Goal: Check status: Check status

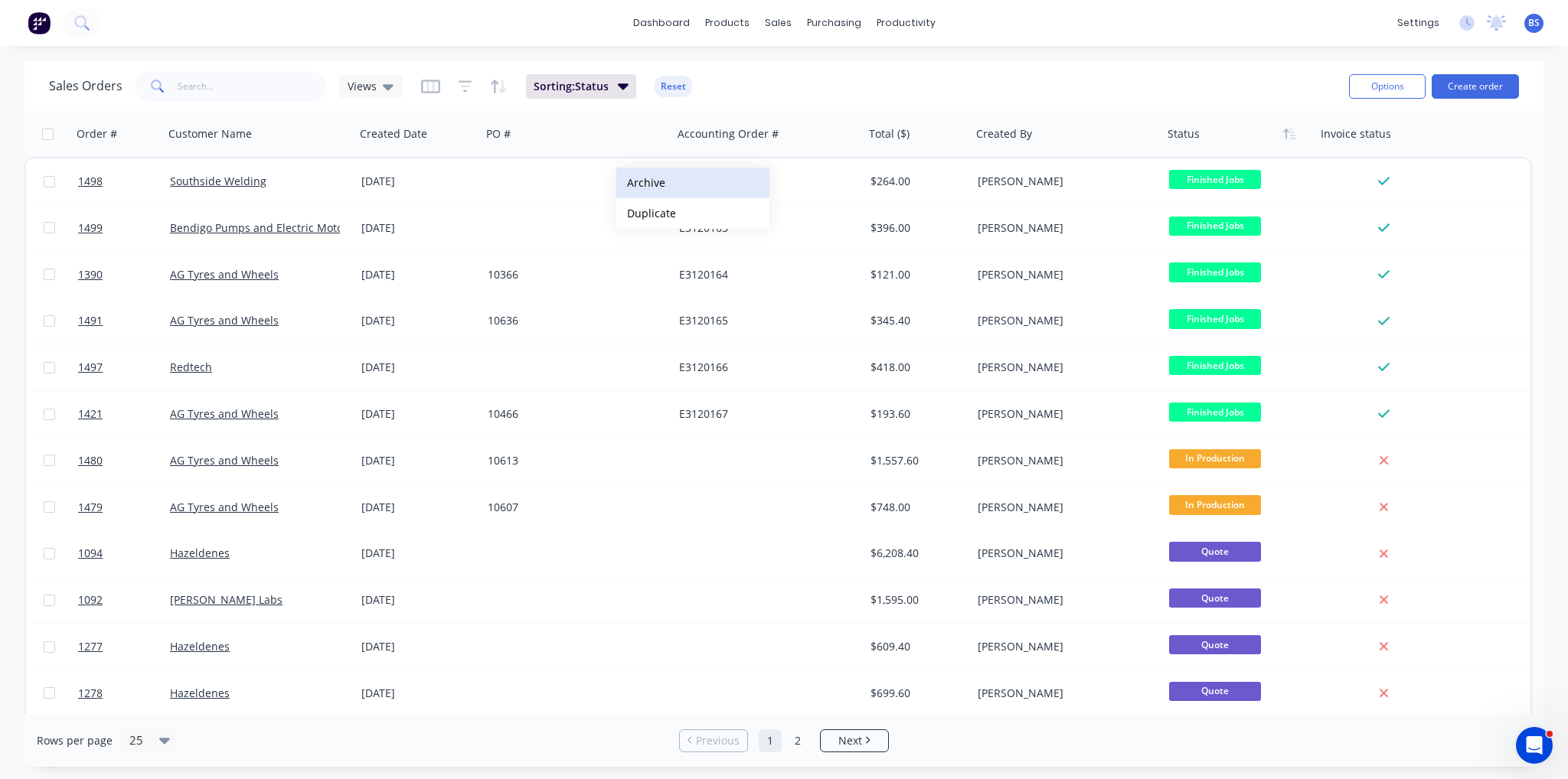
click at [667, 186] on button "Archive" at bounding box center [692, 182] width 153 height 31
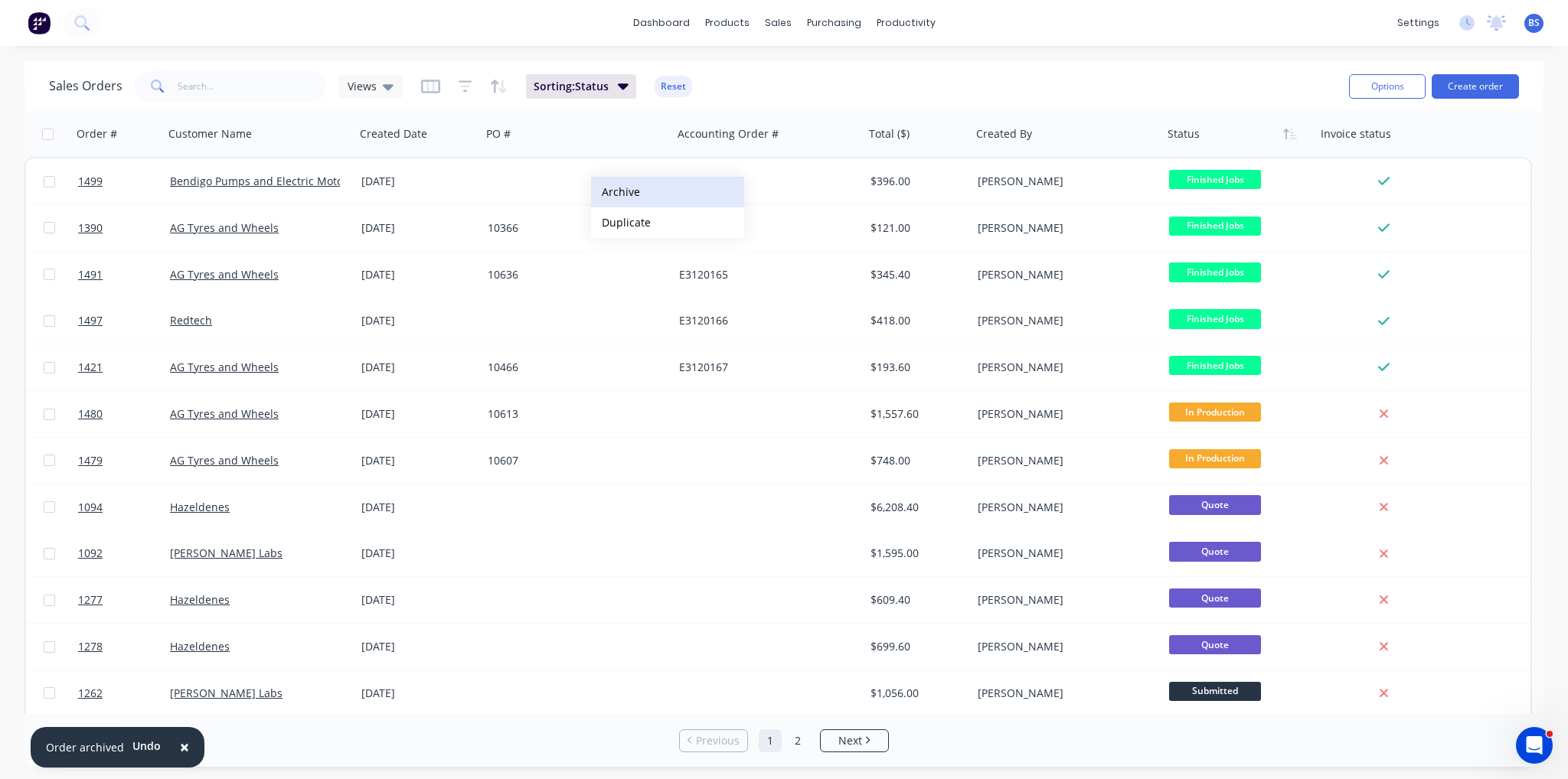
click at [632, 197] on button "Archive" at bounding box center [667, 192] width 153 height 31
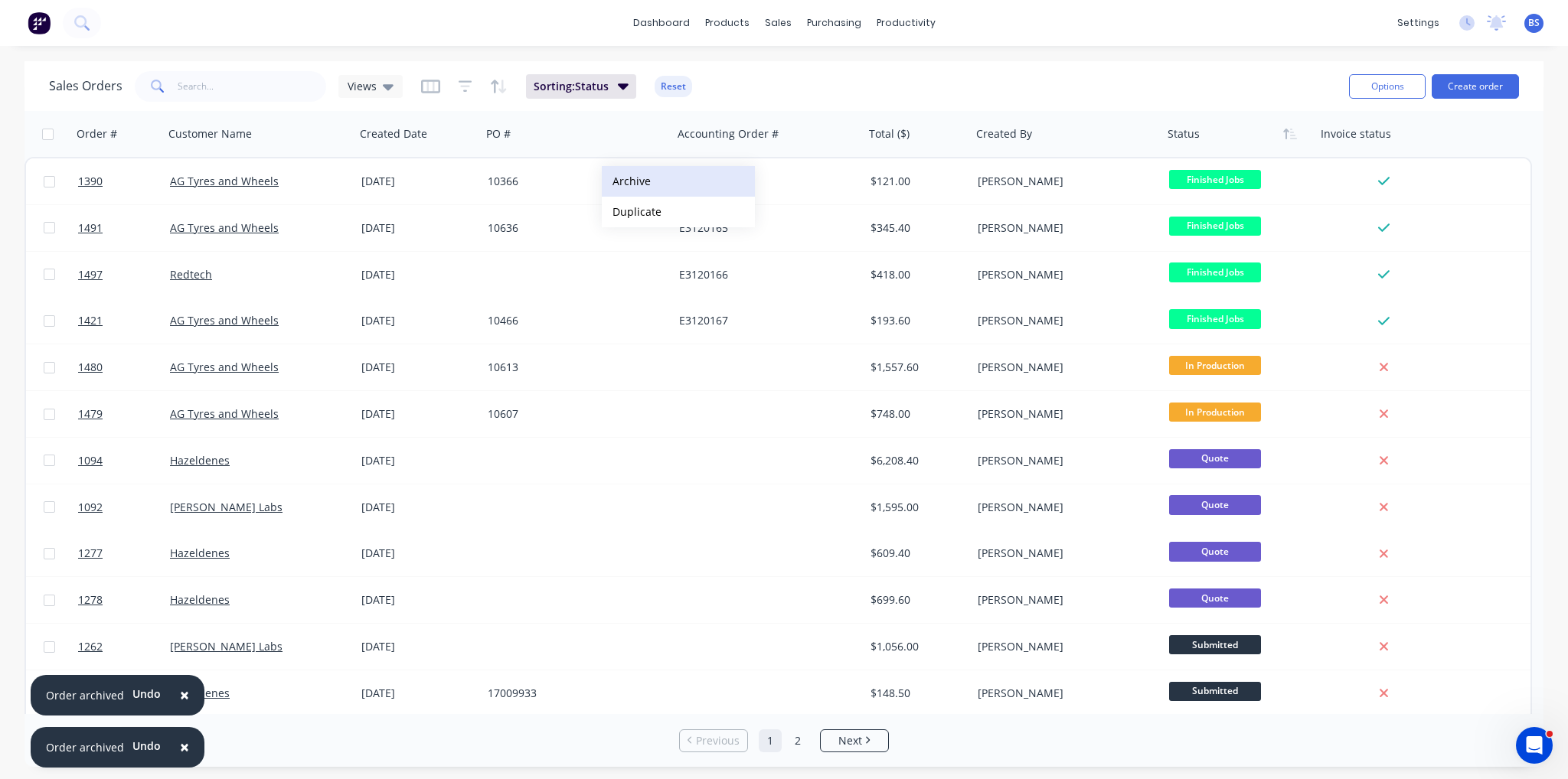
click at [632, 182] on button "Archive" at bounding box center [677, 181] width 153 height 31
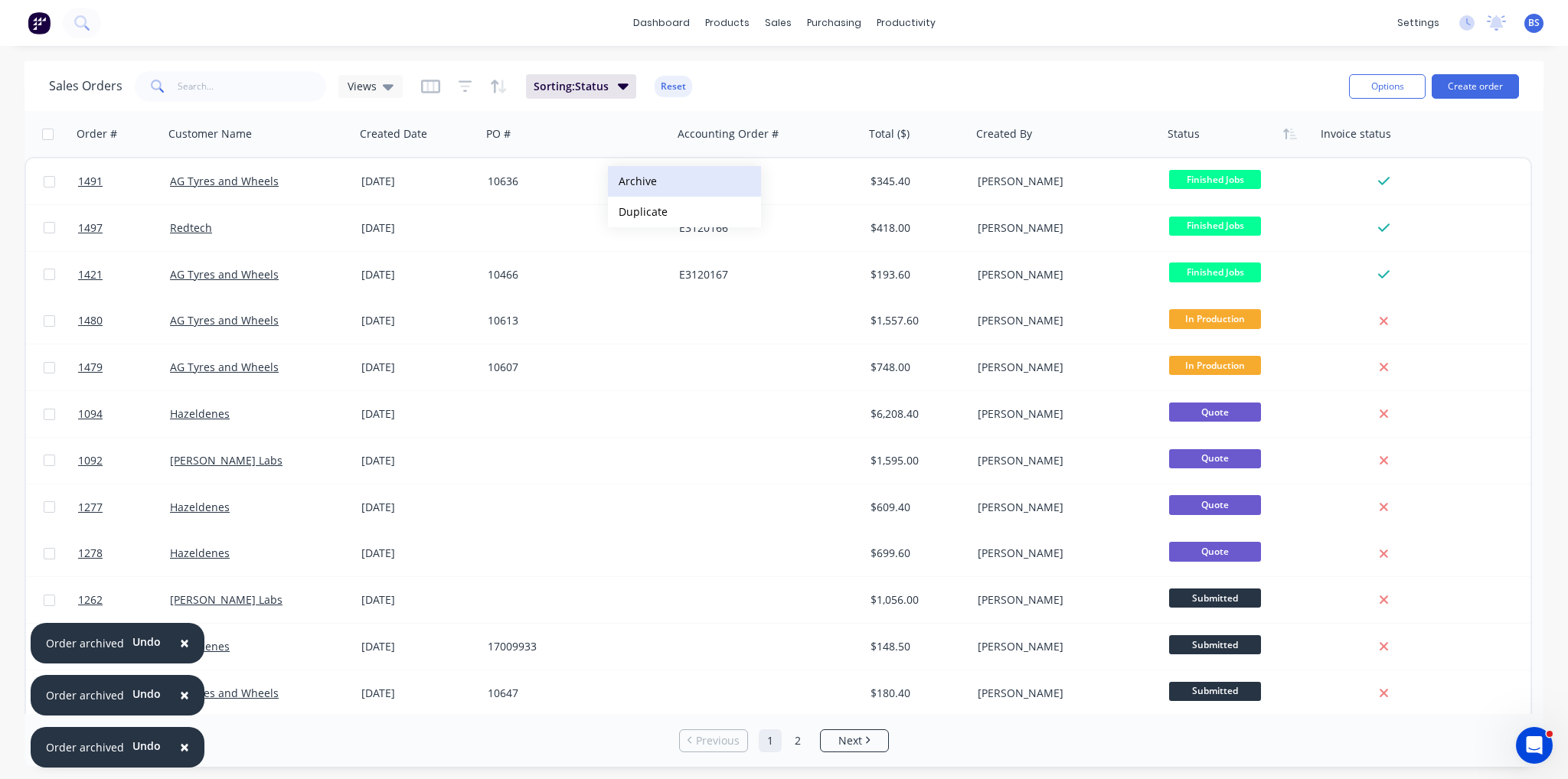
click at [636, 182] on button "Archive" at bounding box center [684, 181] width 153 height 31
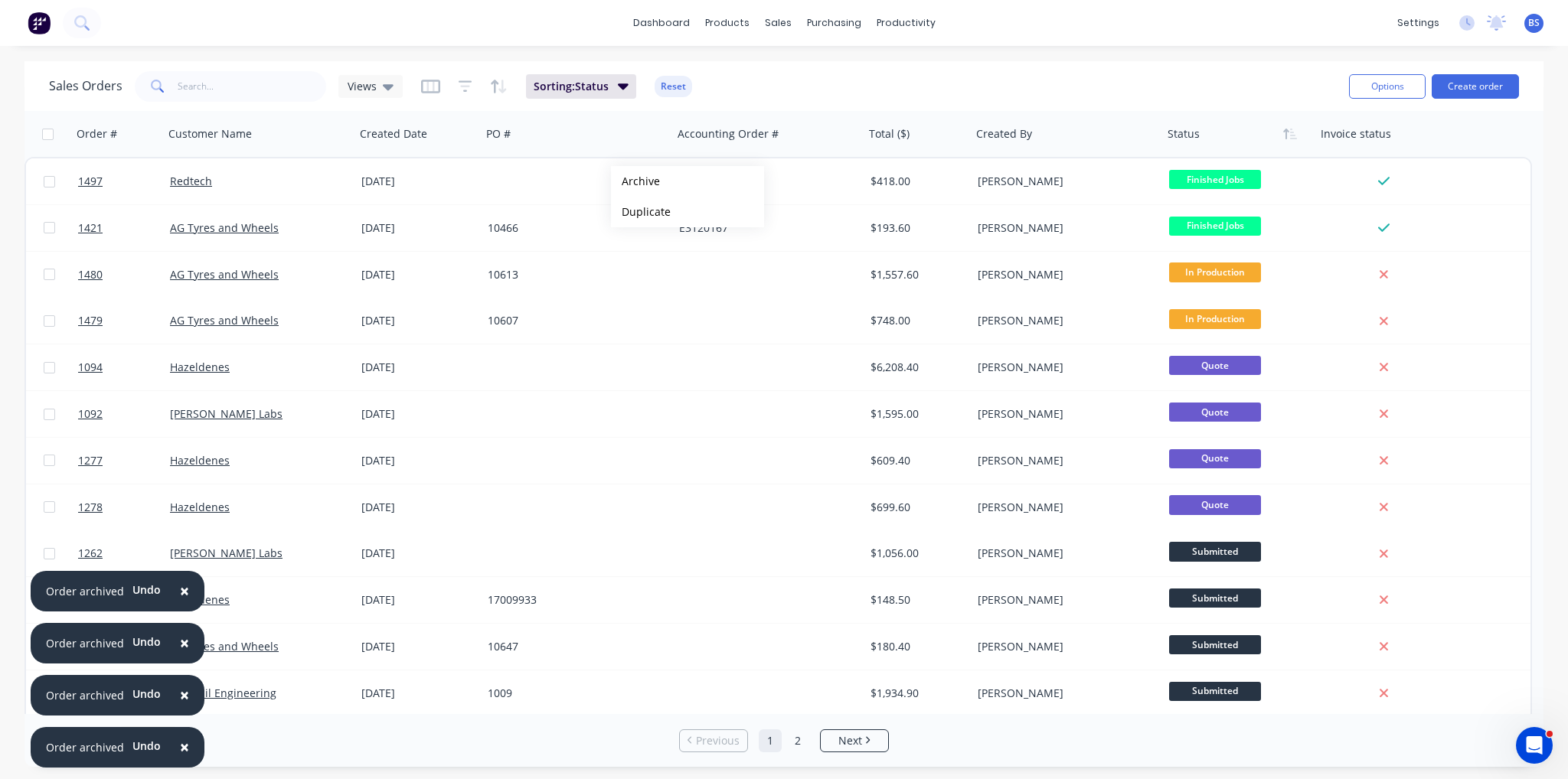
click at [636, 182] on button "Archive" at bounding box center [687, 181] width 153 height 31
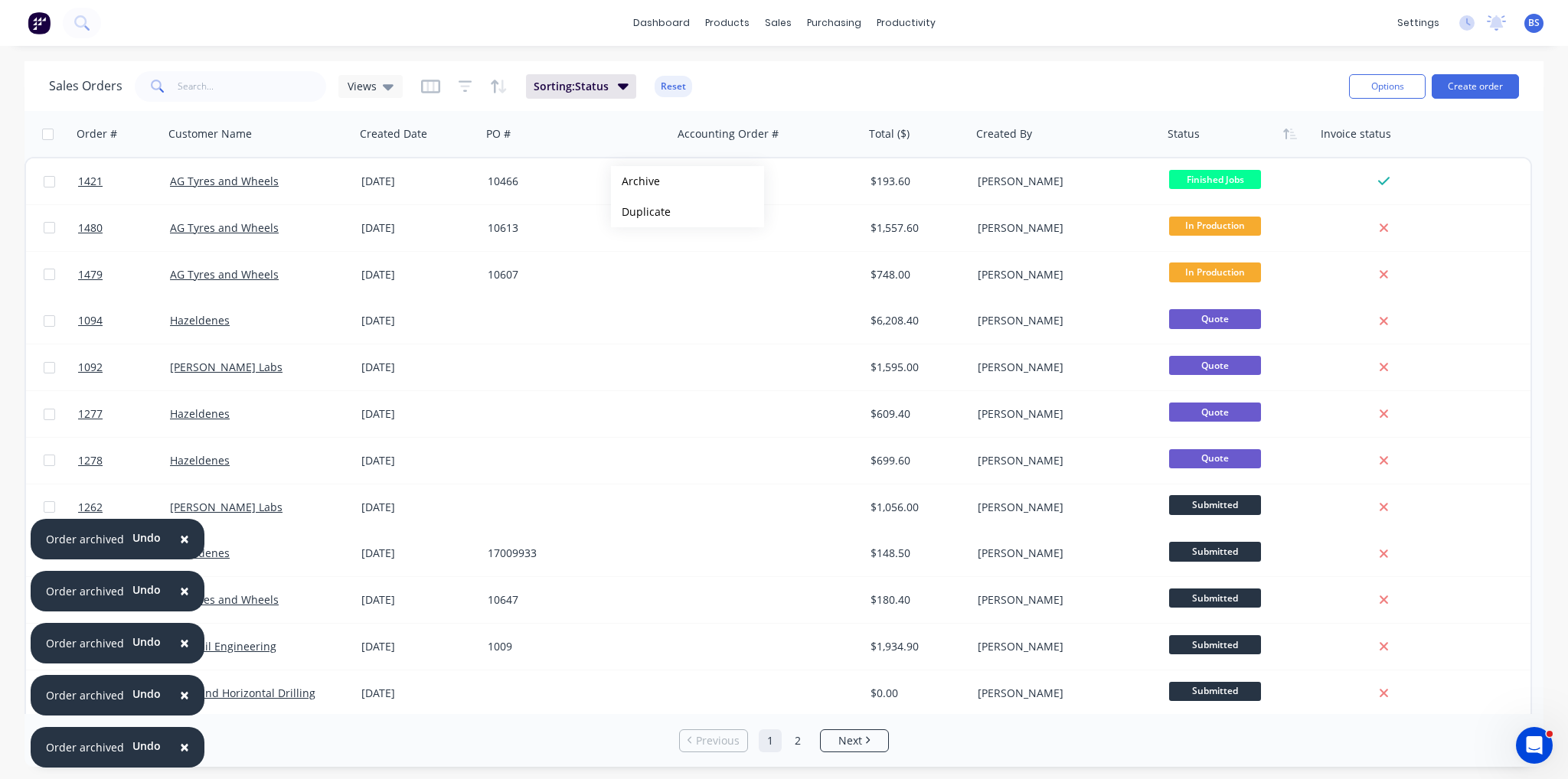
click at [636, 182] on button "Archive" at bounding box center [687, 181] width 153 height 31
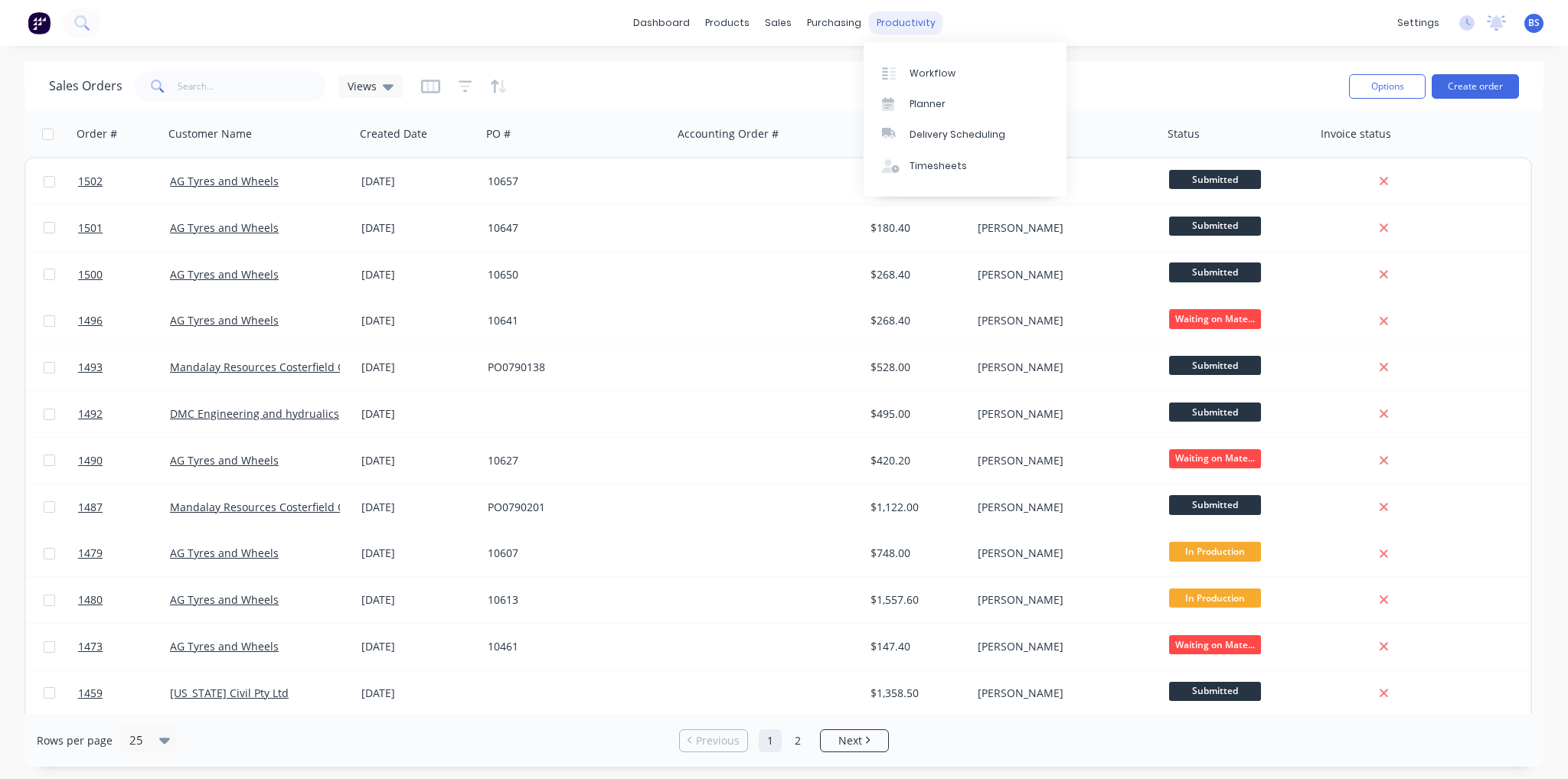
click at [882, 29] on div "productivity" at bounding box center [906, 22] width 74 height 23
click at [905, 84] on link "Workflow" at bounding box center [965, 72] width 203 height 31
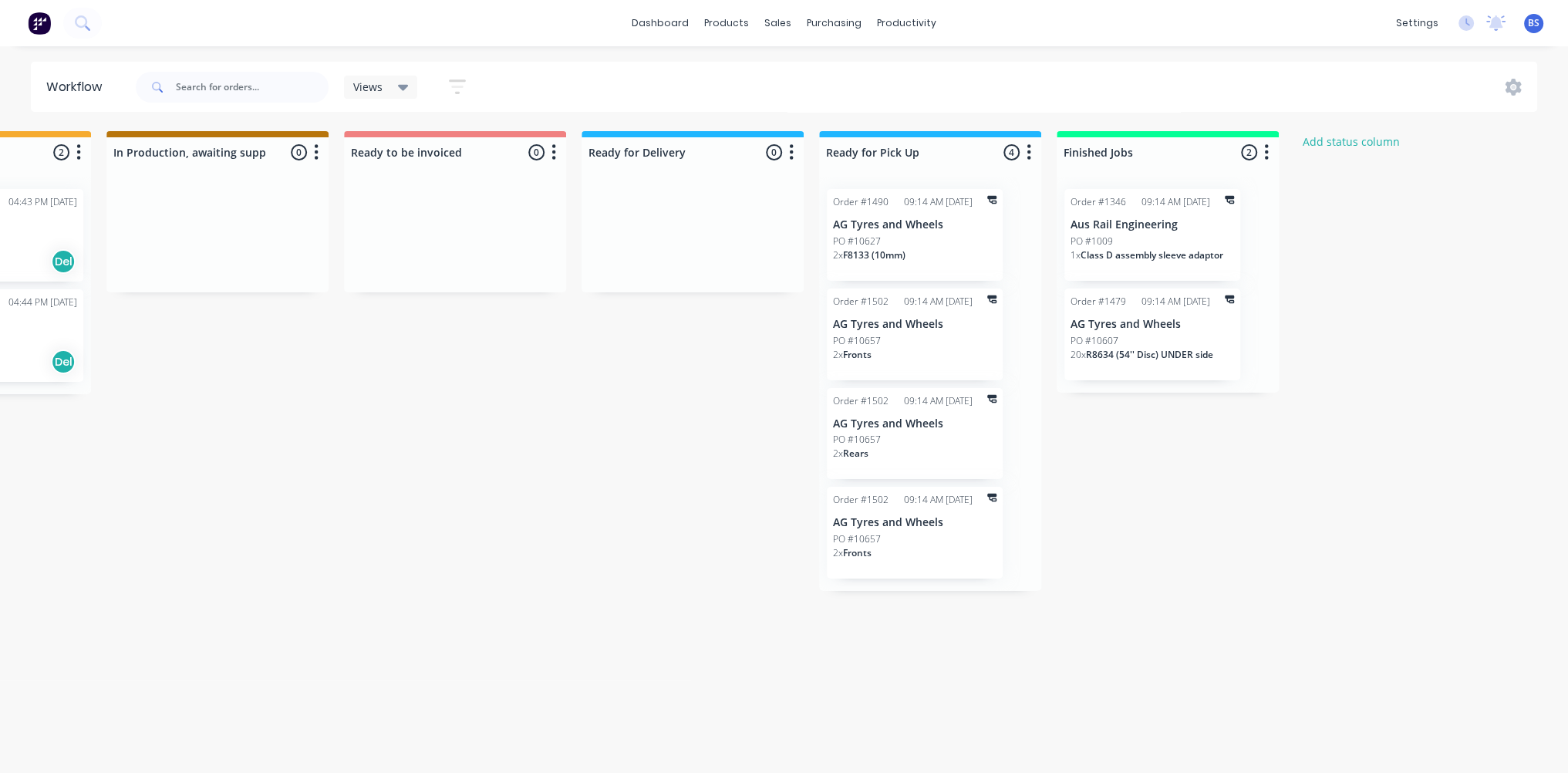
scroll to position [0, 879]
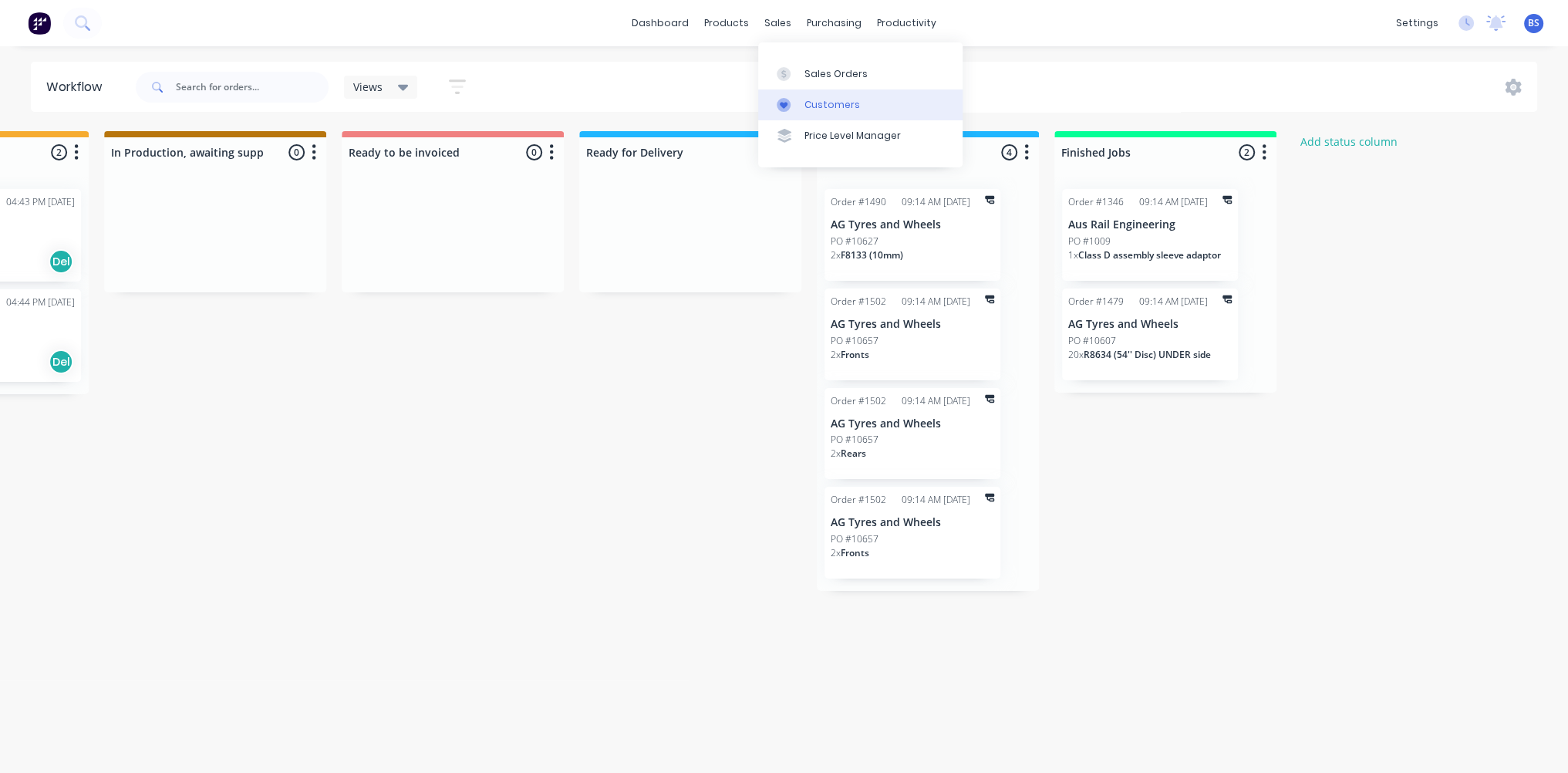
click at [813, 108] on div "Customers" at bounding box center [832, 105] width 55 height 14
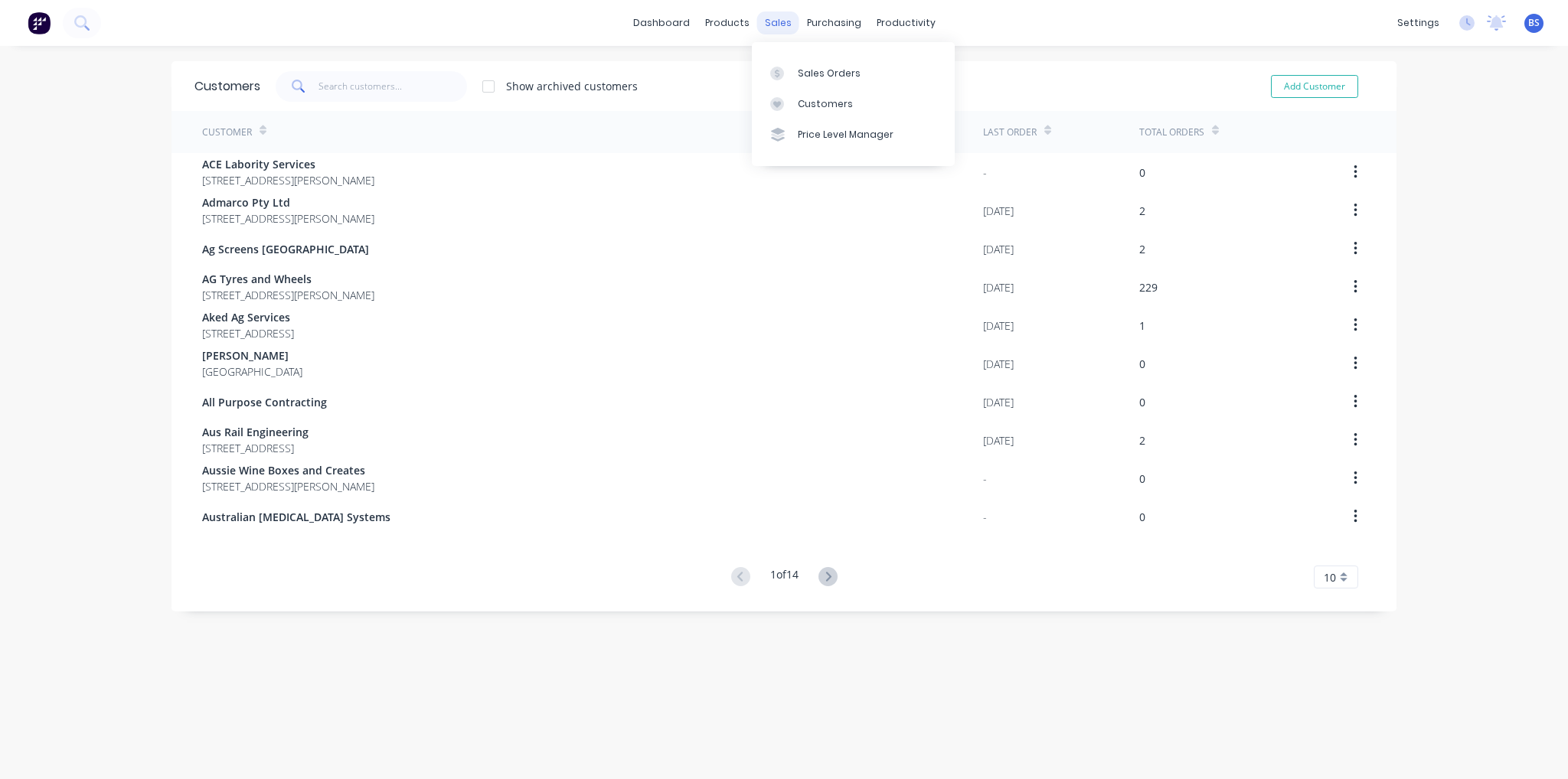
click at [768, 24] on div "sales" at bounding box center [778, 22] width 42 height 23
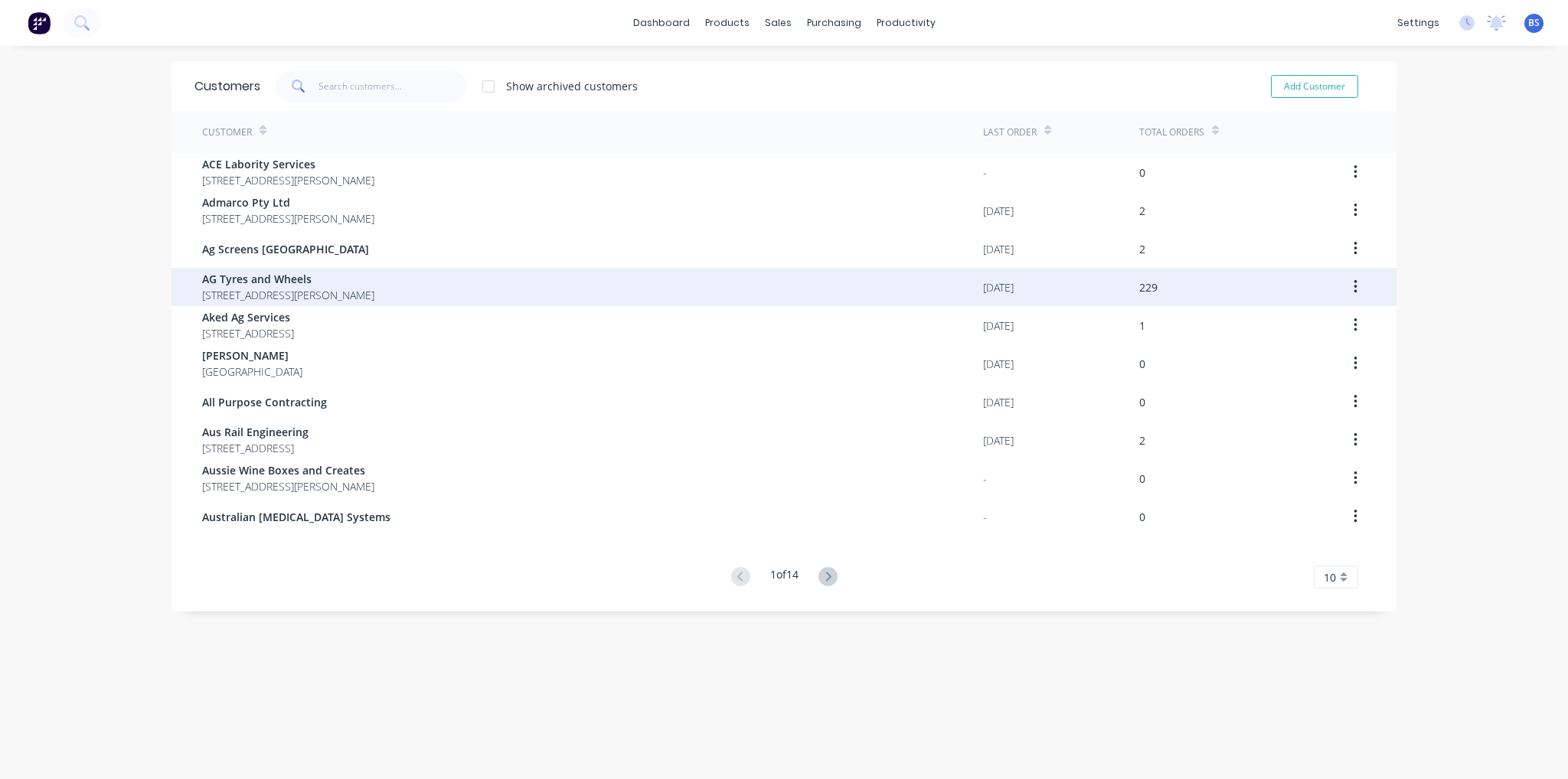
click at [281, 289] on span "[STREET_ADDRESS][PERSON_NAME]" at bounding box center [288, 295] width 172 height 16
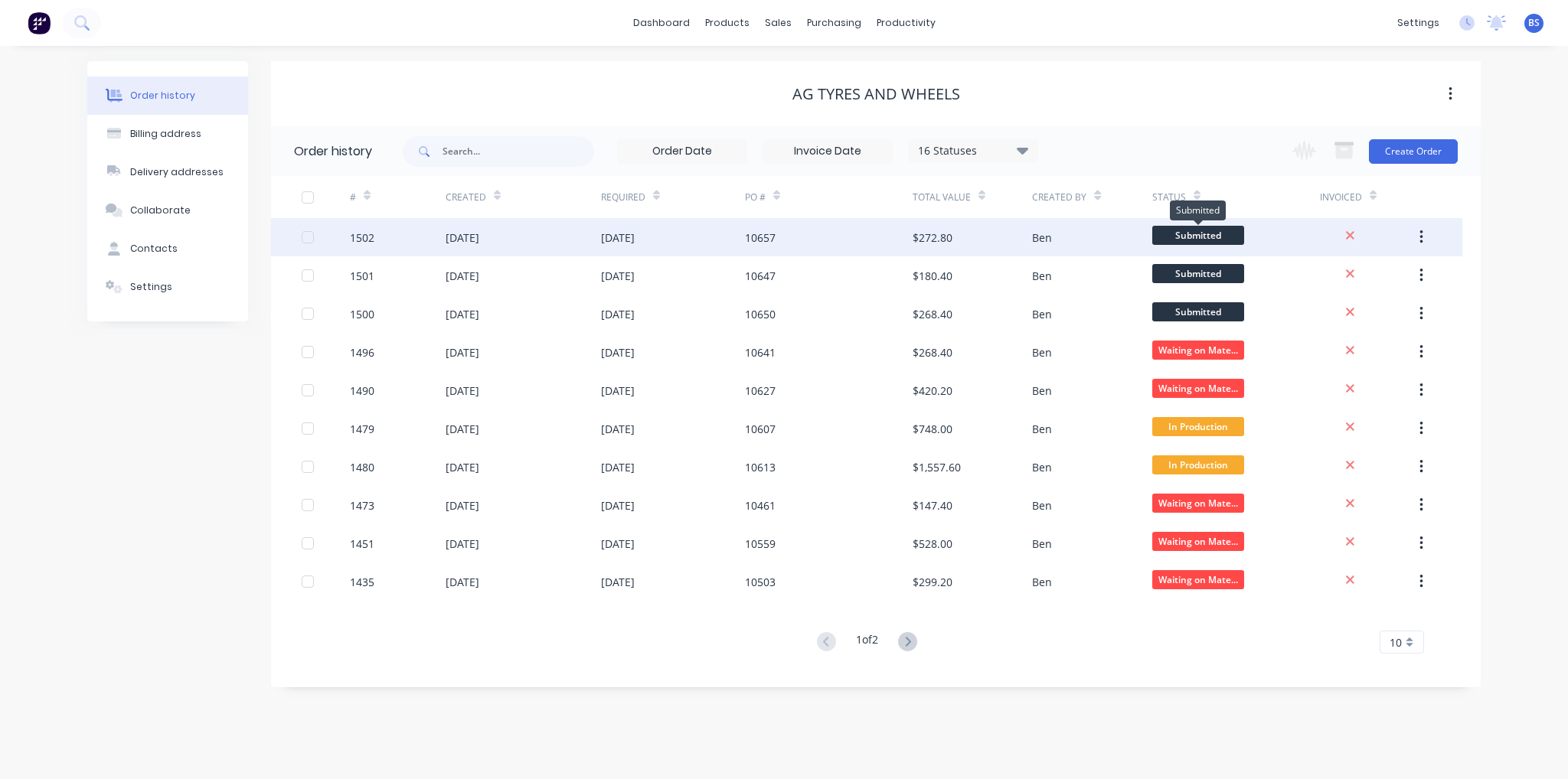
click at [1219, 235] on span "Submitted" at bounding box center [1197, 235] width 92 height 19
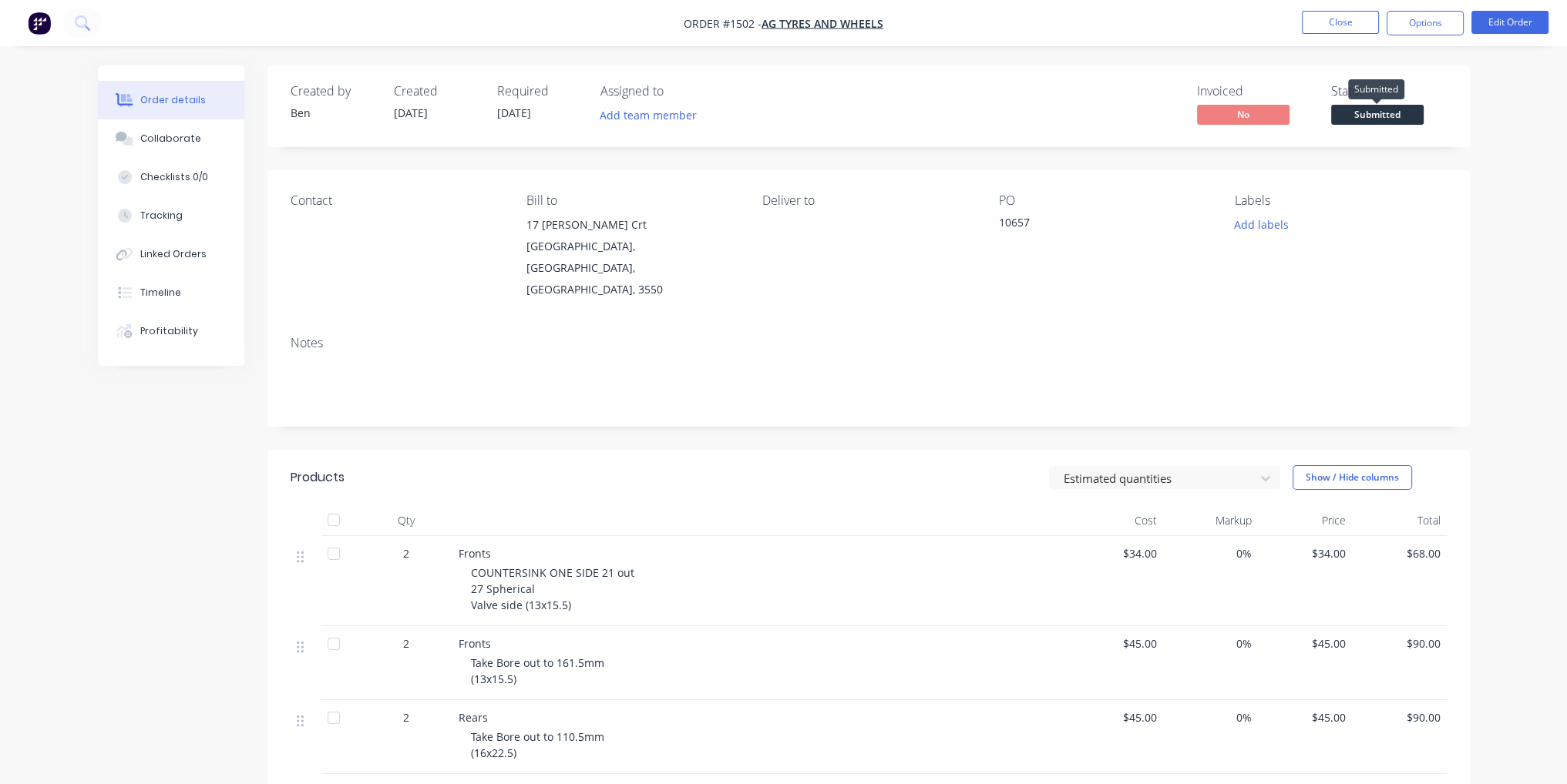
click at [1396, 111] on span "Submitted" at bounding box center [1377, 114] width 92 height 20
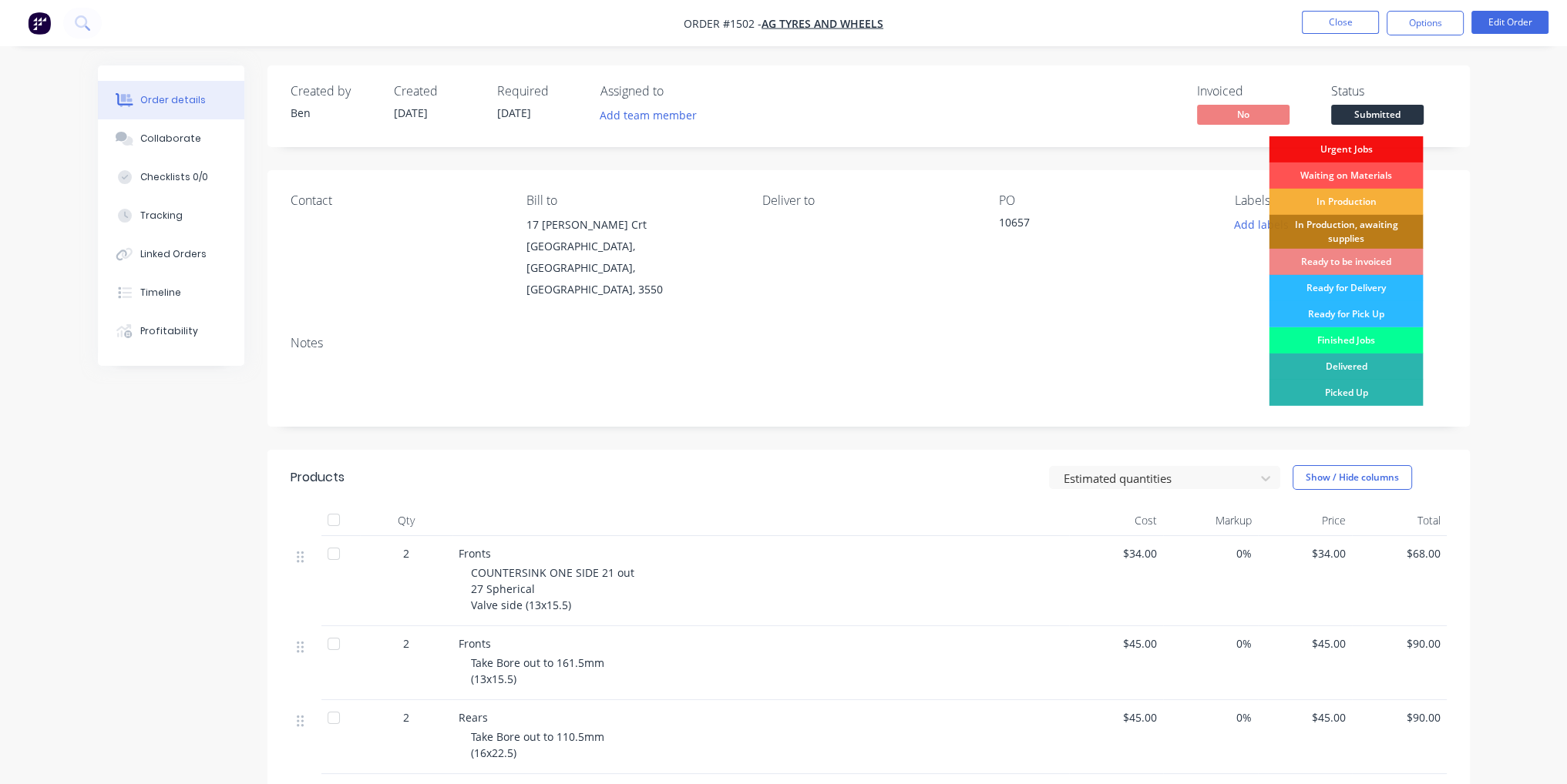
click at [1346, 341] on div "Finished Jobs" at bounding box center [1345, 340] width 154 height 26
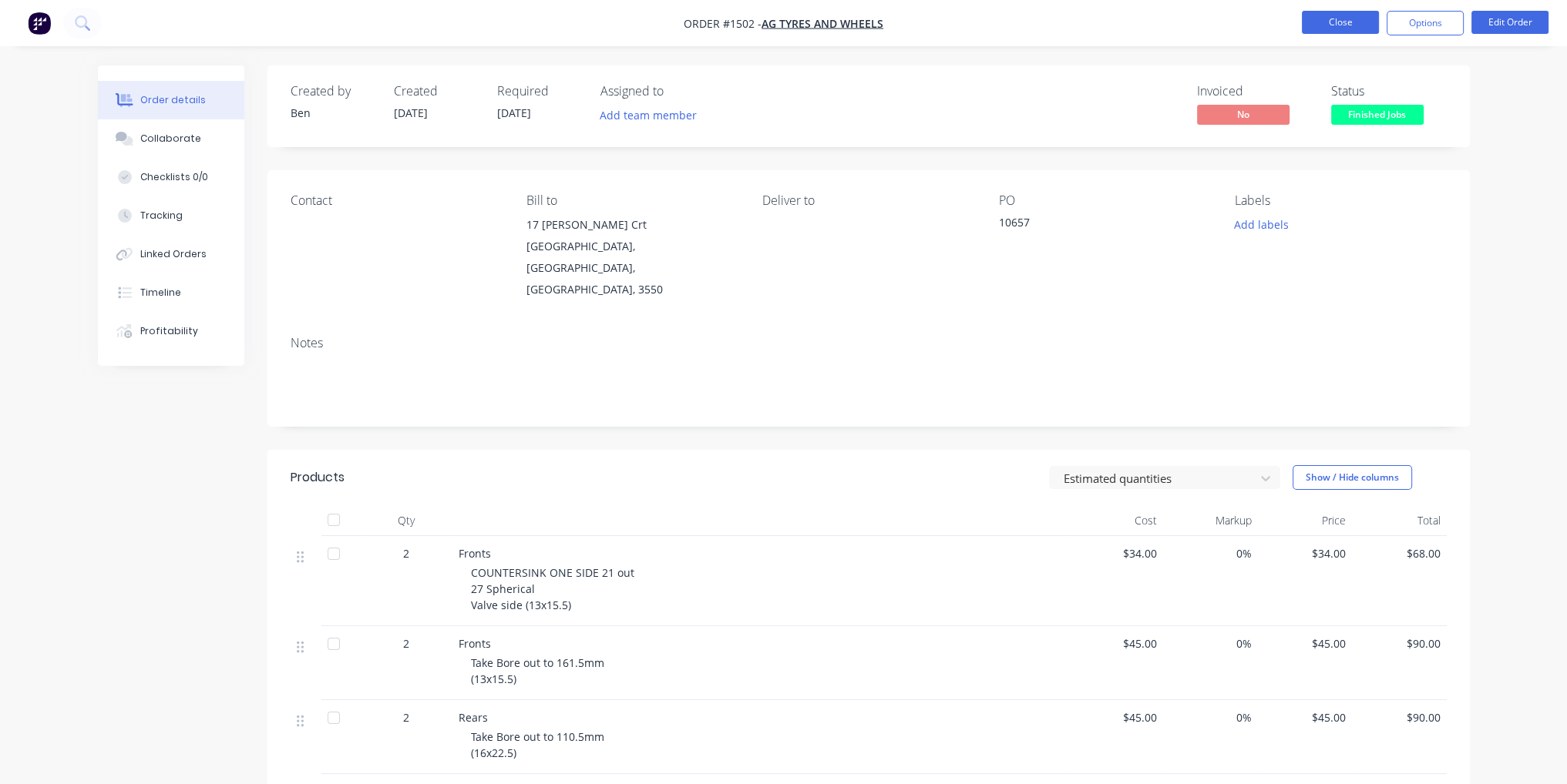
click at [1356, 22] on button "Close" at bounding box center [1340, 22] width 77 height 23
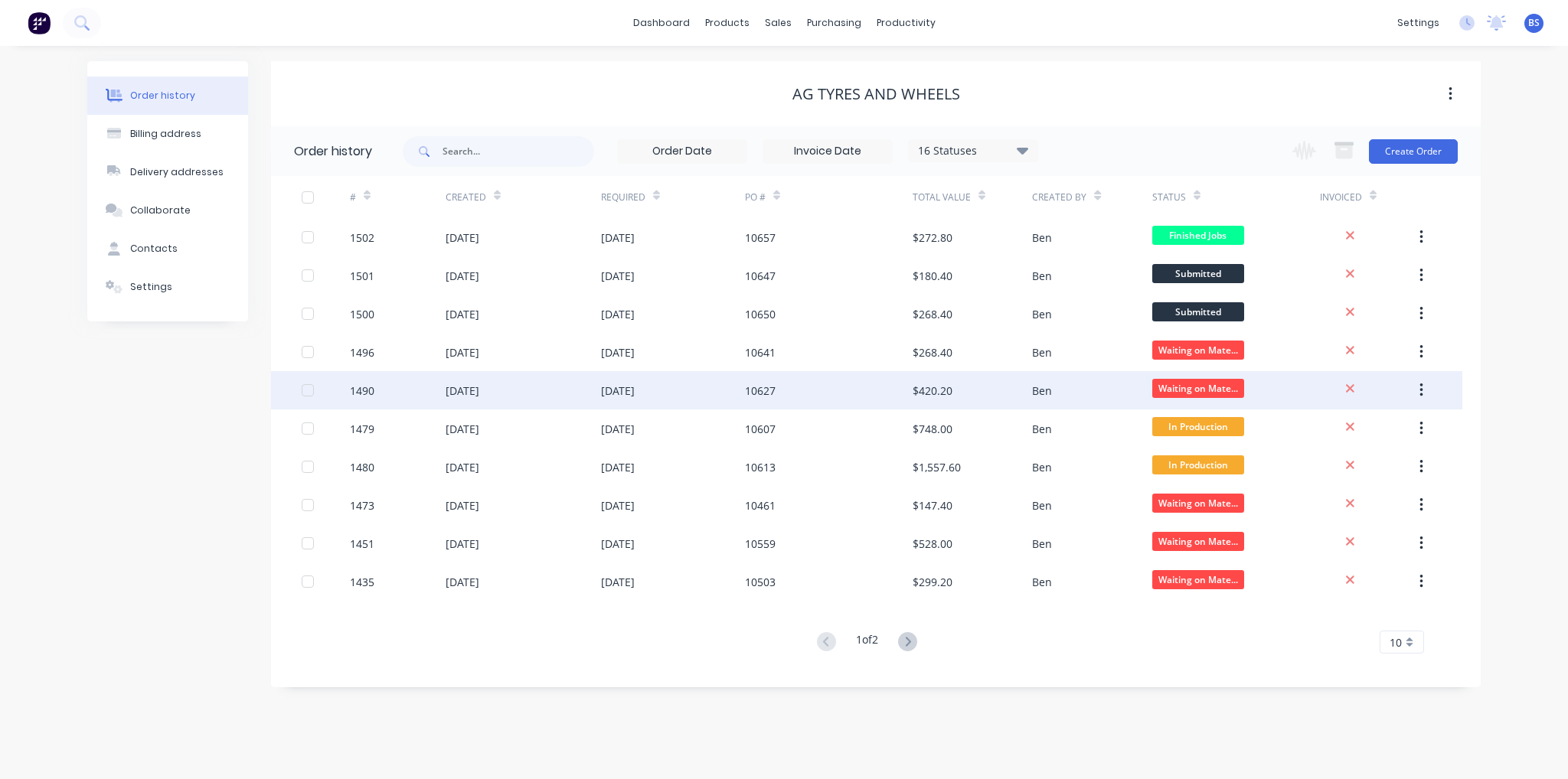
click at [793, 383] on div "10627" at bounding box center [828, 390] width 168 height 38
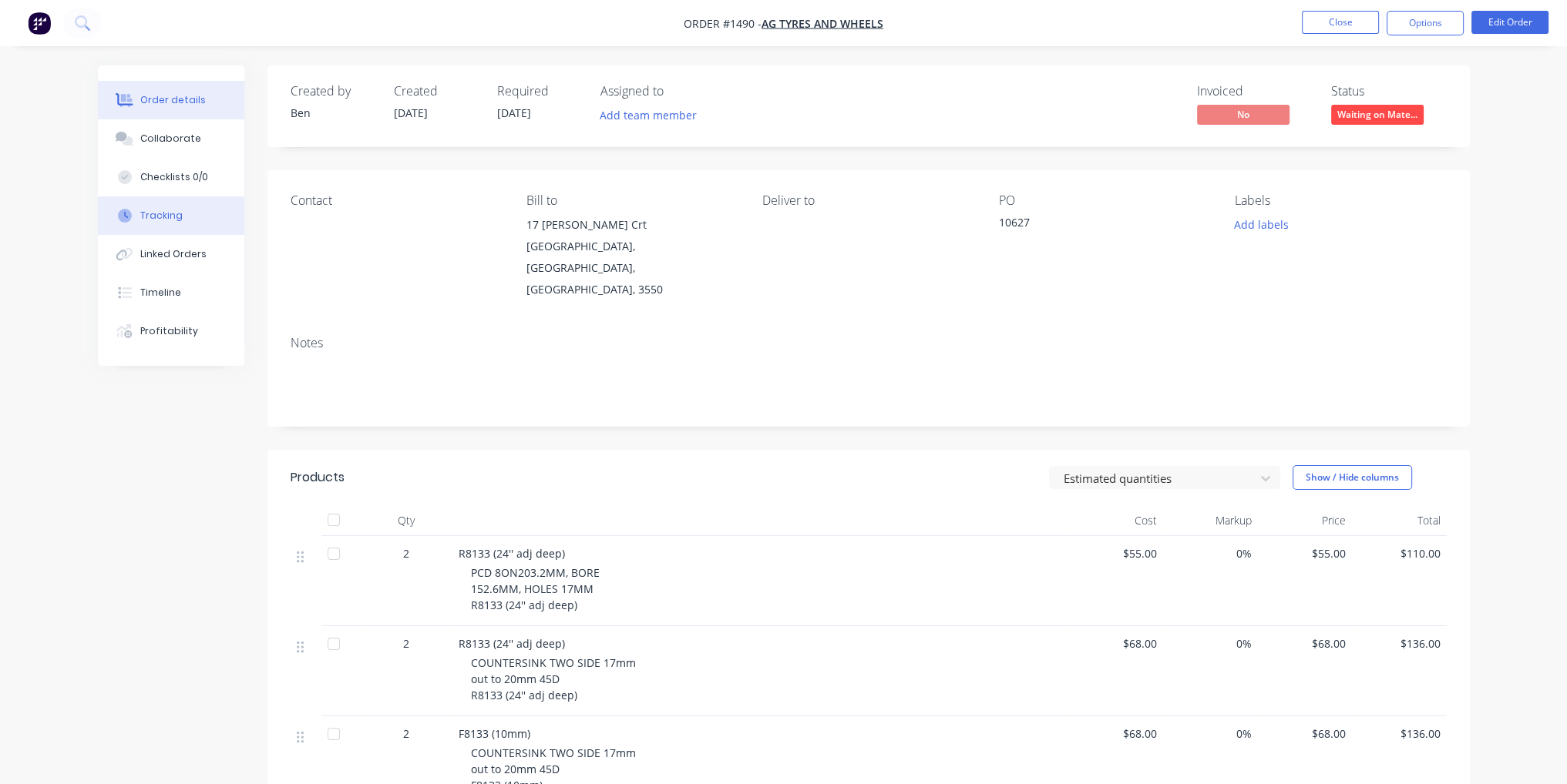
click at [205, 204] on button "Tracking" at bounding box center [171, 215] width 146 height 38
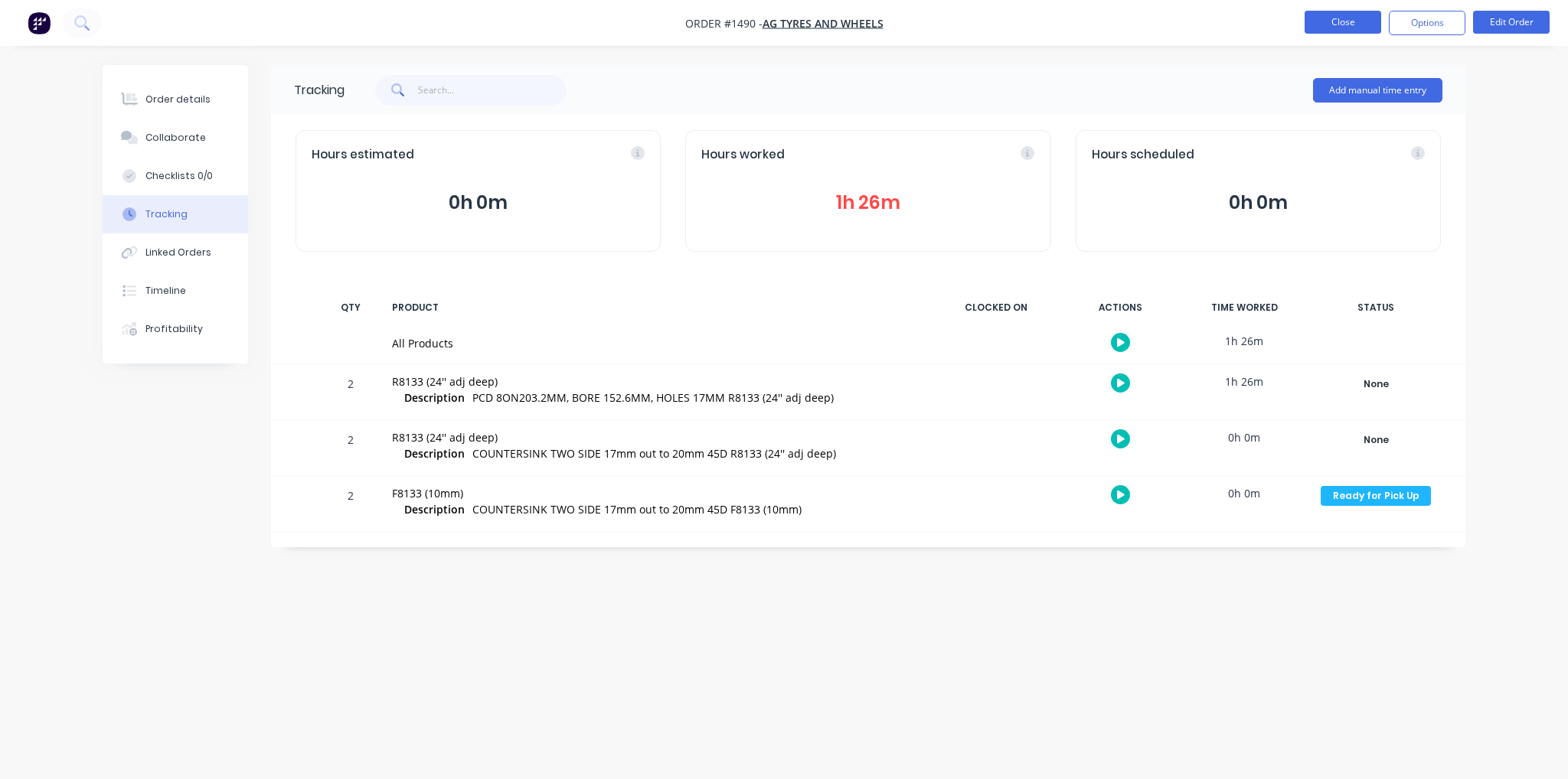
click at [1350, 16] on button "Close" at bounding box center [1343, 22] width 77 height 23
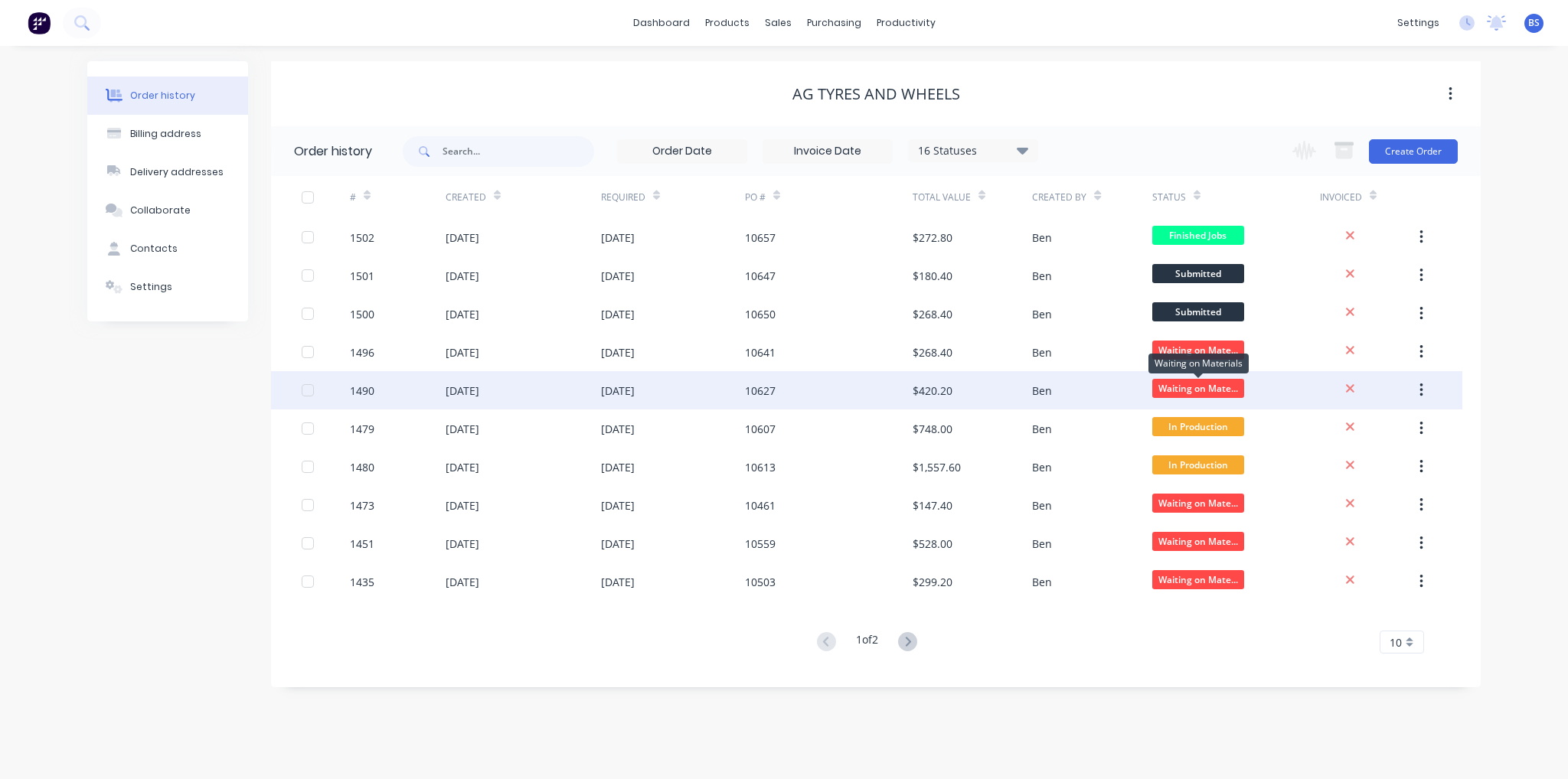
click at [1194, 393] on span "Waiting on Mate..." at bounding box center [1197, 388] width 92 height 19
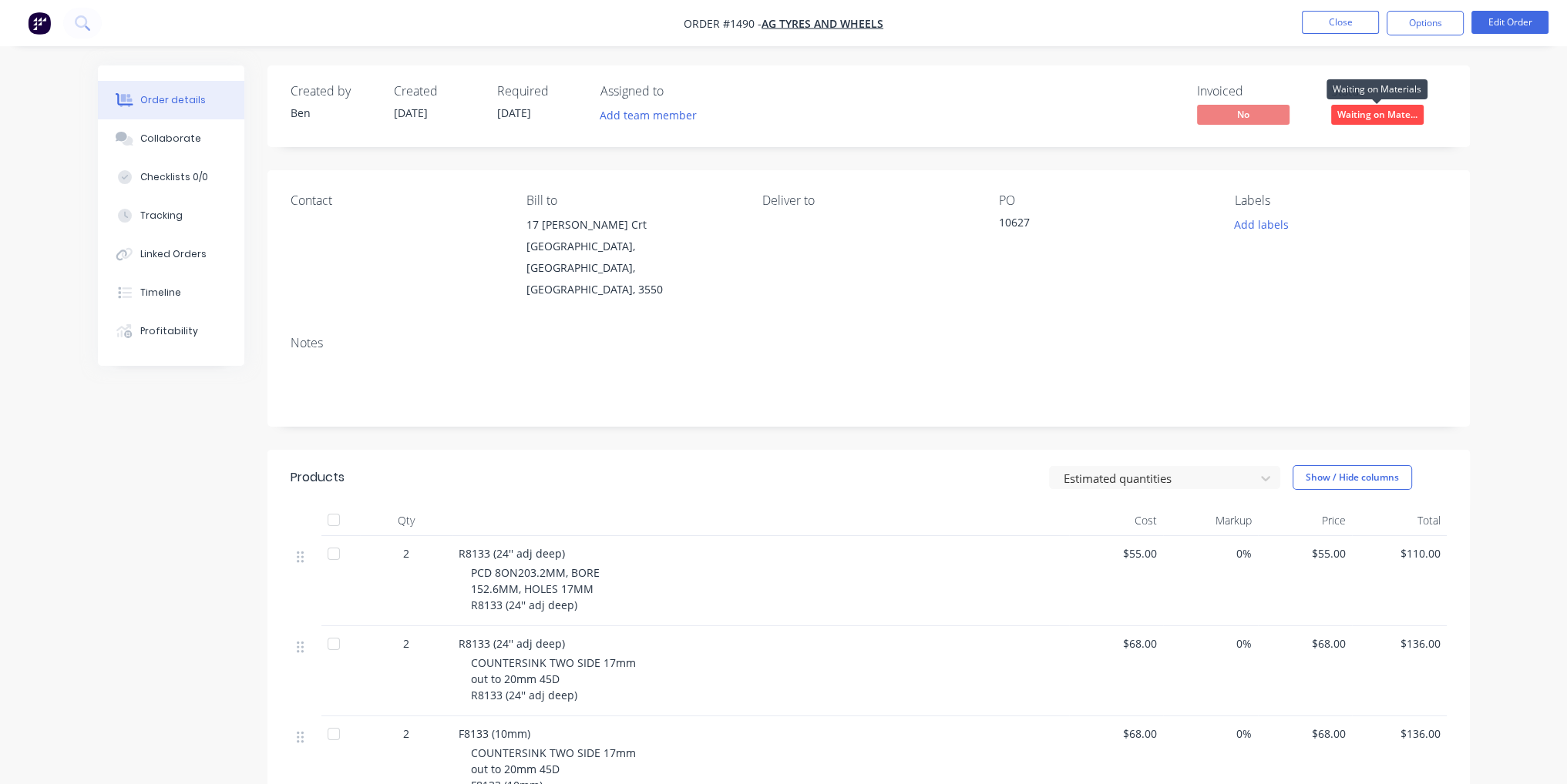
click at [1401, 110] on span "Waiting on Mate..." at bounding box center [1377, 114] width 92 height 20
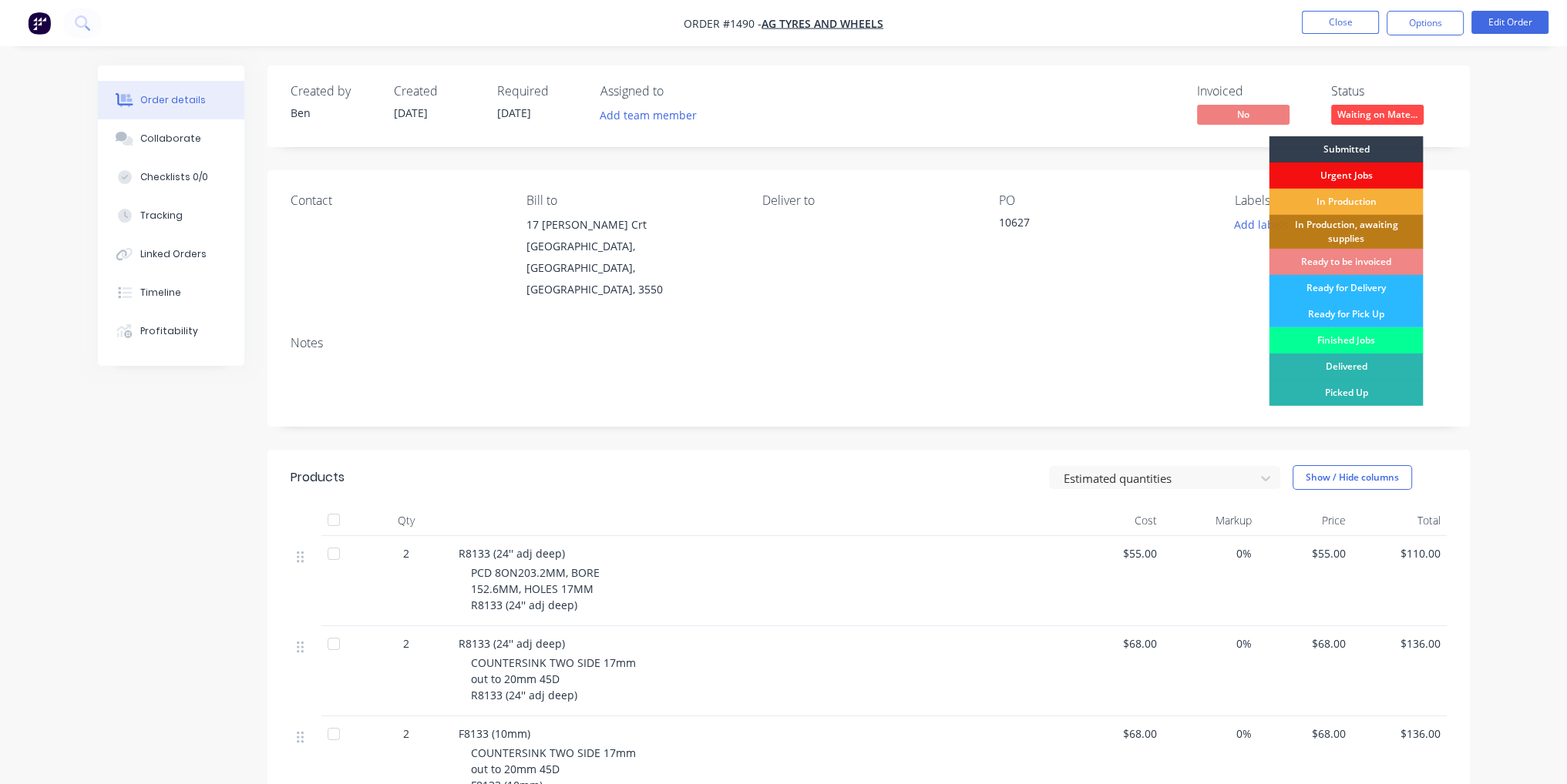
click at [1378, 339] on div "Finished Jobs" at bounding box center [1345, 340] width 154 height 26
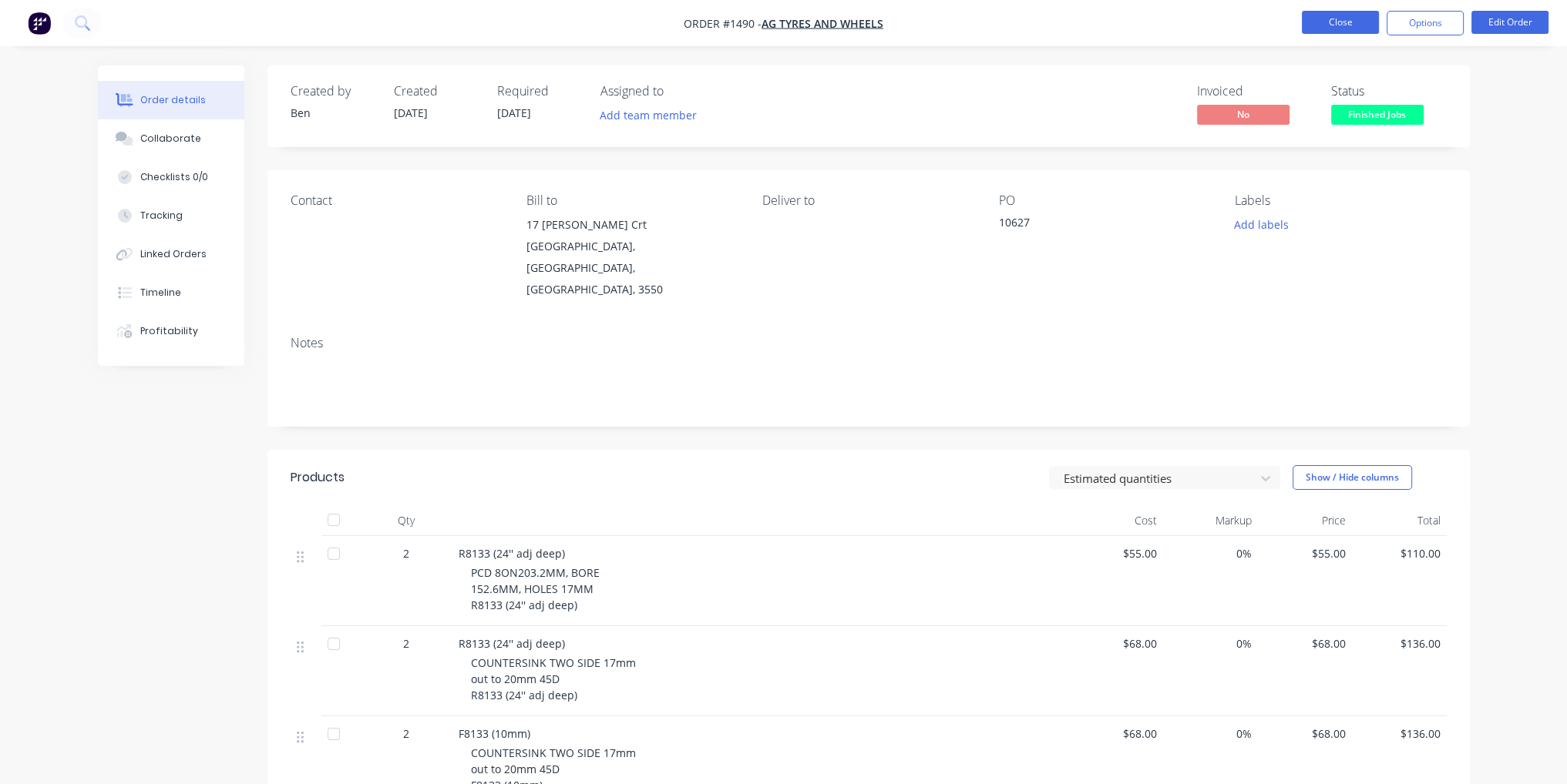
click at [1328, 18] on button "Close" at bounding box center [1340, 22] width 77 height 23
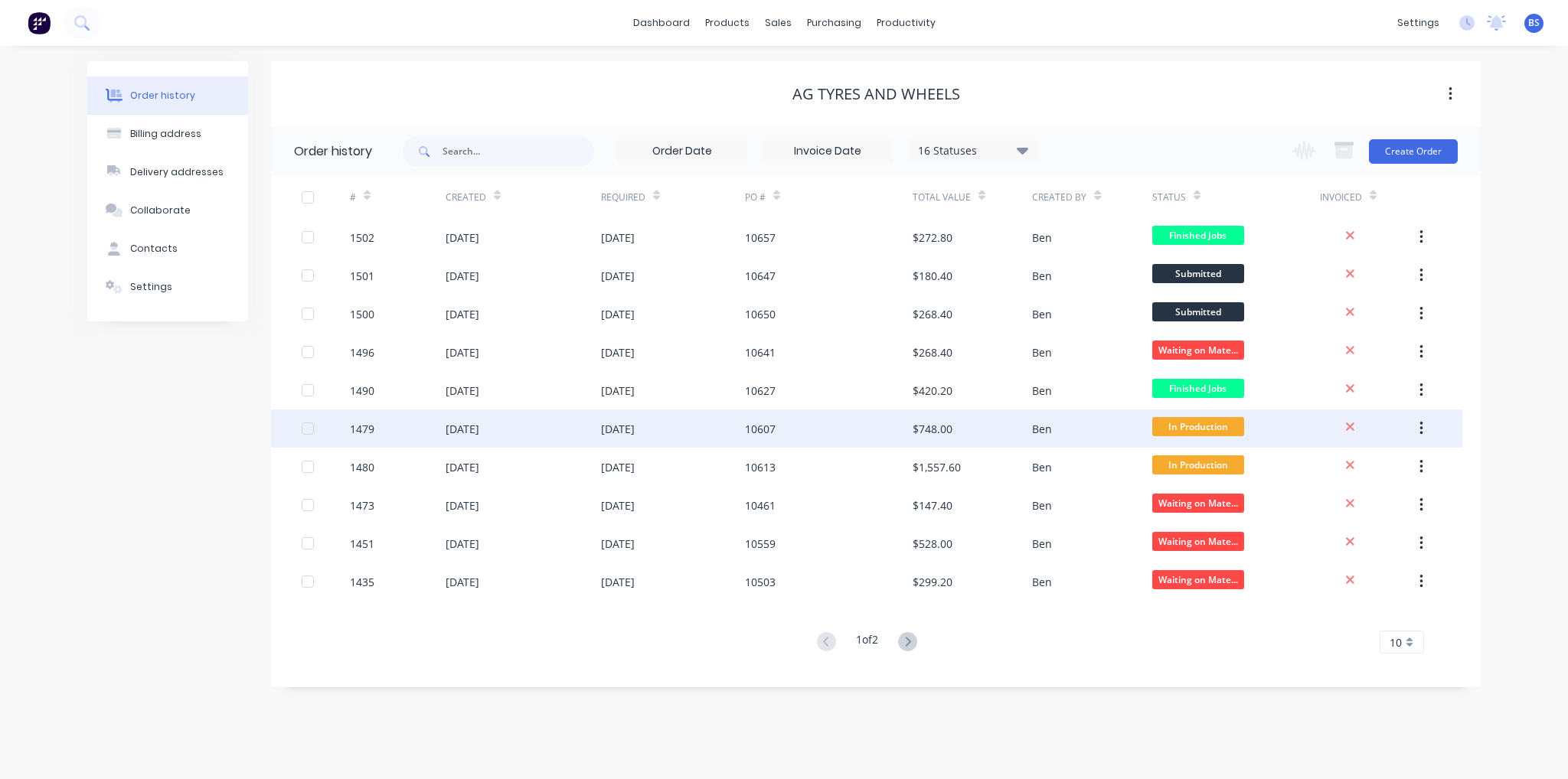
click at [807, 411] on div "10607" at bounding box center [828, 428] width 168 height 38
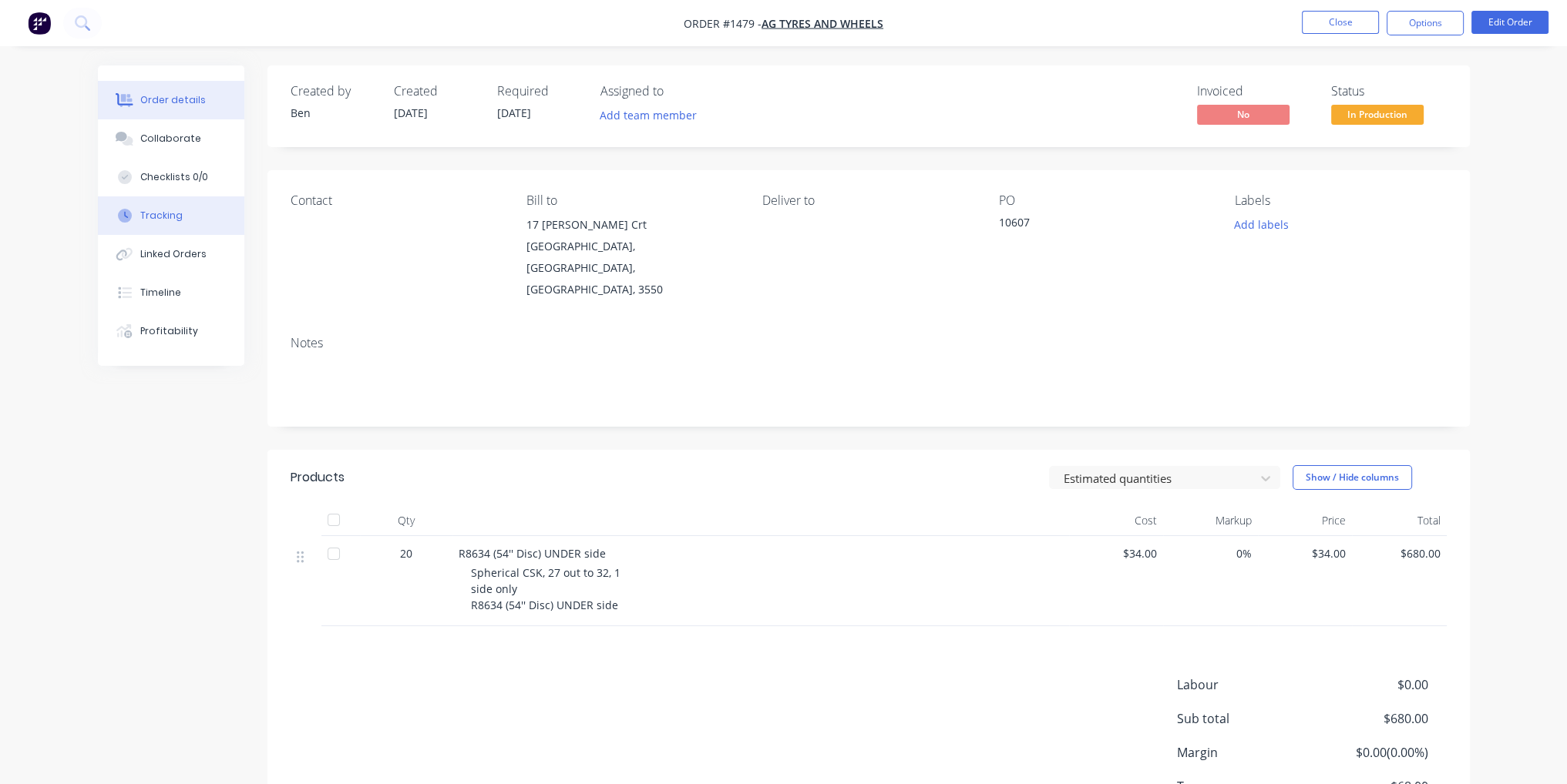
click at [203, 204] on button "Tracking" at bounding box center [171, 215] width 146 height 38
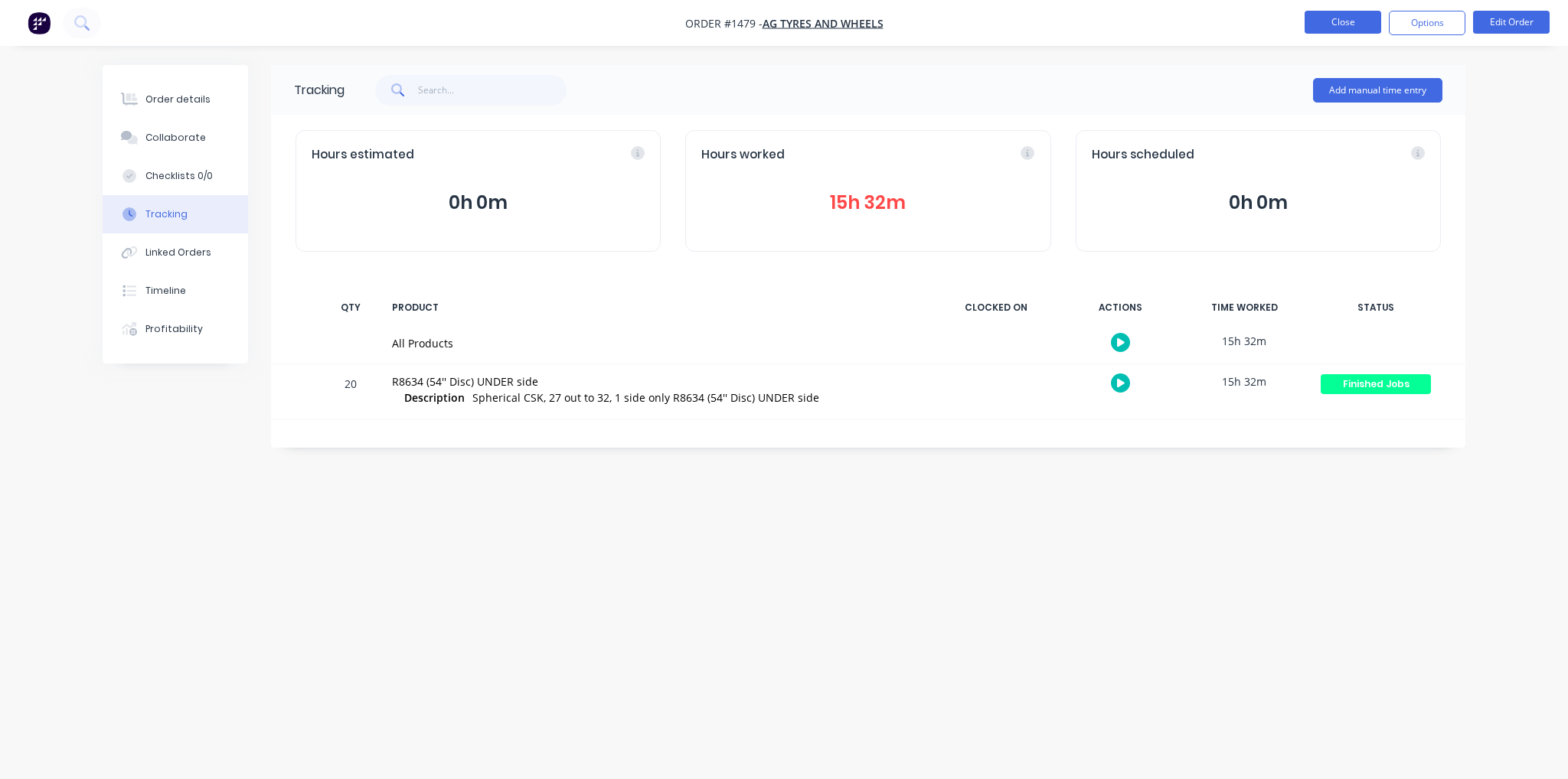
click at [1335, 27] on button "Close" at bounding box center [1343, 22] width 77 height 23
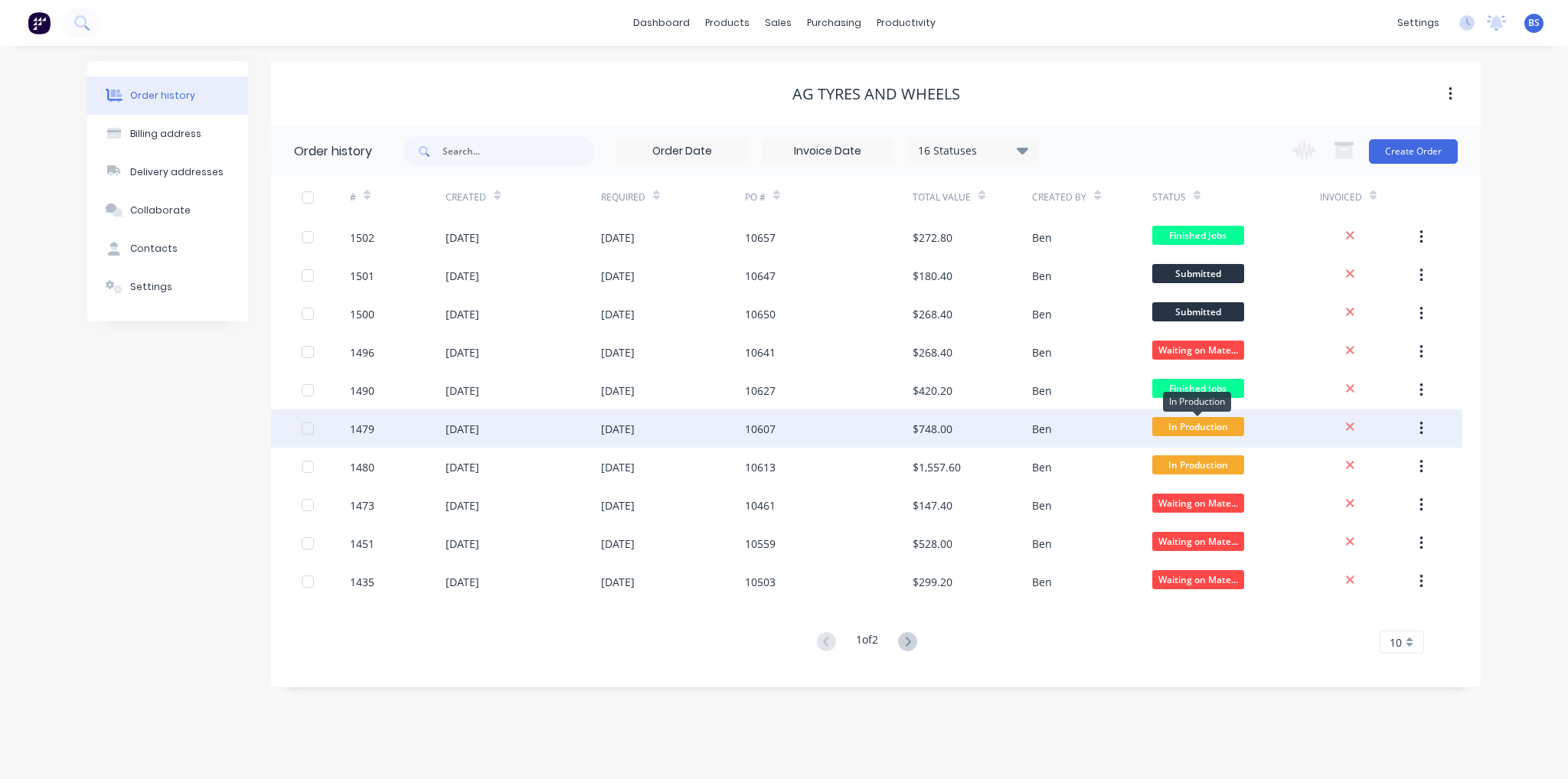
click at [1227, 430] on span "In Production" at bounding box center [1197, 426] width 92 height 19
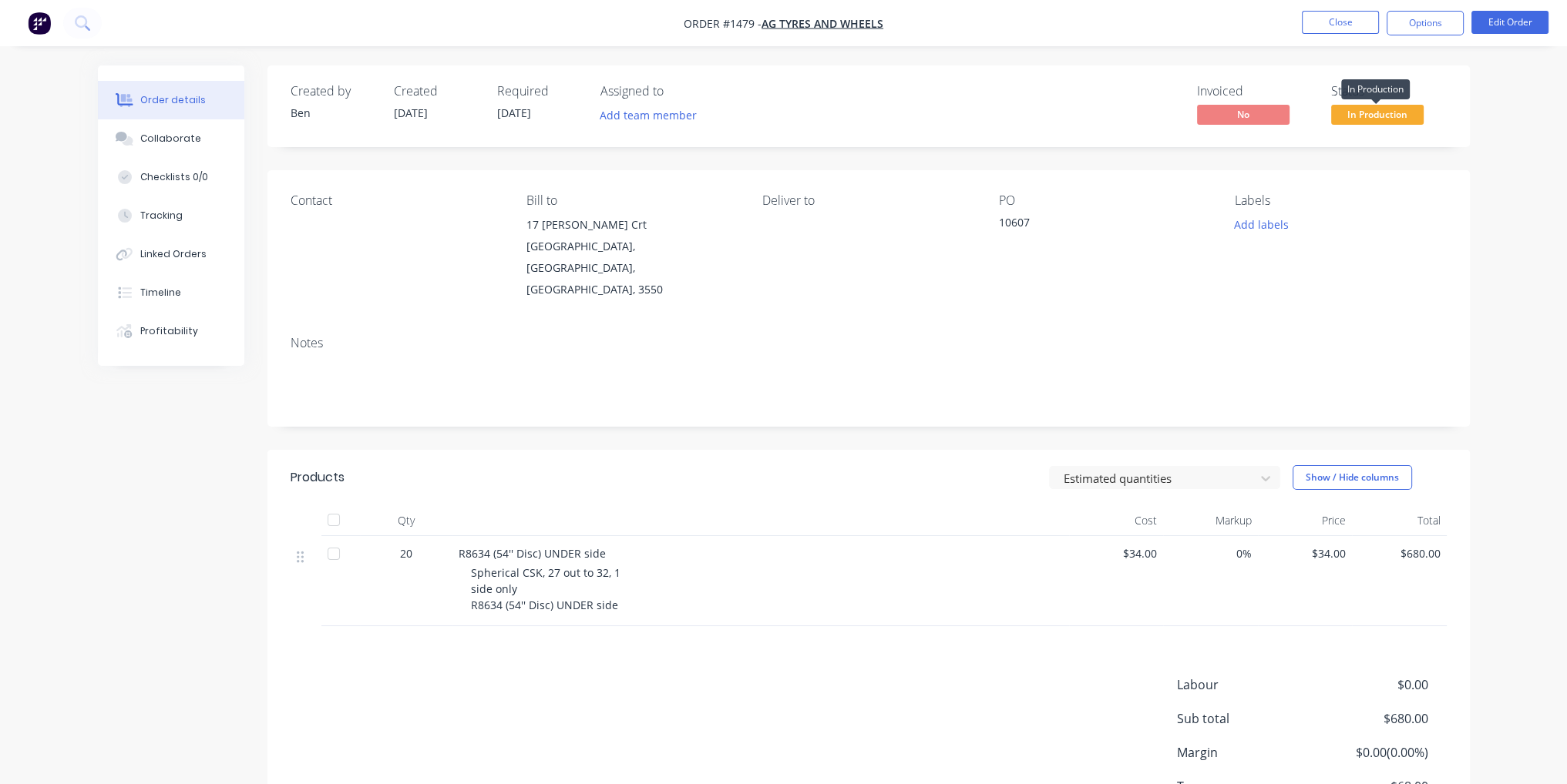
click at [1372, 113] on span "In Production" at bounding box center [1377, 114] width 92 height 20
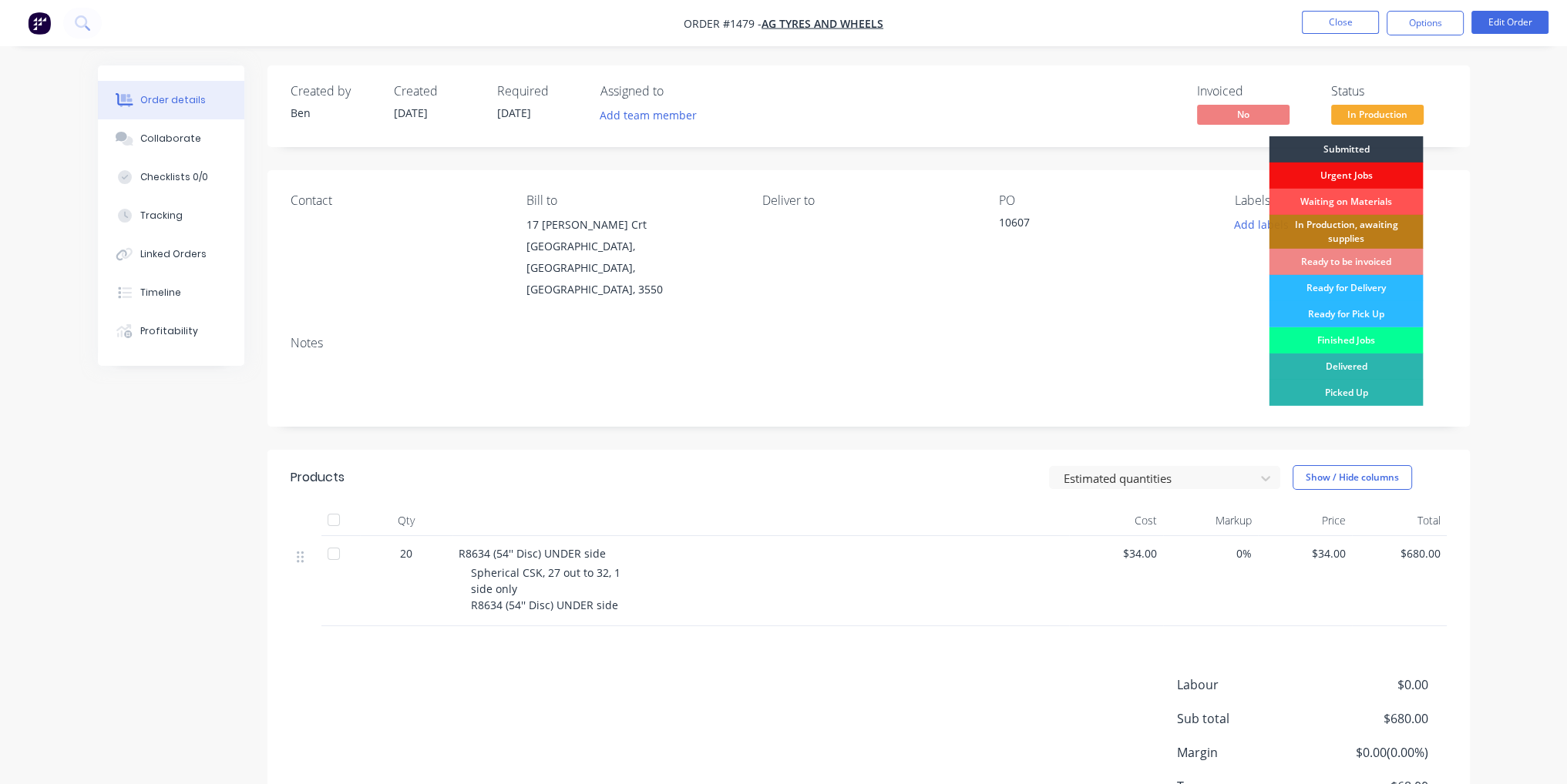
click at [1384, 345] on div "Finished Jobs" at bounding box center [1345, 340] width 154 height 26
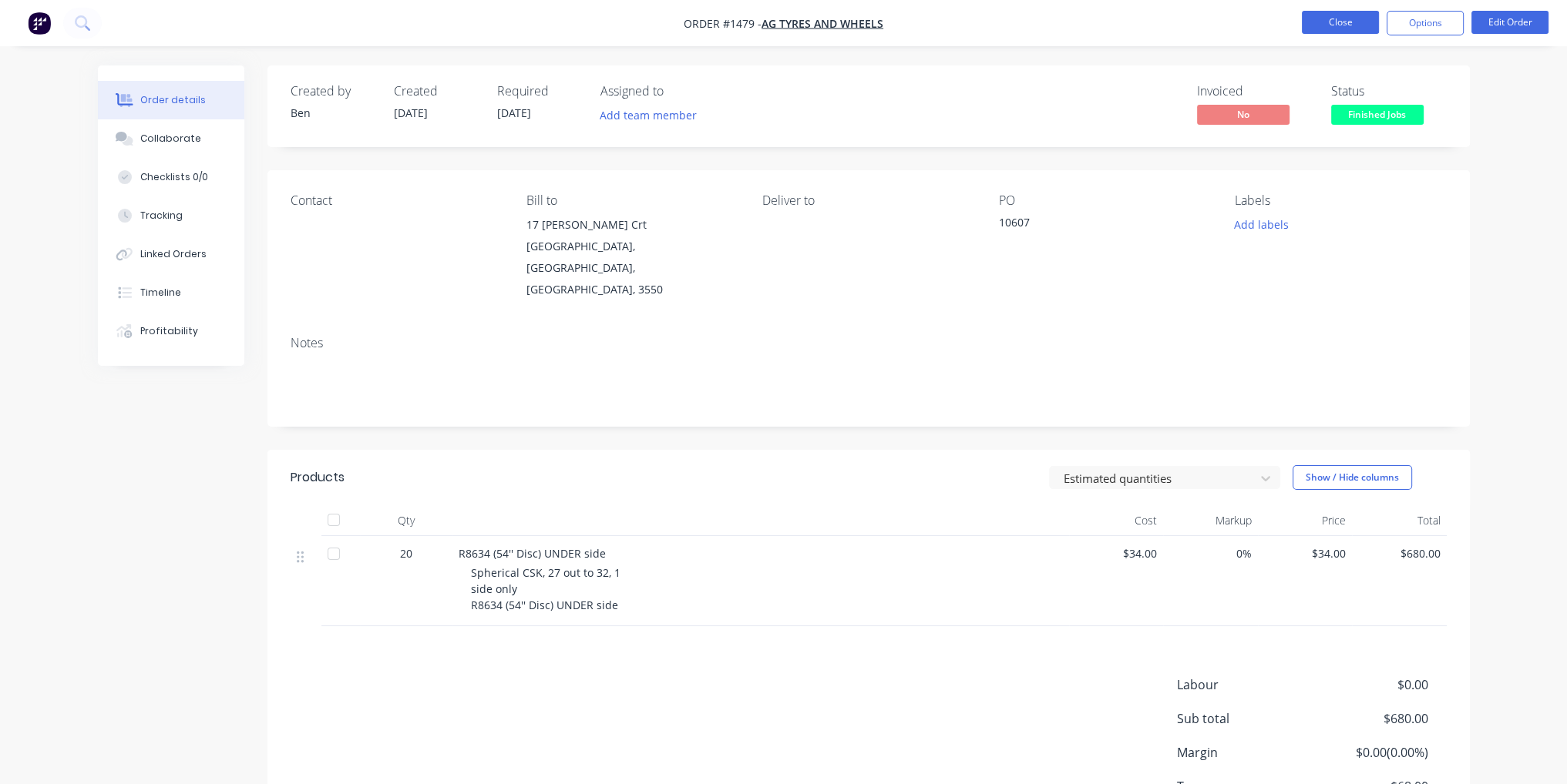
click at [1351, 28] on button "Close" at bounding box center [1340, 22] width 77 height 23
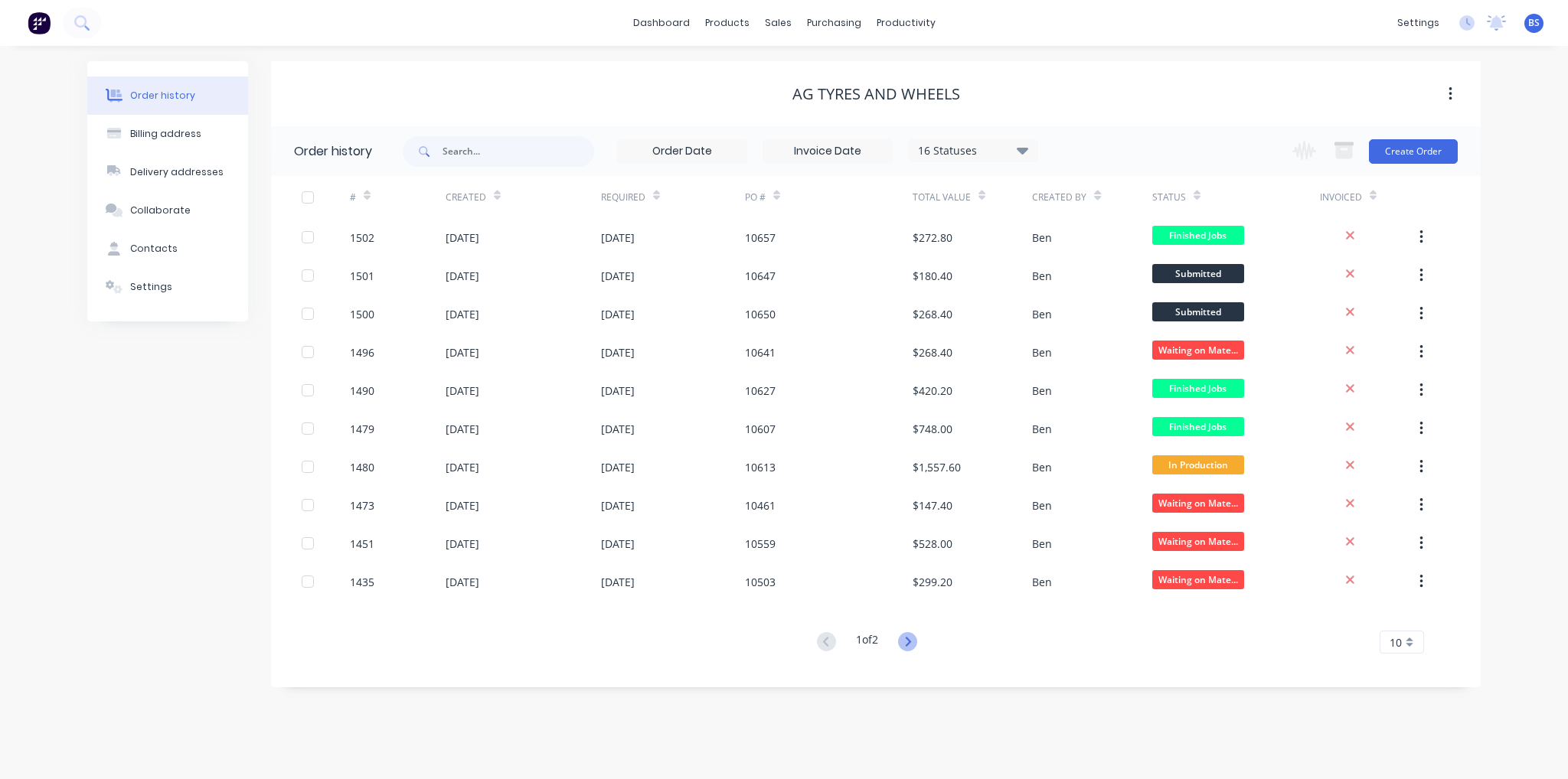
click at [914, 647] on icon at bounding box center [907, 641] width 19 height 19
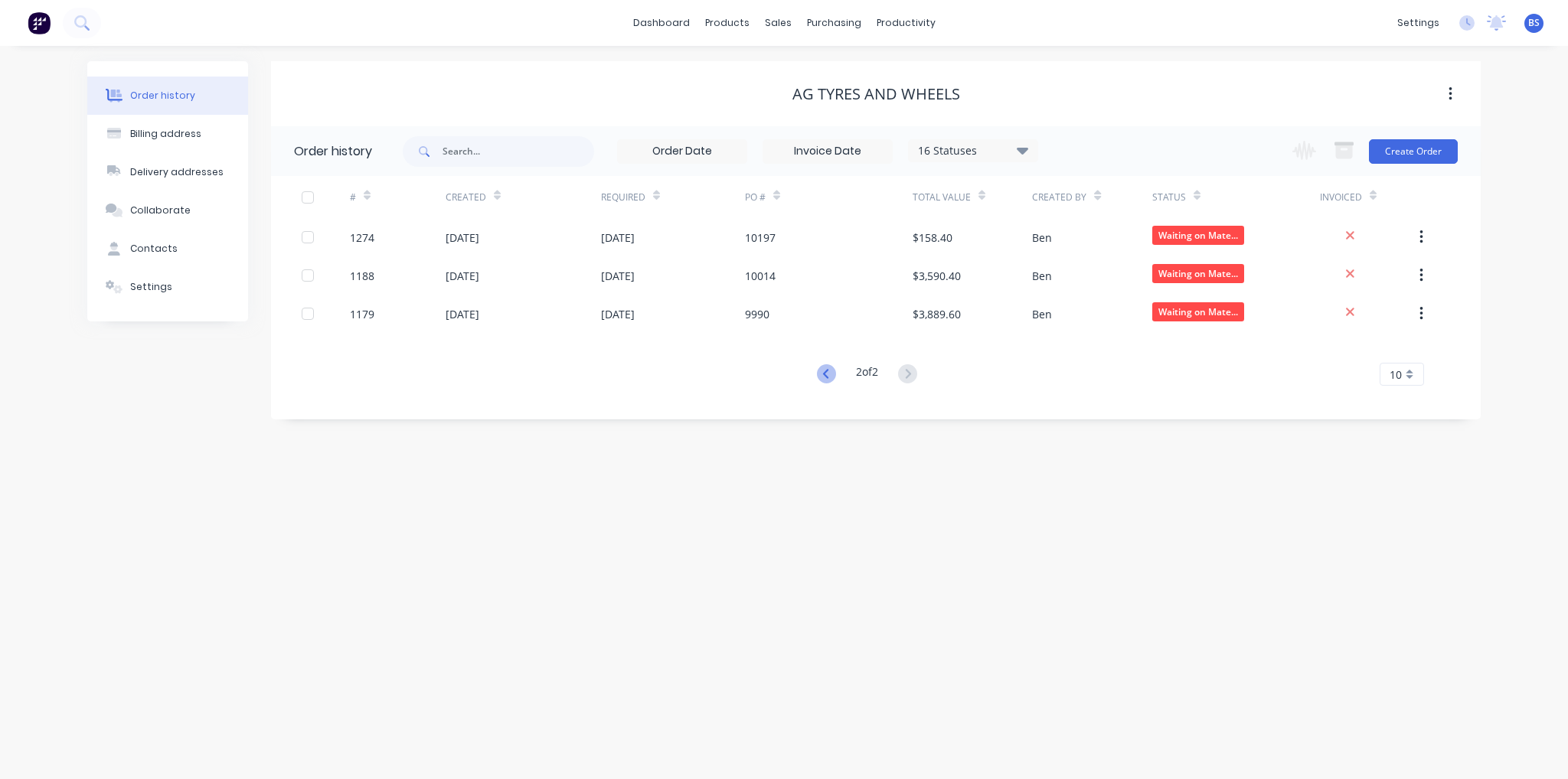
click at [822, 373] on icon at bounding box center [825, 373] width 6 height 9
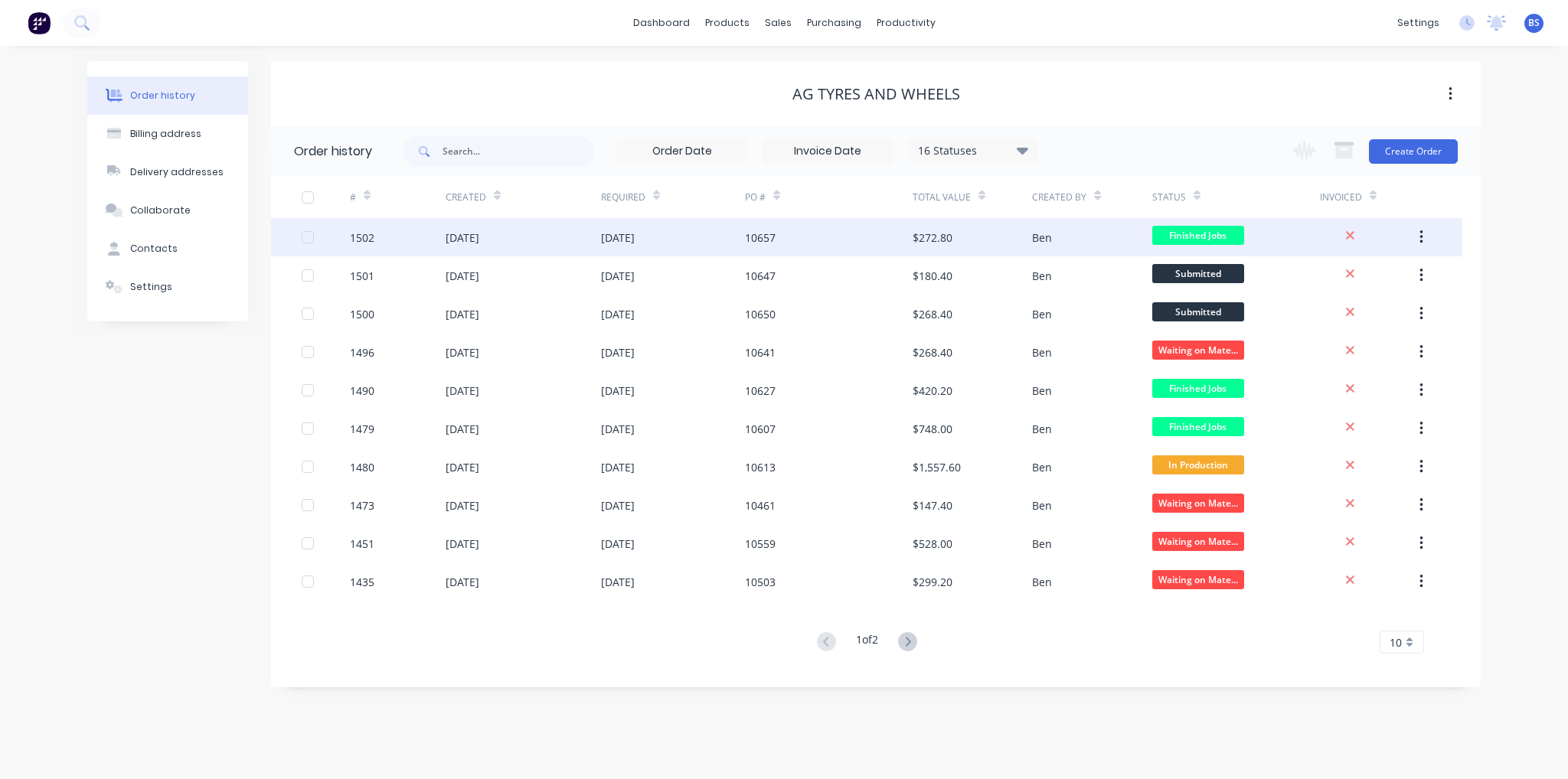
drag, startPoint x: 818, startPoint y: 242, endPoint x: 788, endPoint y: 240, distance: 30.1
click at [788, 240] on div "10657" at bounding box center [828, 236] width 168 height 38
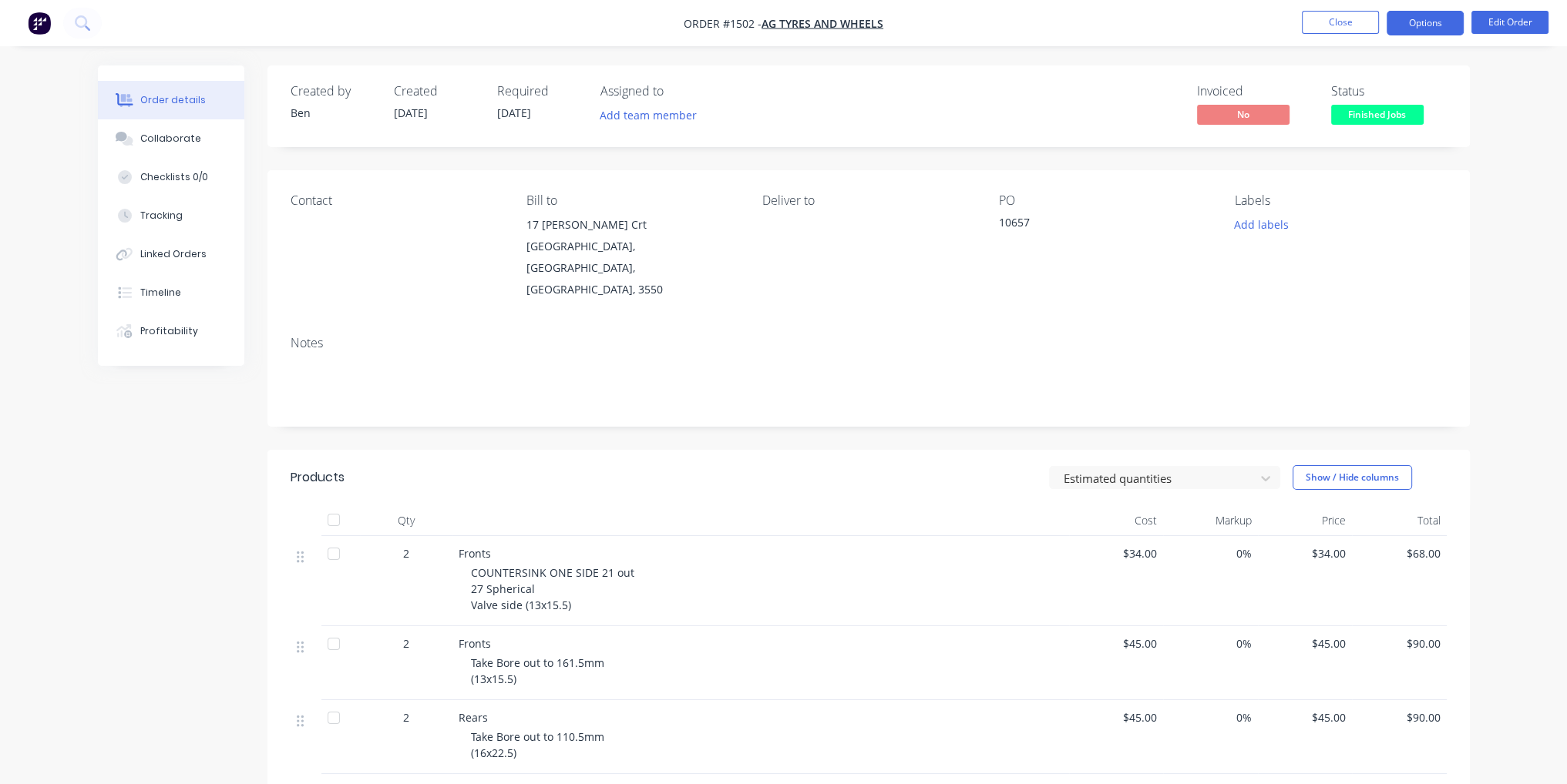
click at [1434, 18] on button "Options" at bounding box center [1424, 23] width 77 height 24
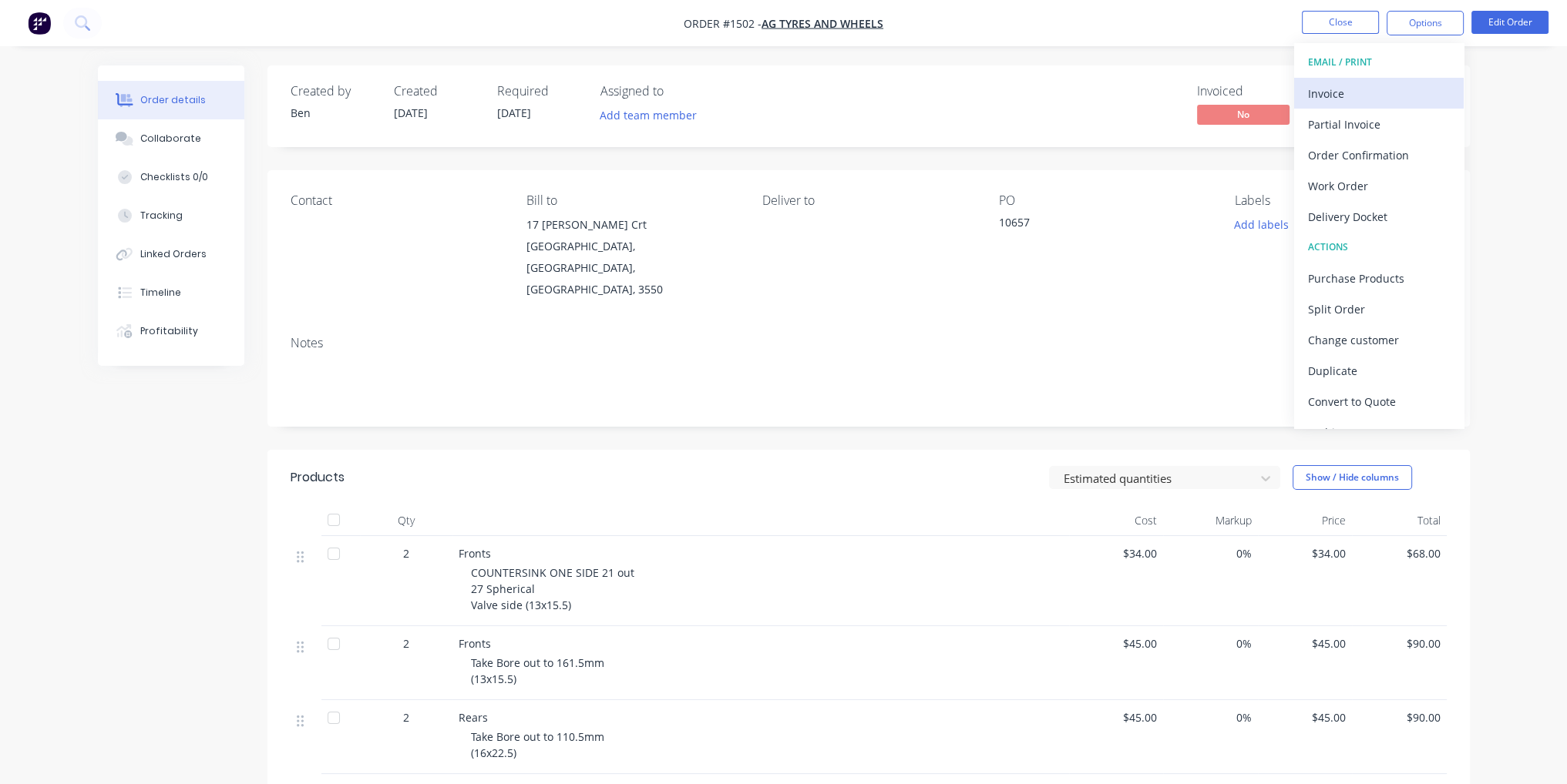
click at [1399, 104] on button "Invoice" at bounding box center [1379, 92] width 170 height 31
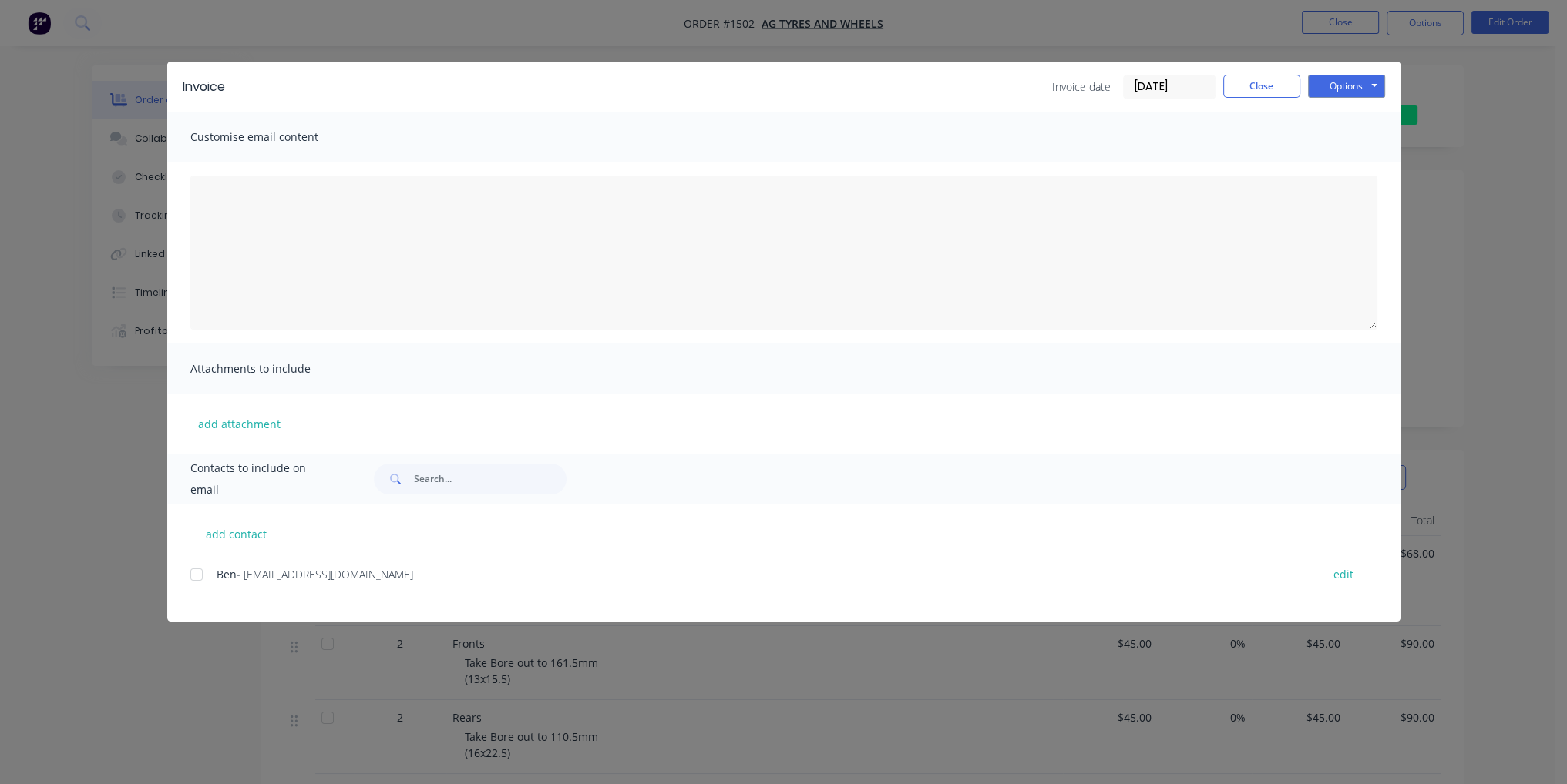
click at [199, 578] on div at bounding box center [196, 574] width 31 height 31
click at [1347, 83] on button "Options" at bounding box center [1346, 86] width 77 height 23
click at [1375, 164] on button "Email" at bounding box center [1357, 164] width 99 height 25
click at [1262, 86] on button "Close" at bounding box center [1261, 86] width 77 height 23
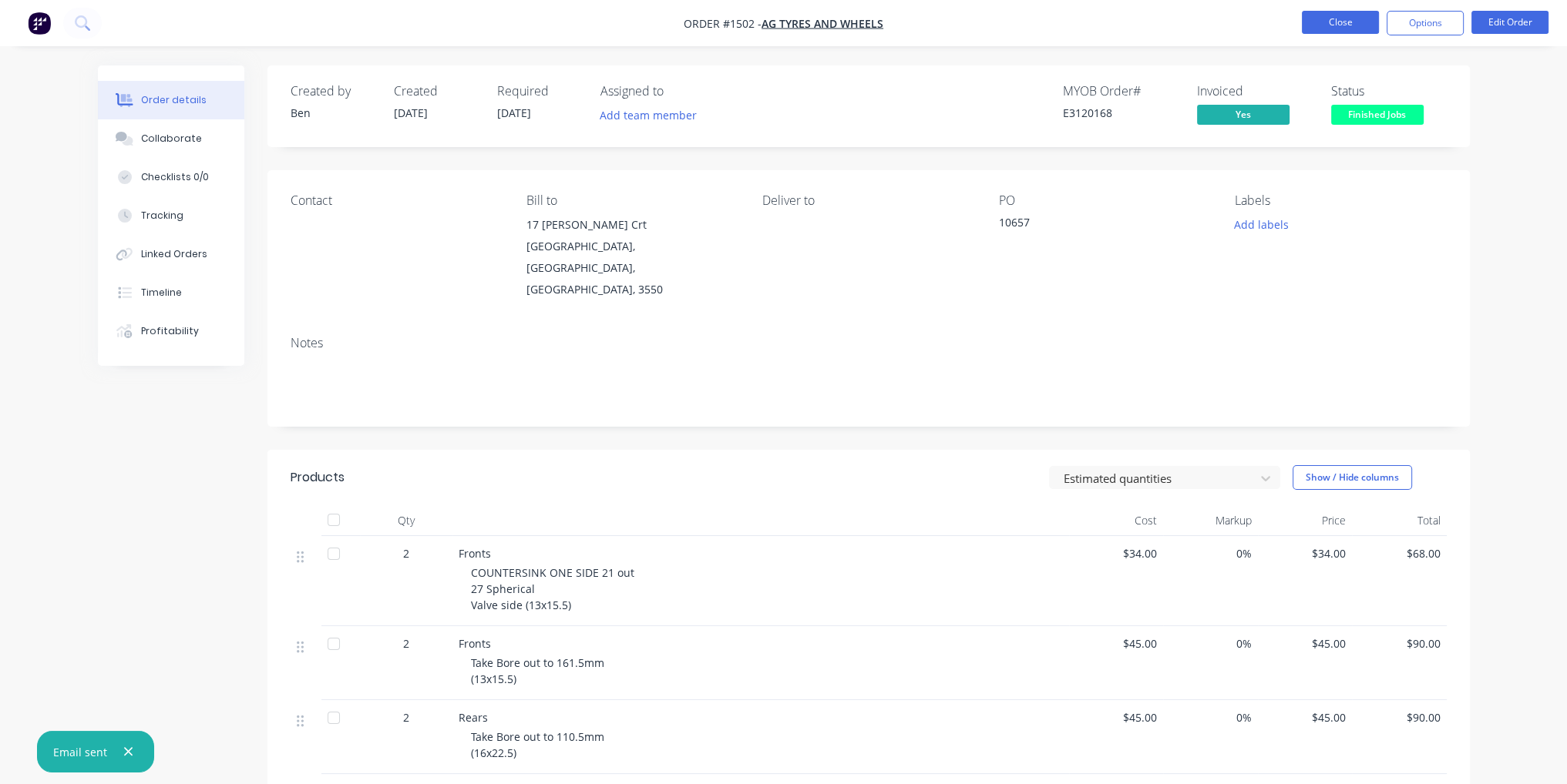
click at [1363, 18] on button "Close" at bounding box center [1340, 22] width 77 height 23
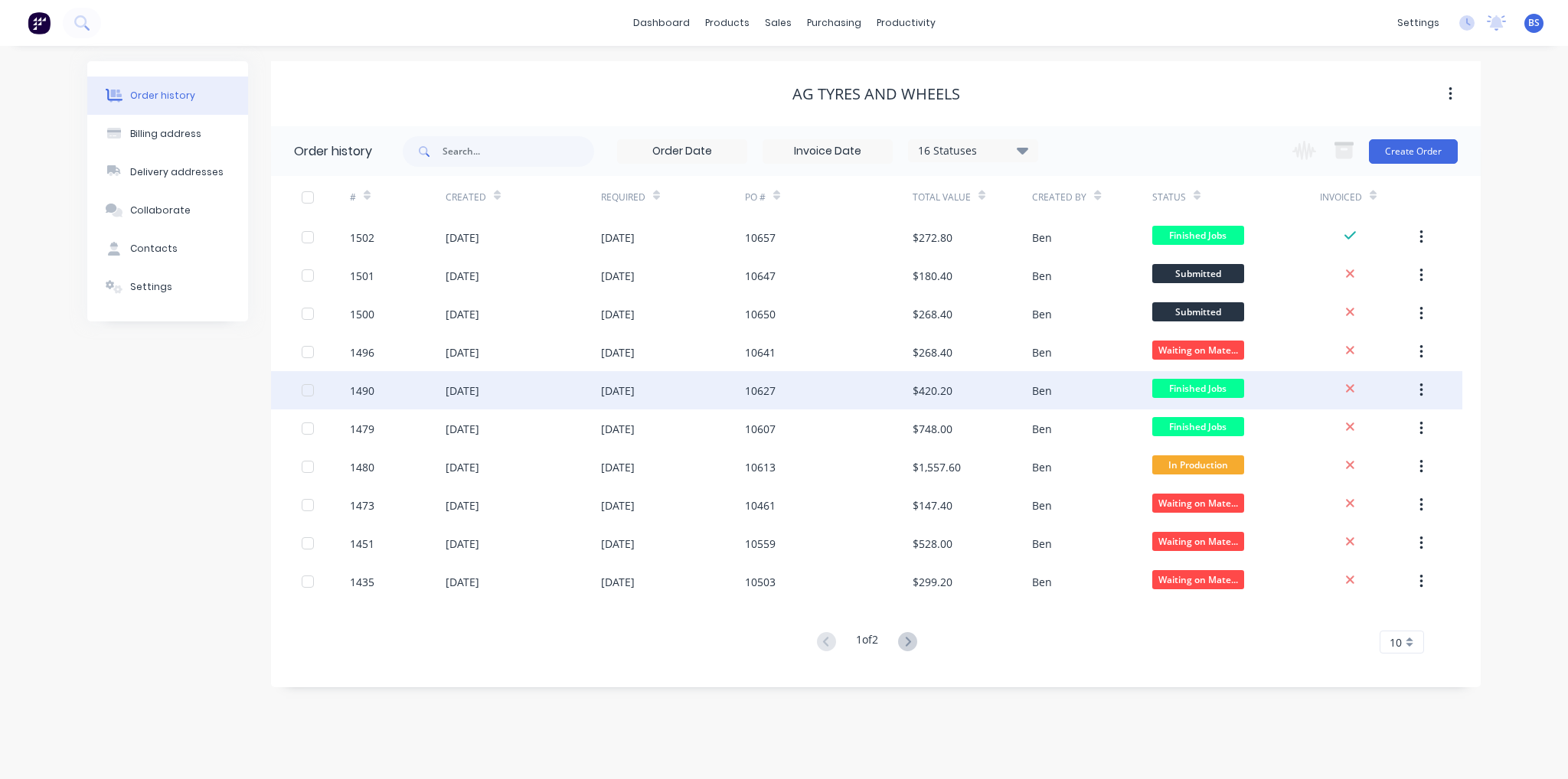
click at [1060, 381] on div "Ben" at bounding box center [1092, 390] width 120 height 38
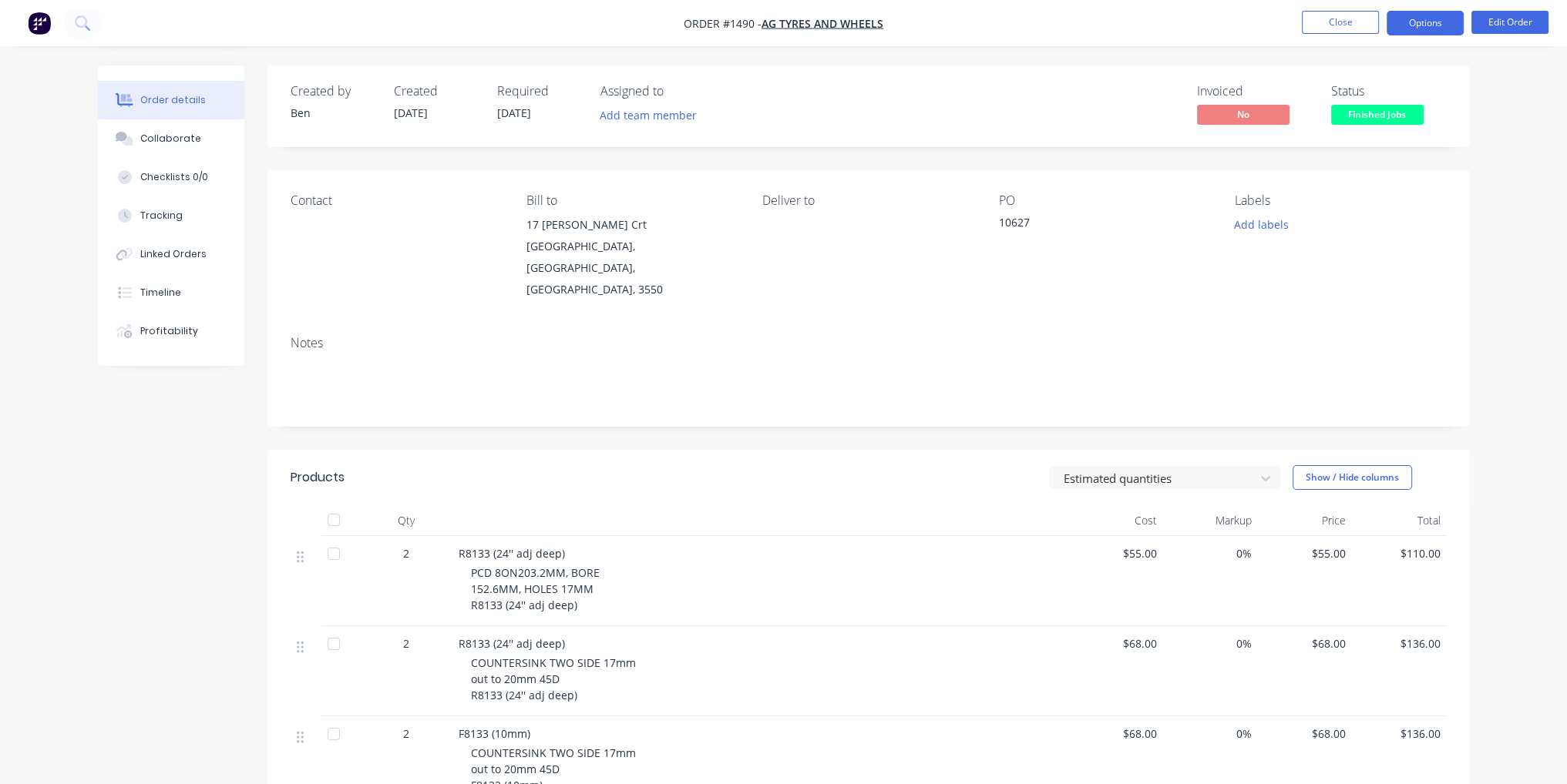
click at [1422, 34] on button "Options" at bounding box center [1424, 23] width 77 height 24
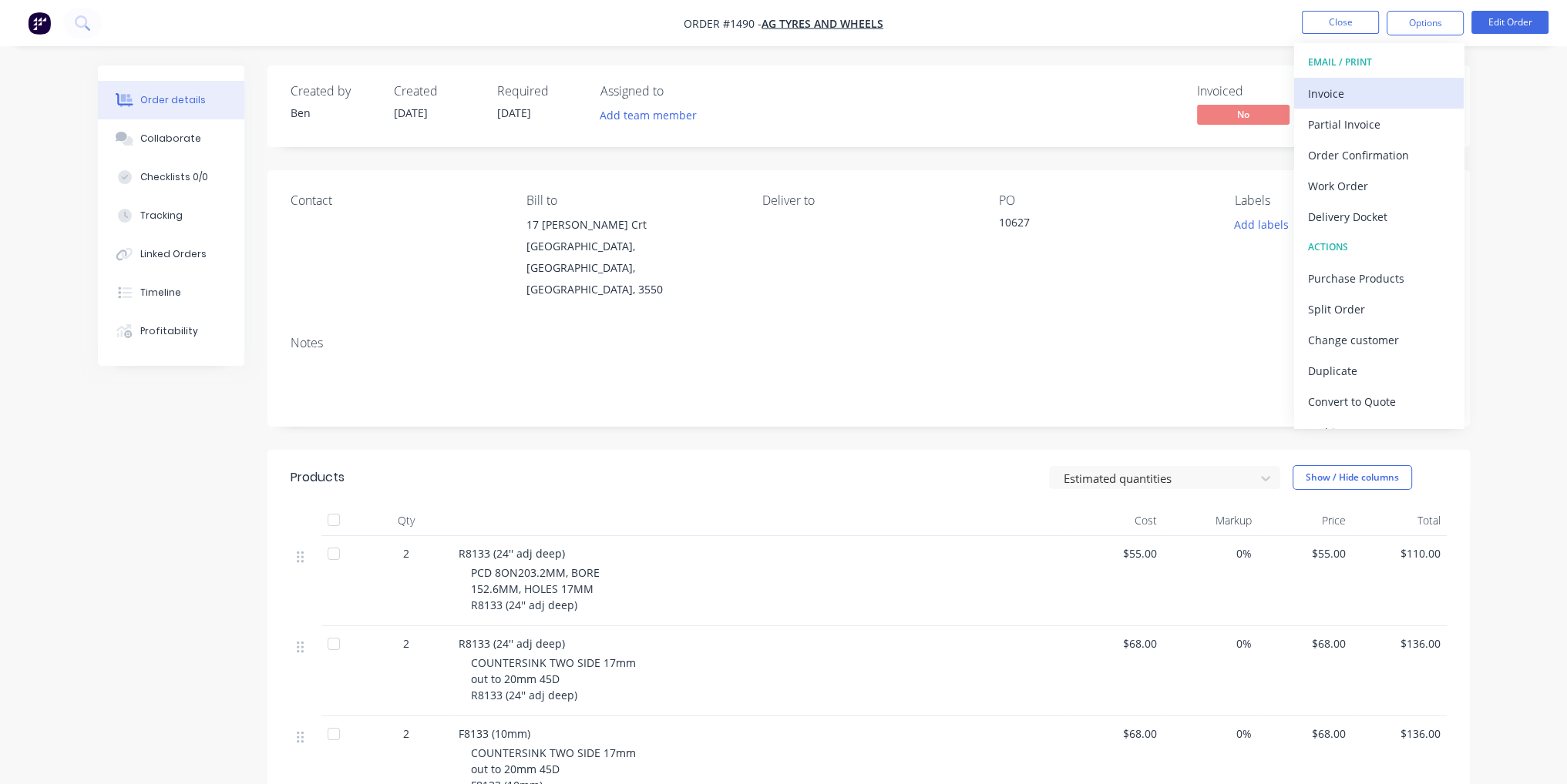
click at [1421, 77] on button "Invoice" at bounding box center [1379, 92] width 170 height 31
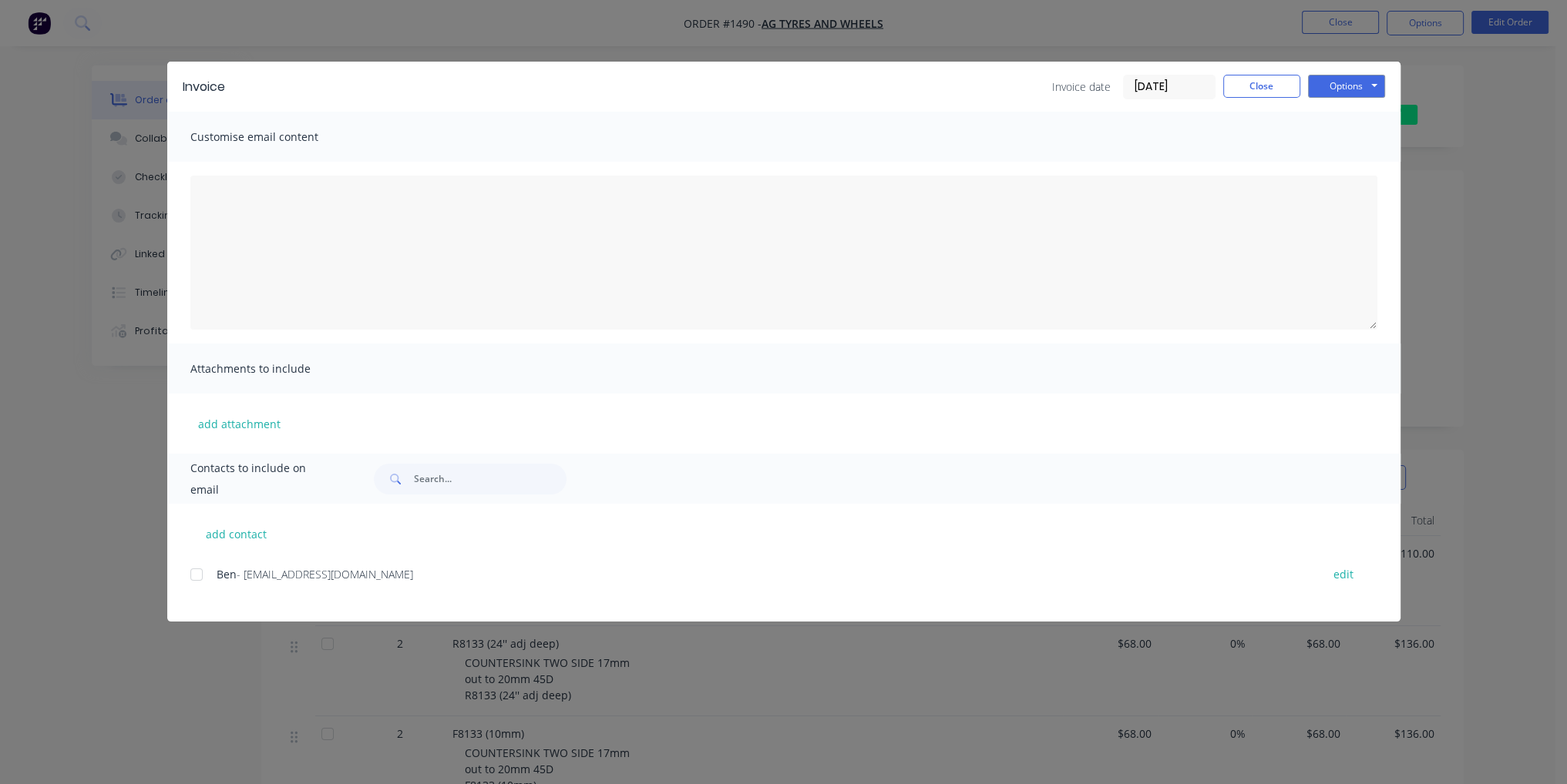
click at [195, 583] on div at bounding box center [196, 574] width 31 height 31
click at [1373, 77] on button "Options" at bounding box center [1346, 86] width 77 height 23
click at [1376, 171] on button "Email" at bounding box center [1357, 164] width 99 height 25
click at [1267, 87] on button "Close" at bounding box center [1261, 86] width 77 height 23
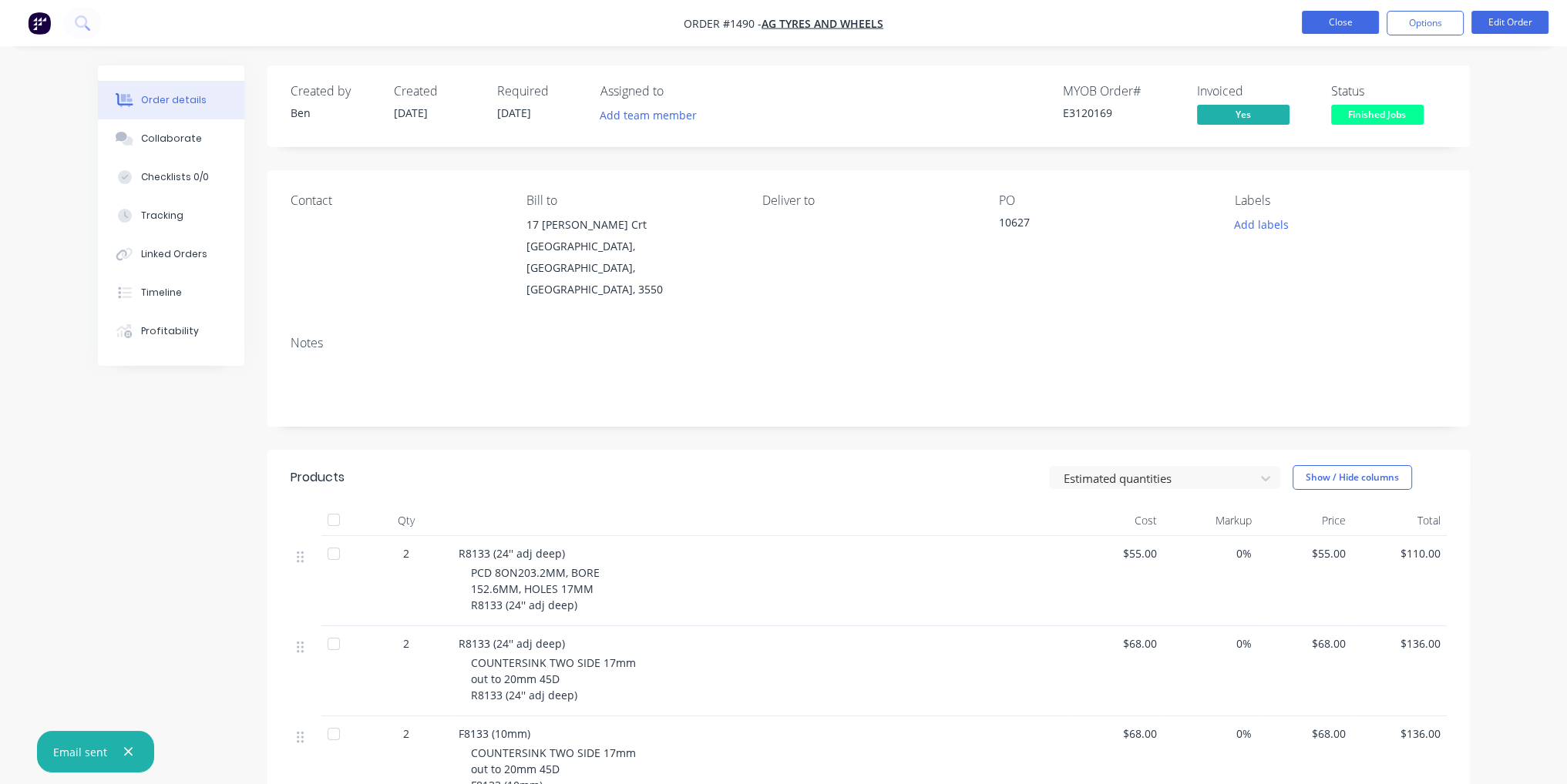
click at [1359, 20] on button "Close" at bounding box center [1340, 22] width 77 height 23
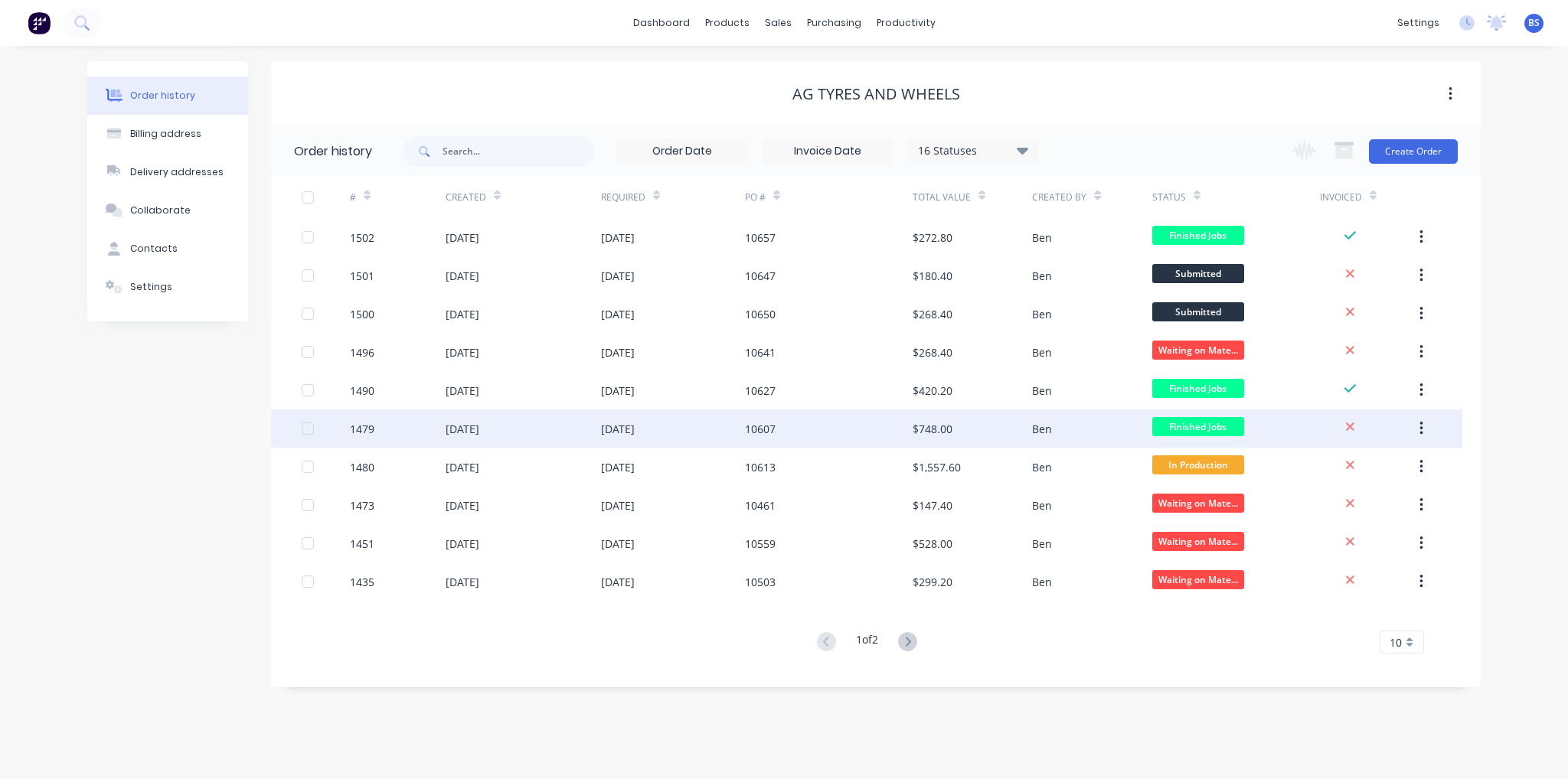
click at [635, 437] on div "[DATE]" at bounding box center [673, 428] width 144 height 38
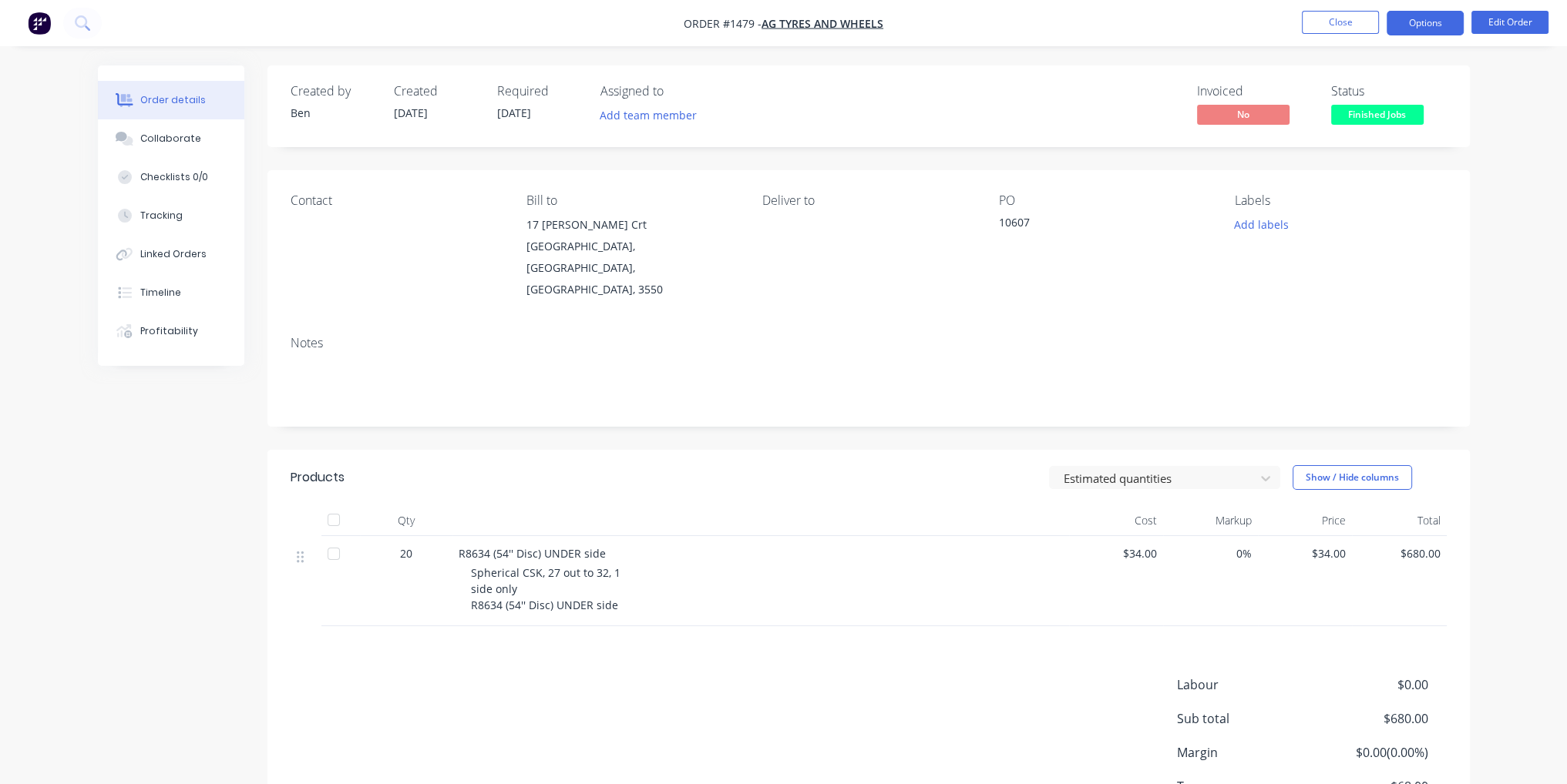
click at [1435, 26] on button "Options" at bounding box center [1424, 23] width 77 height 24
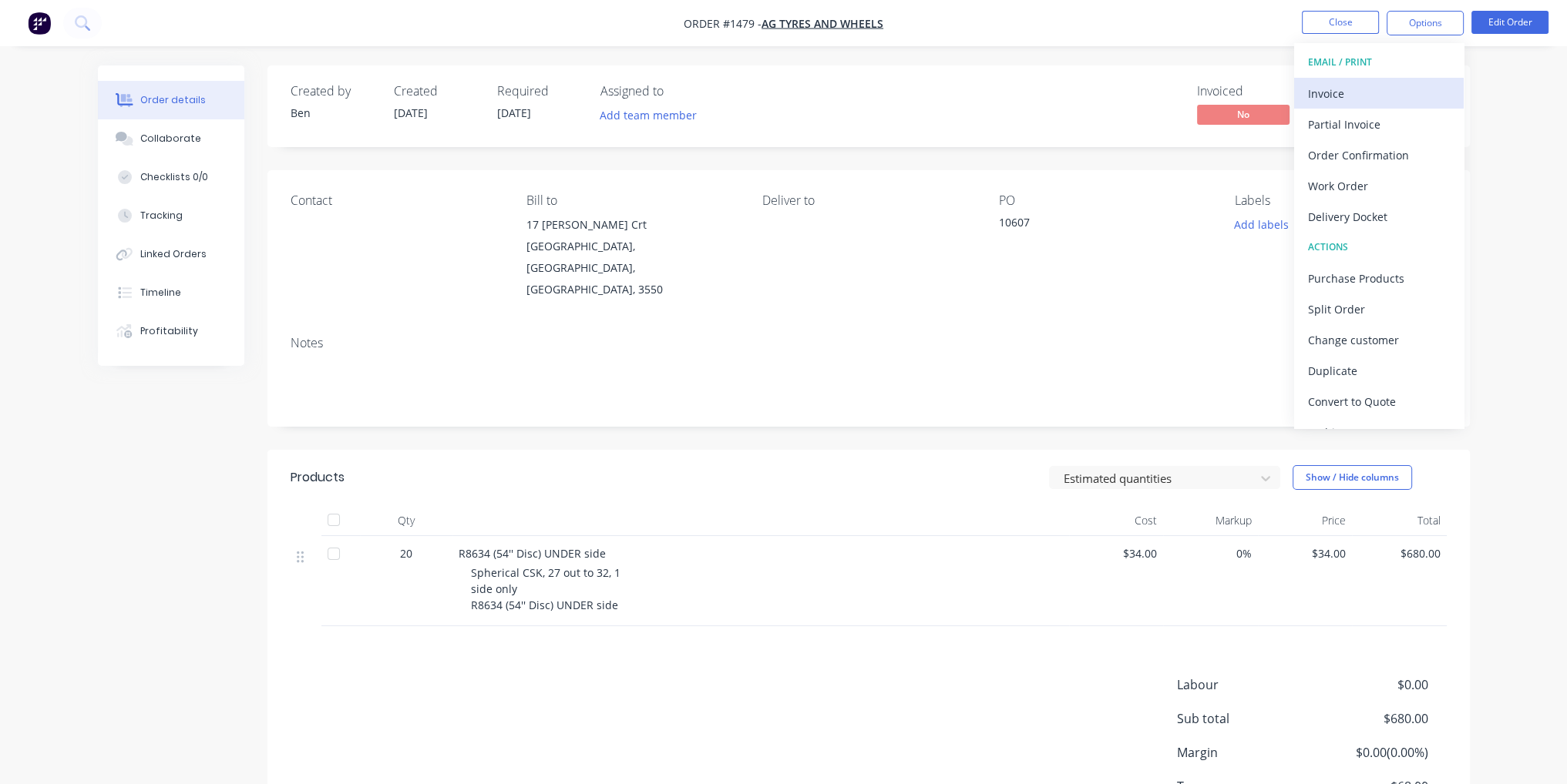
click at [1418, 103] on div "Invoice" at bounding box center [1379, 93] width 142 height 22
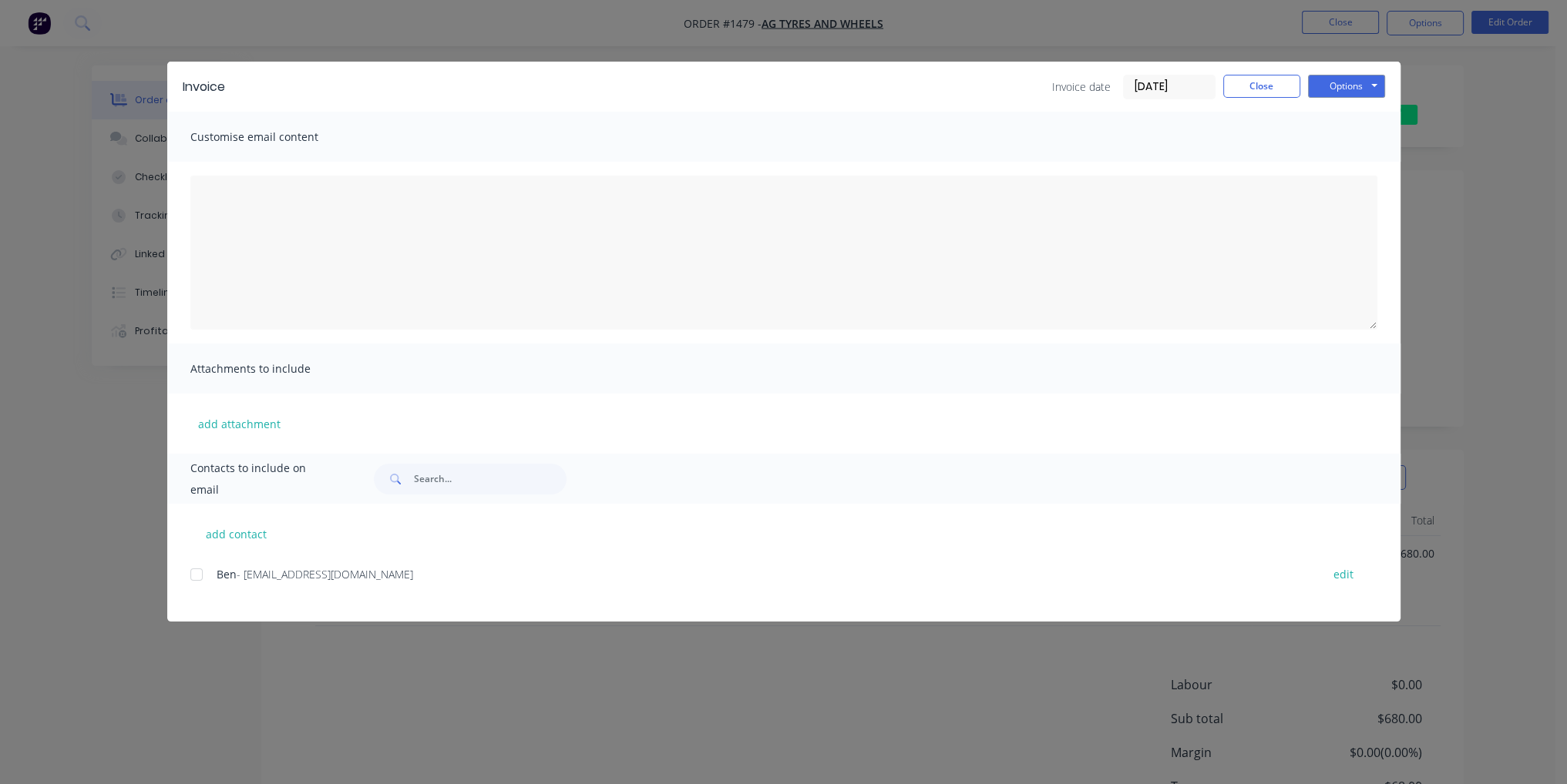
click at [186, 574] on div "add contact Ben - [EMAIL_ADDRESS][DOMAIN_NAME] edit" at bounding box center [784, 562] width 1233 height 117
click at [189, 574] on div at bounding box center [196, 574] width 31 height 31
click at [1345, 81] on button "Options" at bounding box center [1346, 86] width 77 height 23
click at [1366, 153] on button "Email" at bounding box center [1357, 164] width 99 height 25
click at [1261, 78] on button "Close" at bounding box center [1261, 86] width 77 height 23
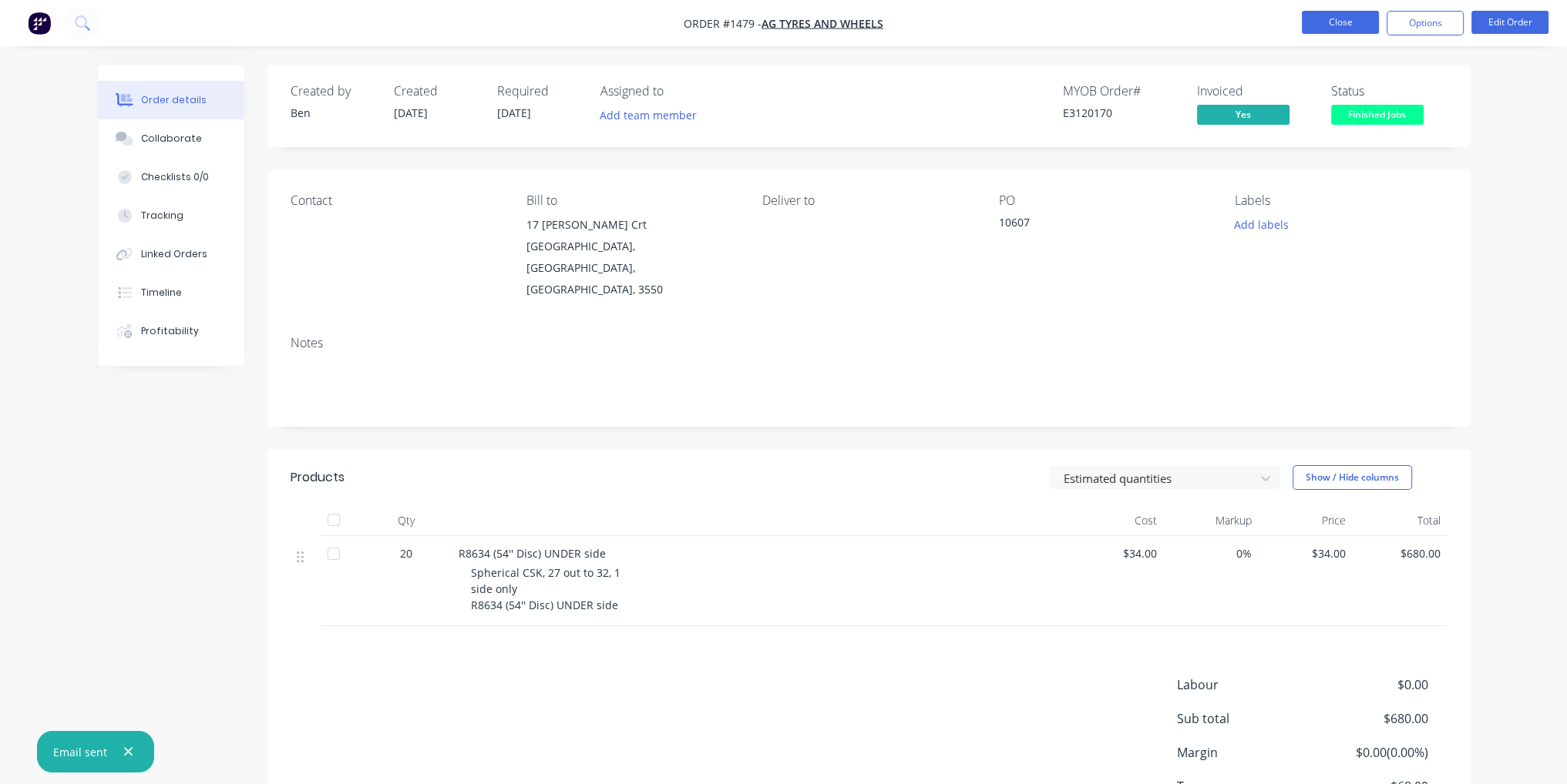
click at [1330, 21] on button "Close" at bounding box center [1340, 22] width 77 height 23
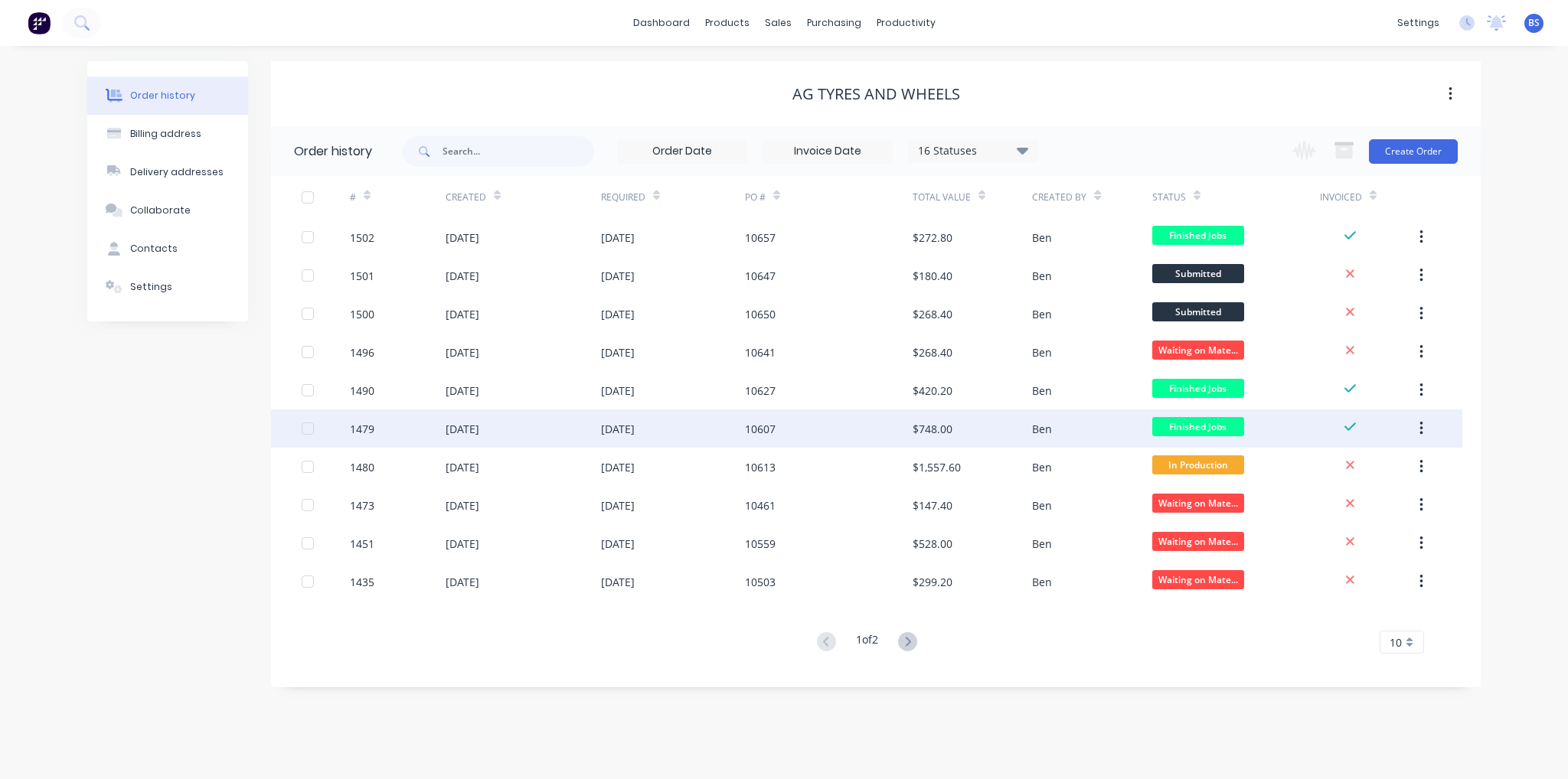
drag, startPoint x: 810, startPoint y: 430, endPoint x: 693, endPoint y: 434, distance: 117.1
drag, startPoint x: 693, startPoint y: 434, endPoint x: 1419, endPoint y: 426, distance: 726.0
click at [1420, 426] on icon "button" at bounding box center [1422, 429] width 4 height 17
click at [1408, 460] on div "Archive" at bounding box center [1366, 469] width 118 height 22
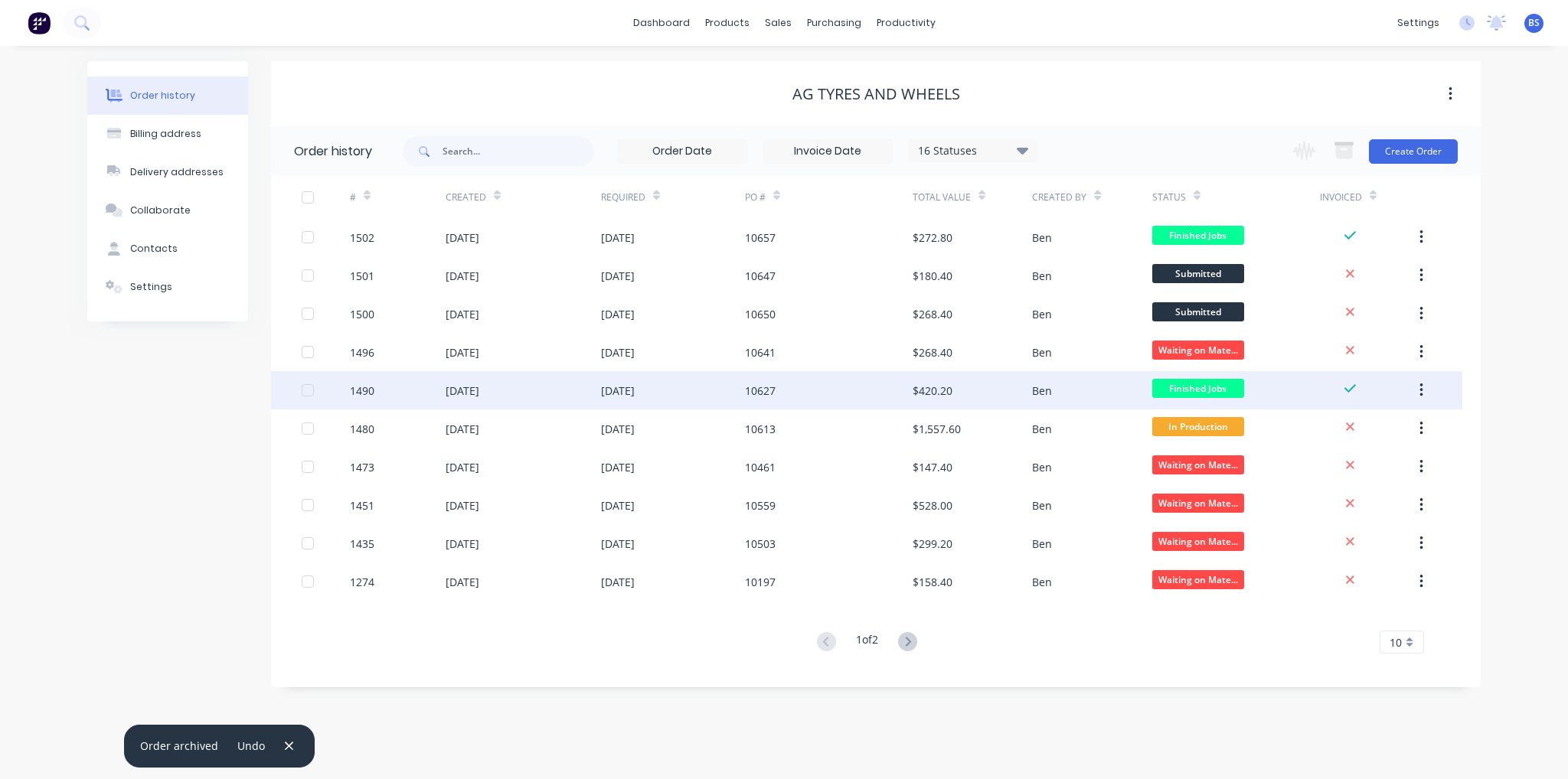
click at [1420, 390] on icon "button" at bounding box center [1422, 390] width 4 height 17
click at [1400, 420] on div "Archive" at bounding box center [1366, 431] width 118 height 22
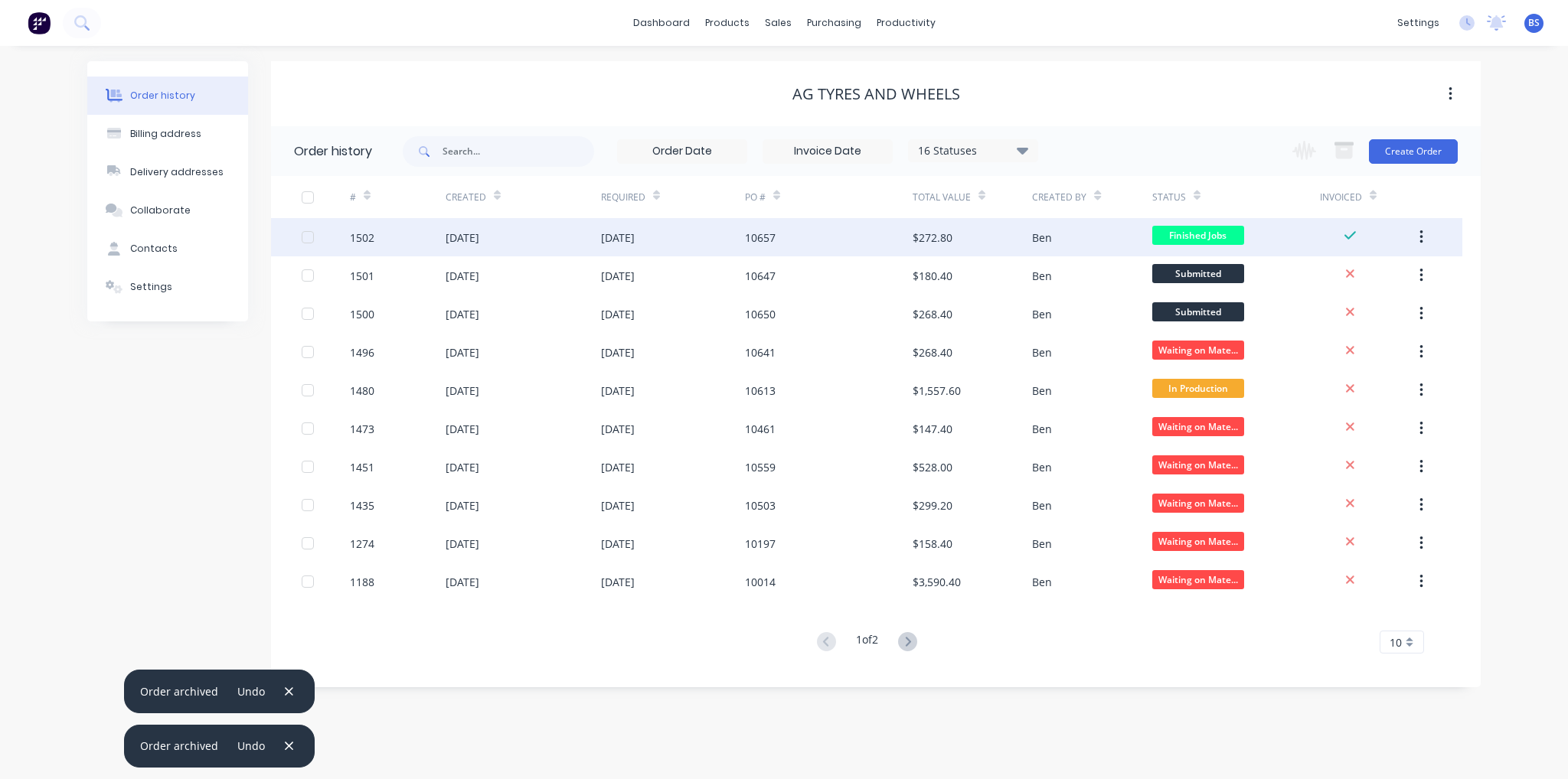
click at [1432, 243] on button "button" at bounding box center [1422, 237] width 36 height 28
click at [1375, 282] on div "Archive" at bounding box center [1366, 278] width 118 height 22
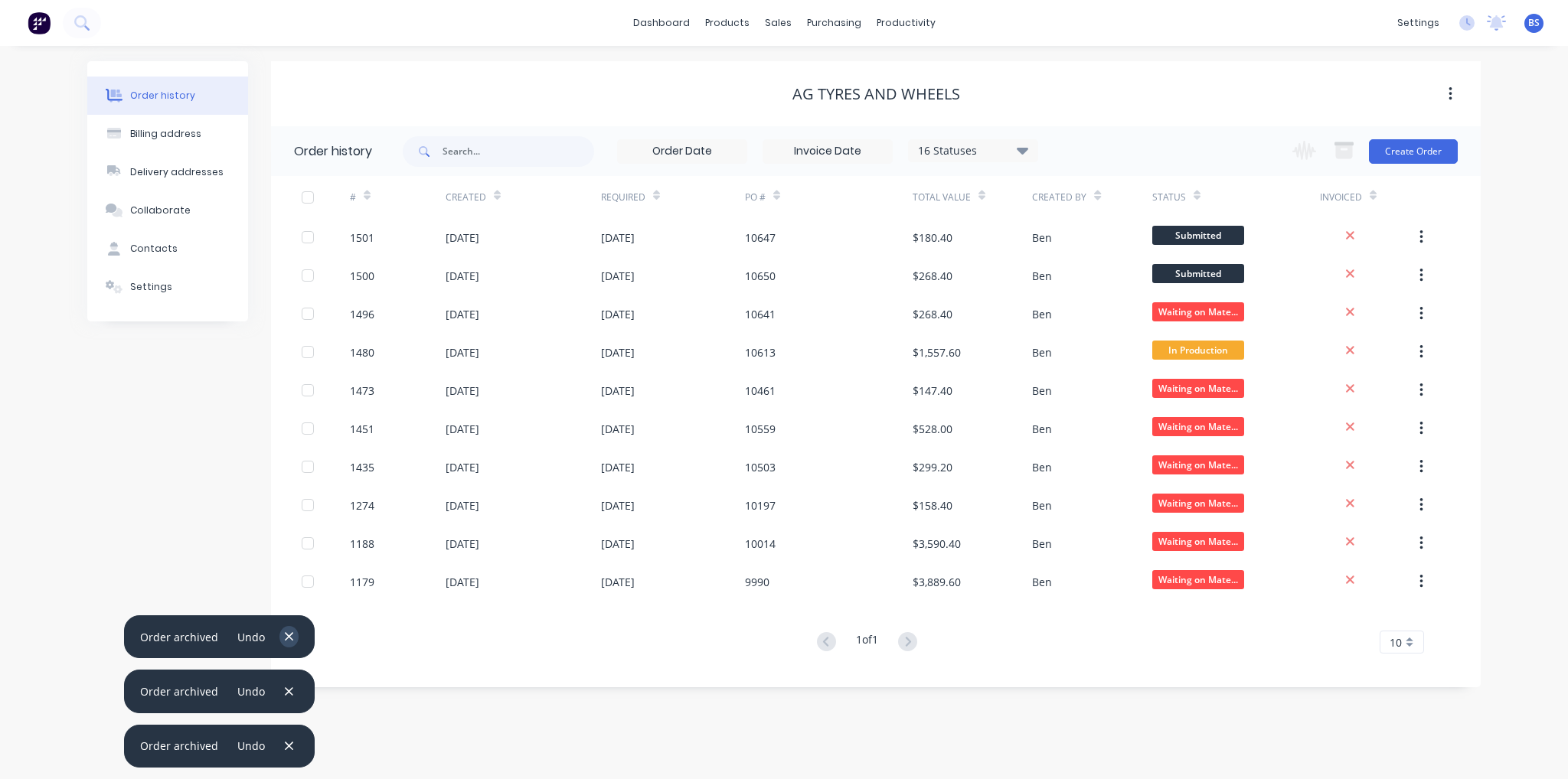
click at [288, 641] on icon "button" at bounding box center [288, 636] width 8 height 8
click at [285, 690] on icon "button" at bounding box center [288, 691] width 8 height 8
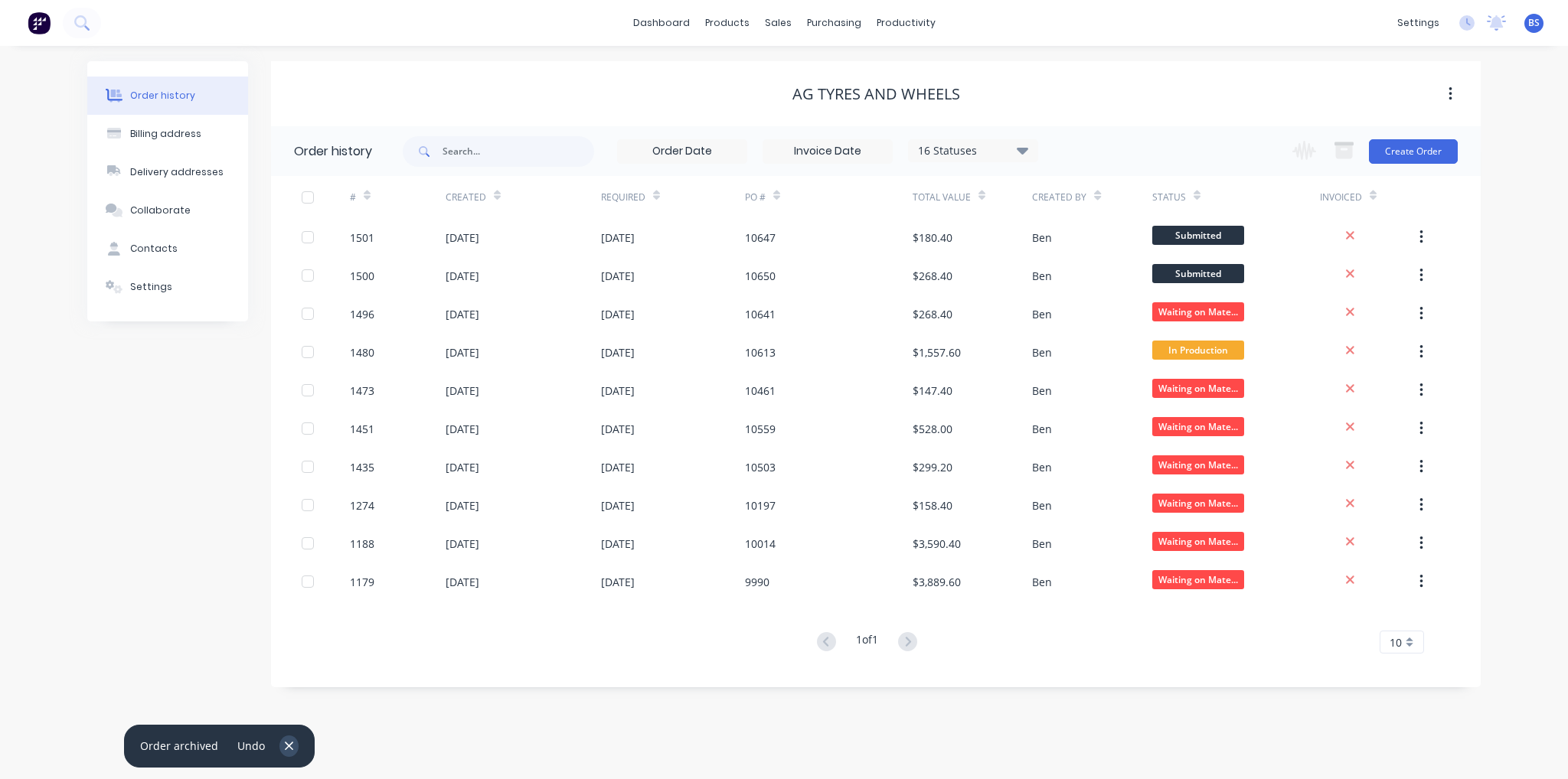
click at [286, 748] on icon "button" at bounding box center [288, 746] width 8 height 8
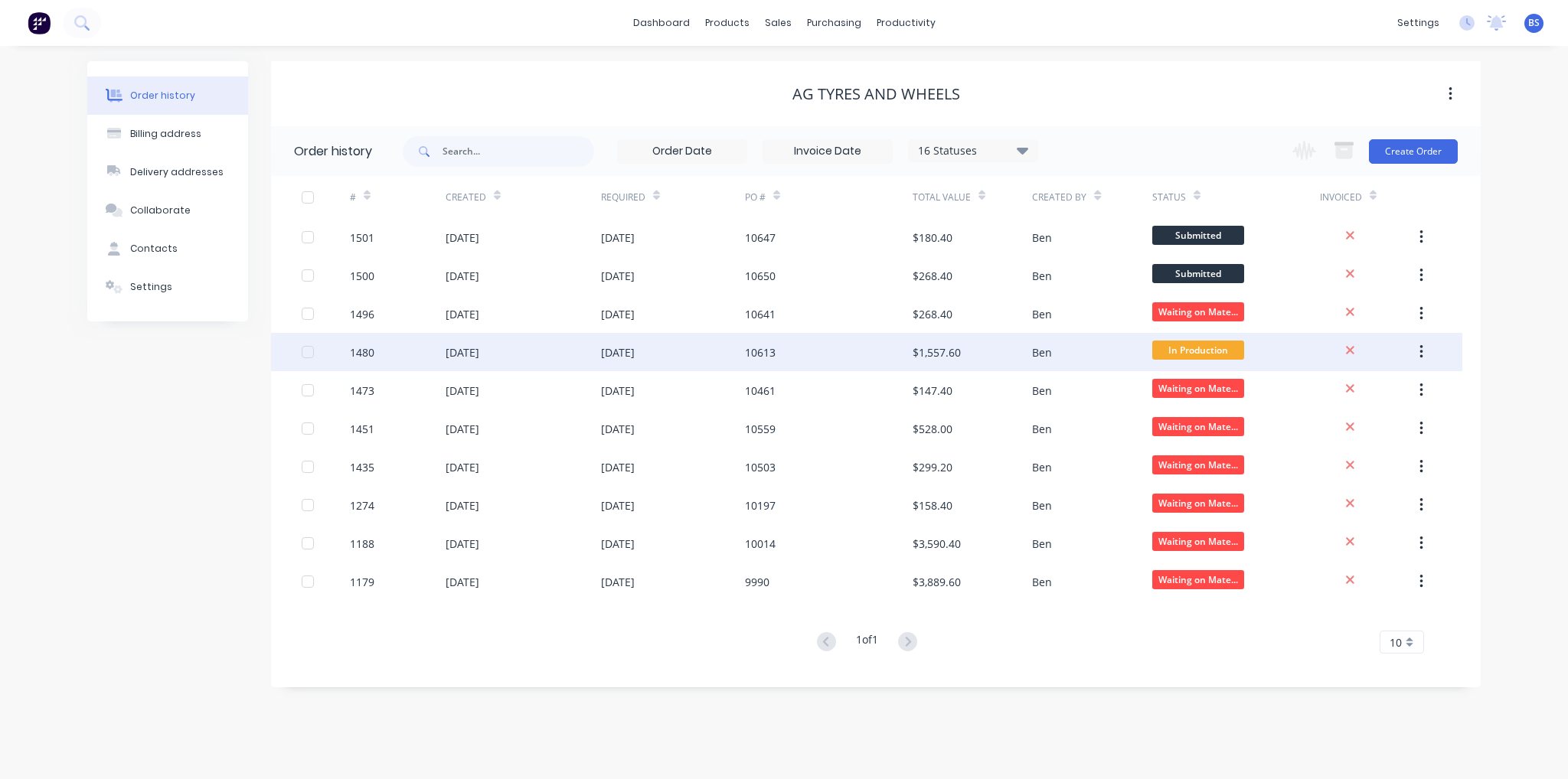
click at [641, 341] on div "[DATE]" at bounding box center [673, 351] width 144 height 38
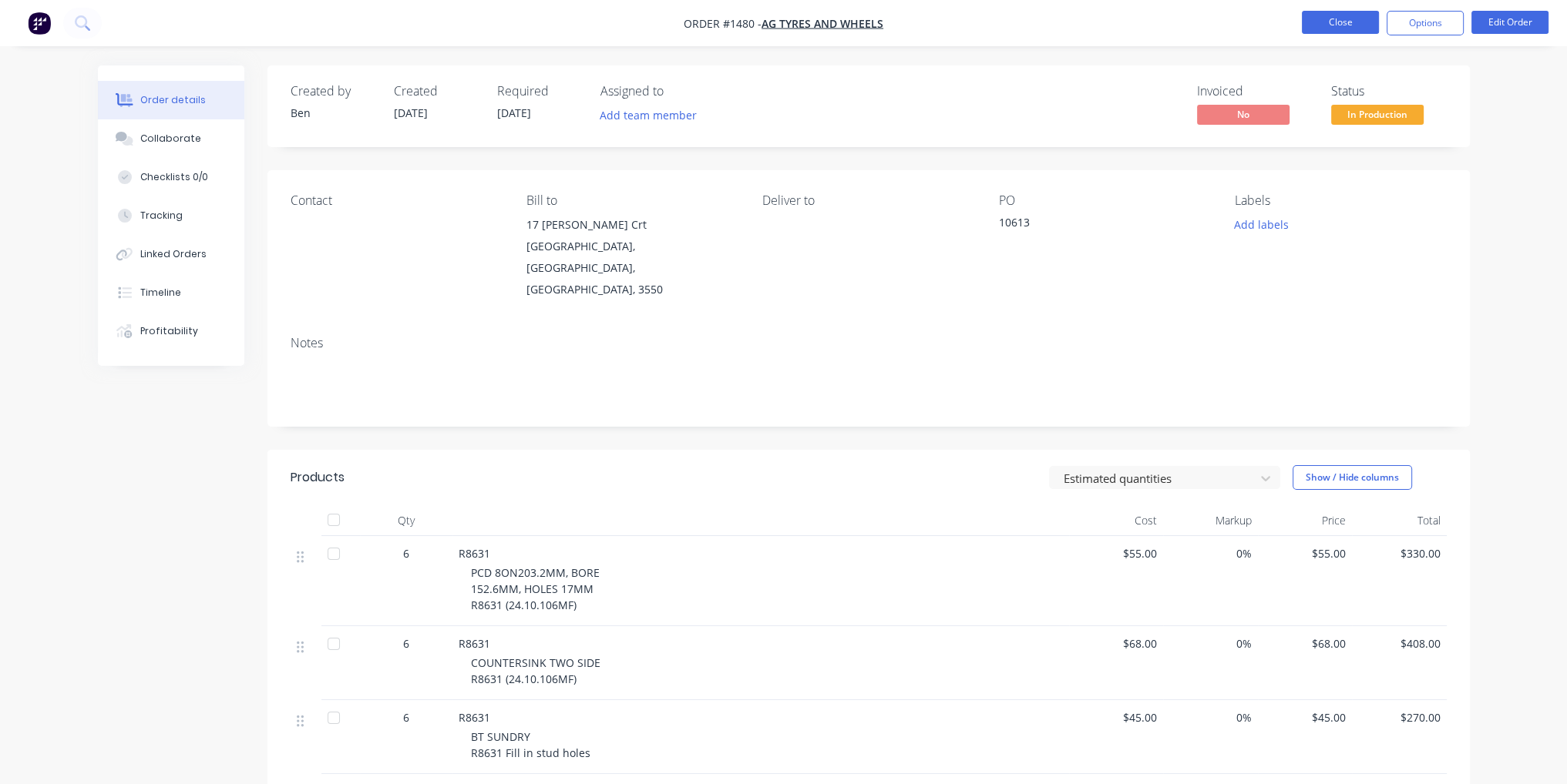
click at [1335, 32] on button "Close" at bounding box center [1340, 22] width 77 height 23
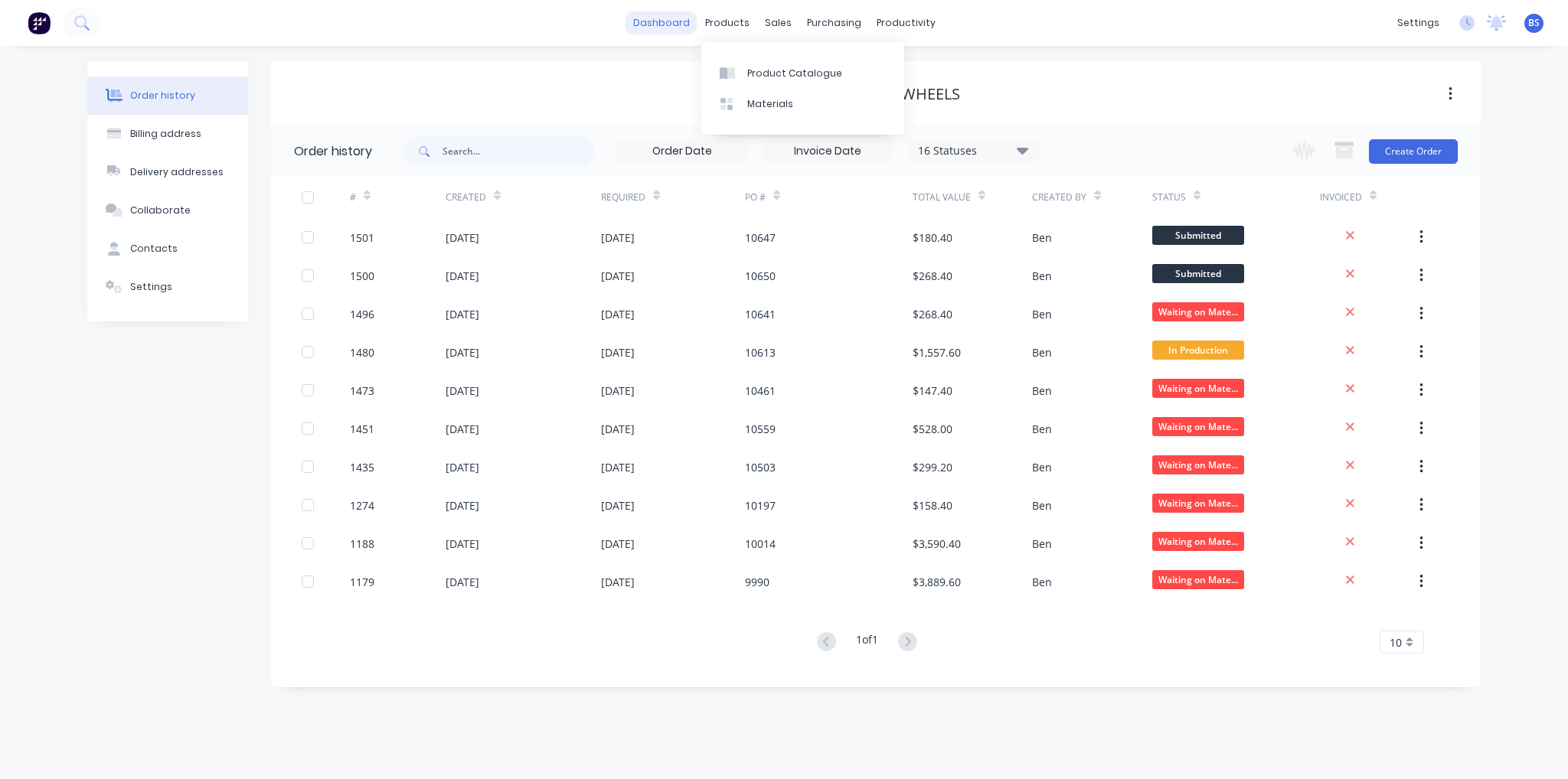
click at [639, 29] on link "dashboard" at bounding box center [662, 22] width 72 height 23
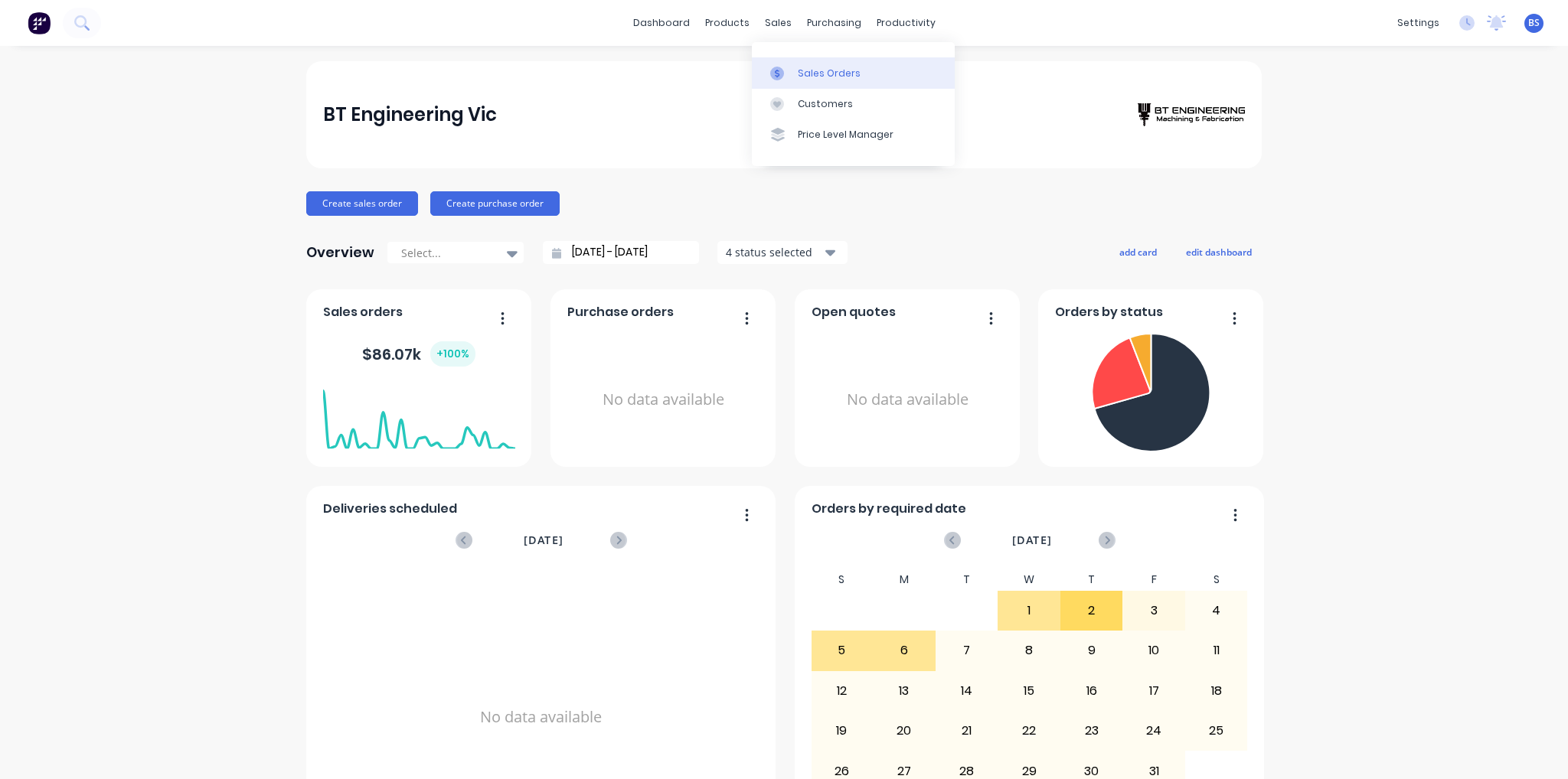
click at [788, 69] on div at bounding box center [781, 73] width 23 height 14
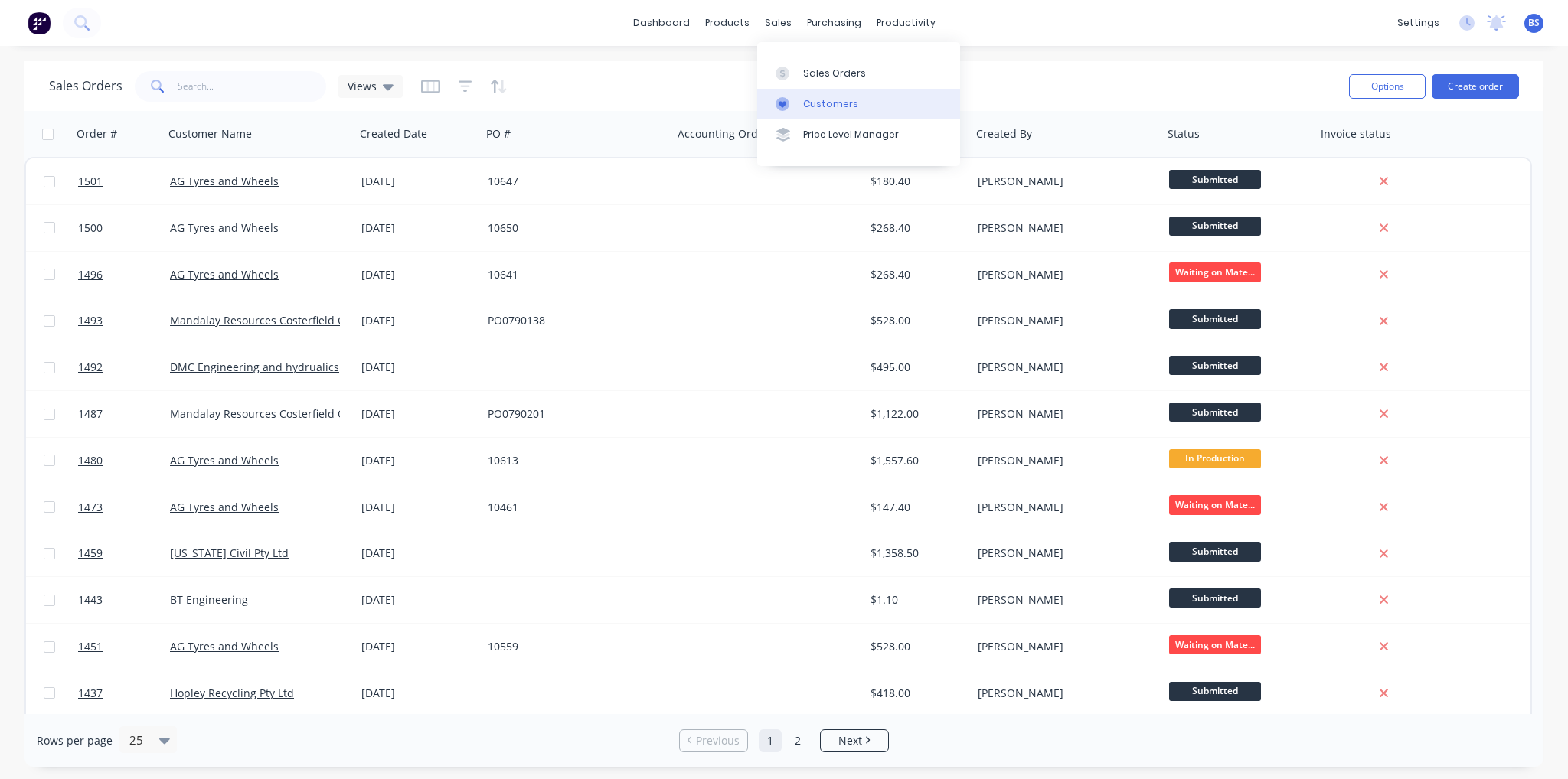
click at [794, 105] on div at bounding box center [787, 104] width 23 height 14
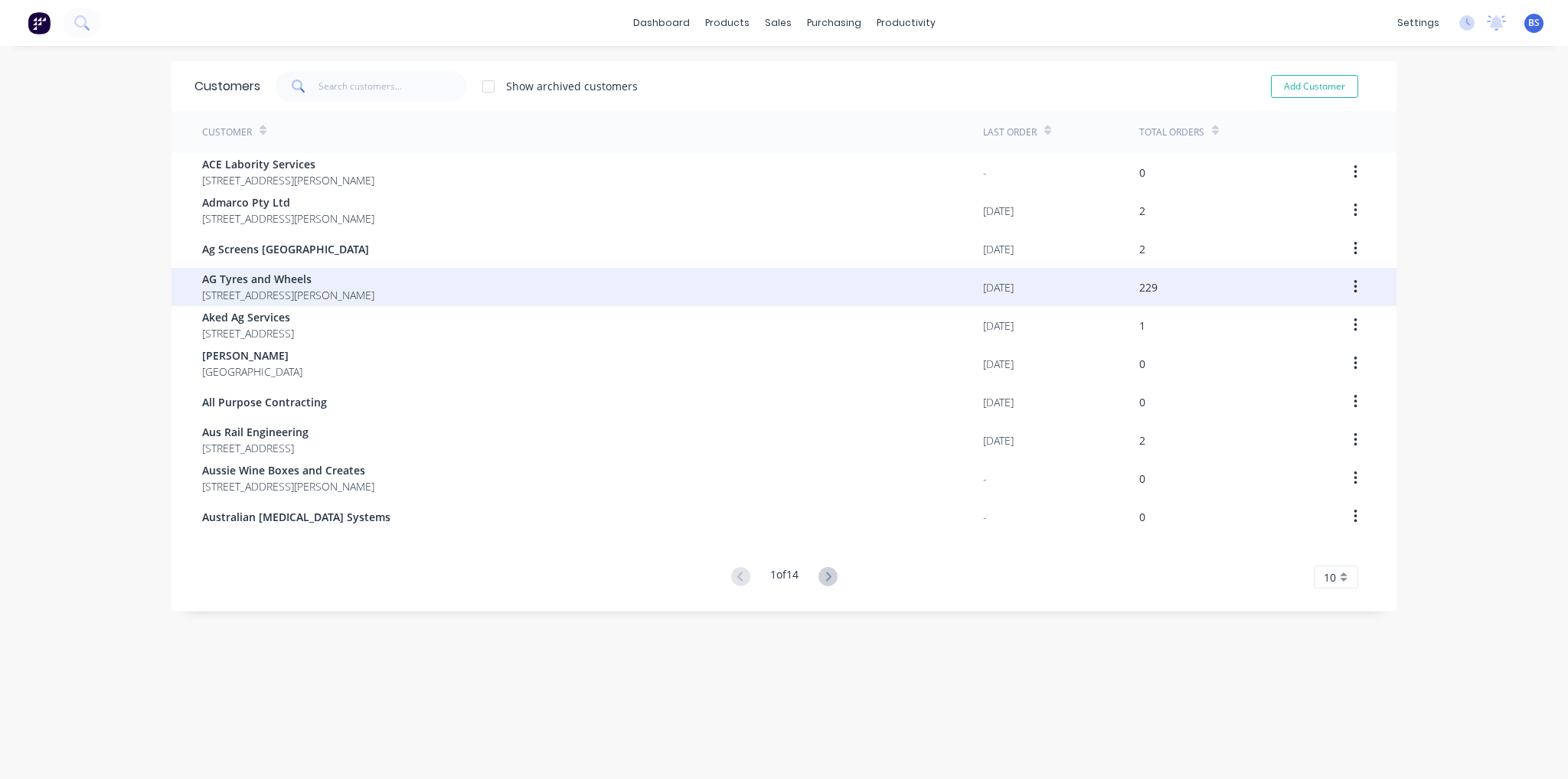
click at [298, 283] on span "AG Tyres and Wheels" at bounding box center [288, 278] width 172 height 16
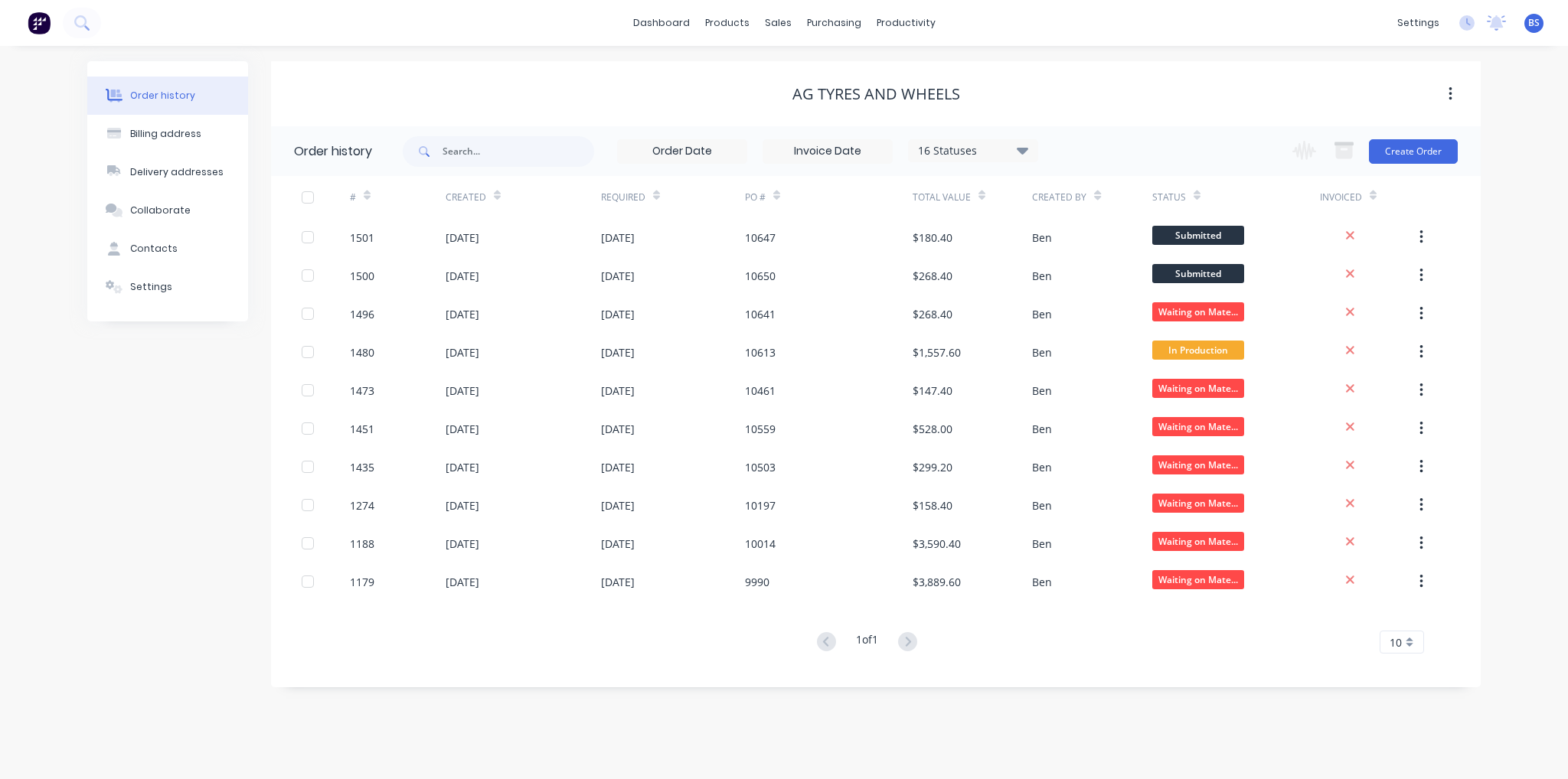
click at [1011, 144] on div "16 Statuses" at bounding box center [973, 151] width 129 height 17
click at [1099, 327] on label at bounding box center [1099, 327] width 0 height 0
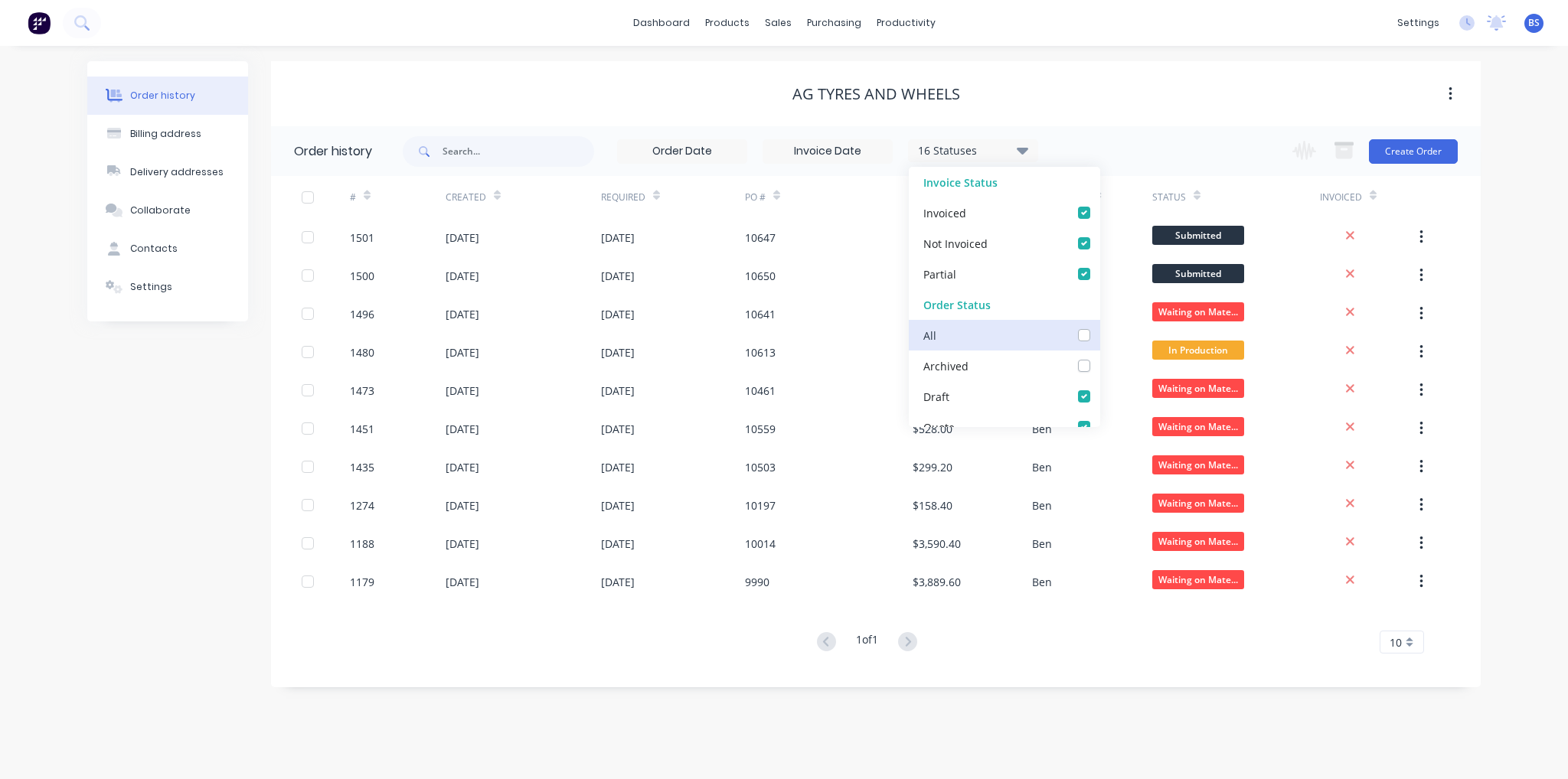
click at [1099, 335] on input "checkbox" at bounding box center [1105, 334] width 12 height 15
checkbox input "true"
click at [700, 78] on div "AG Tyres and Wheels" at bounding box center [875, 94] width 1209 height 65
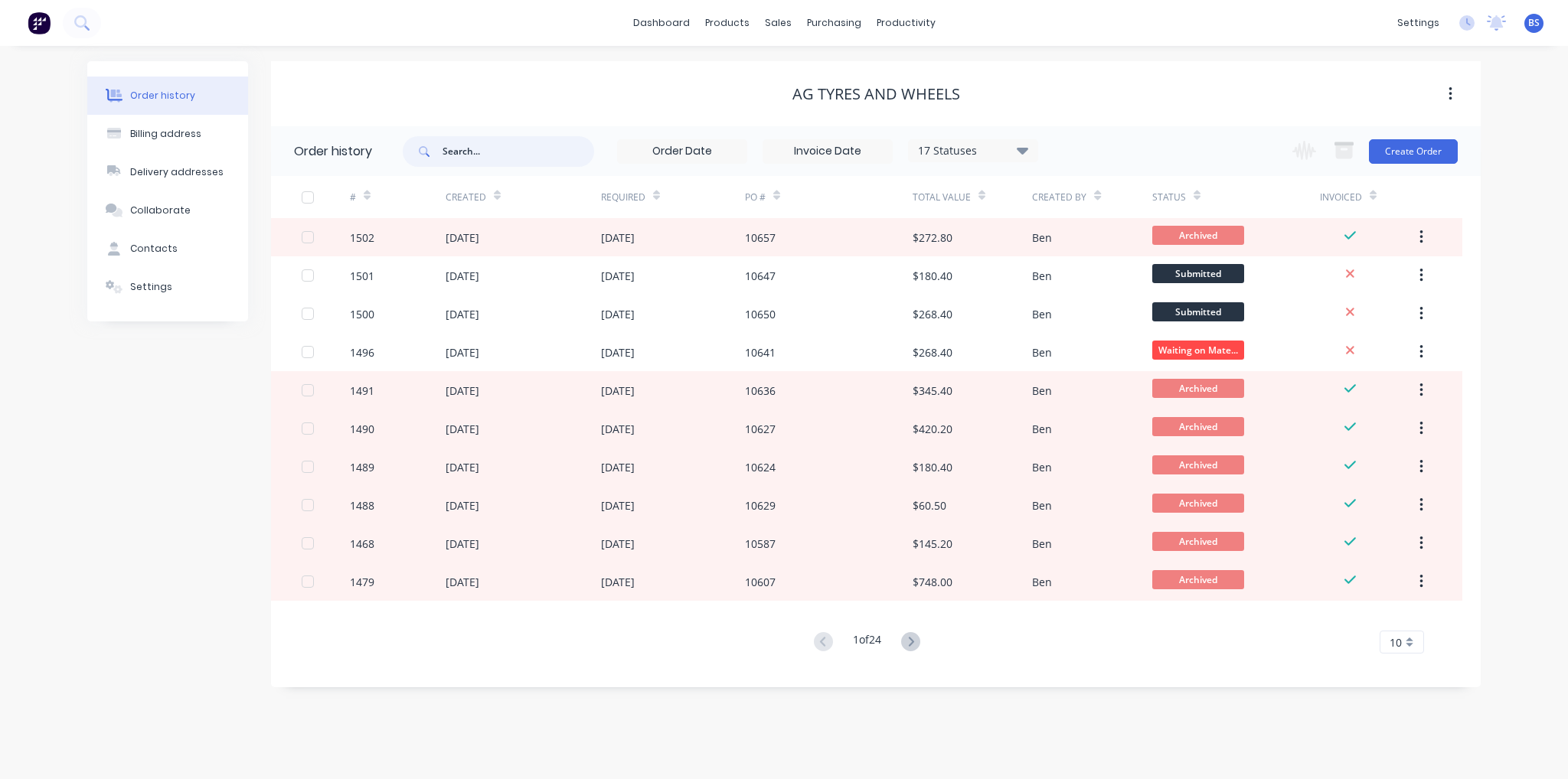
click at [472, 157] on input "text" at bounding box center [519, 151] width 152 height 31
type input "8643"
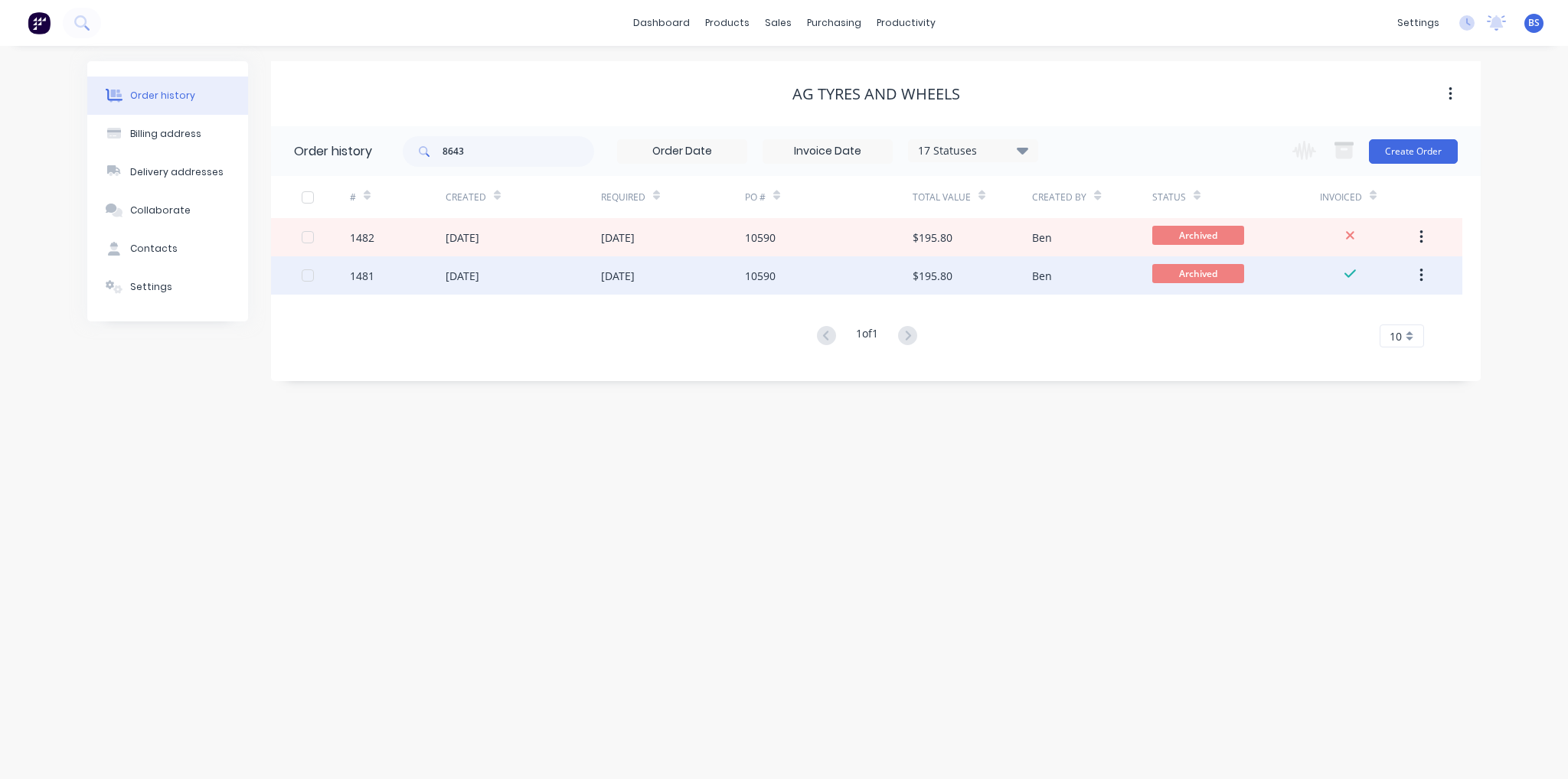
click at [523, 281] on div "[DATE]" at bounding box center [524, 275] width 156 height 38
